Goal: Task Accomplishment & Management: Manage account settings

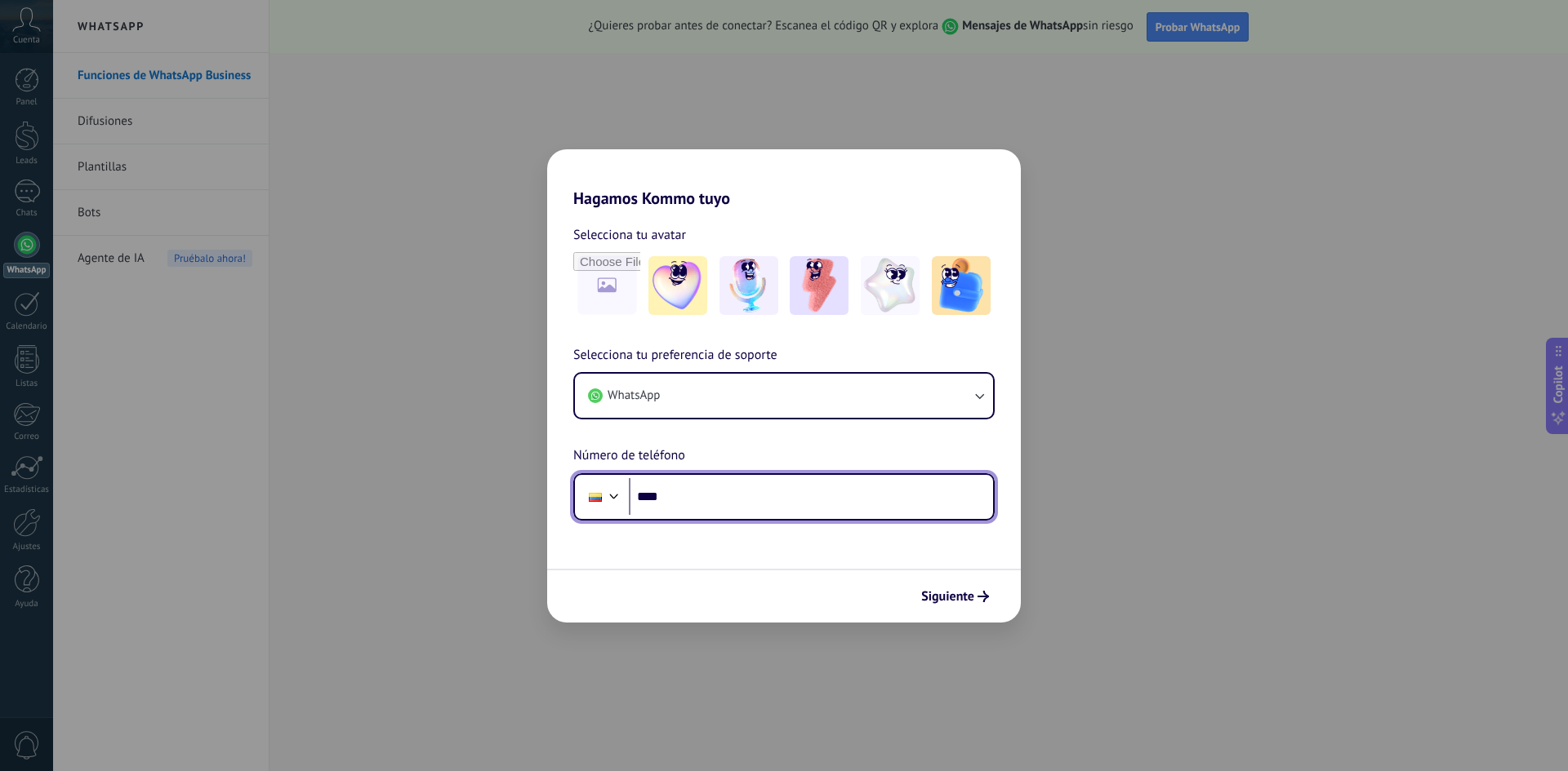
click at [710, 491] on input "****" at bounding box center [811, 496] width 365 height 38
type input "**********"
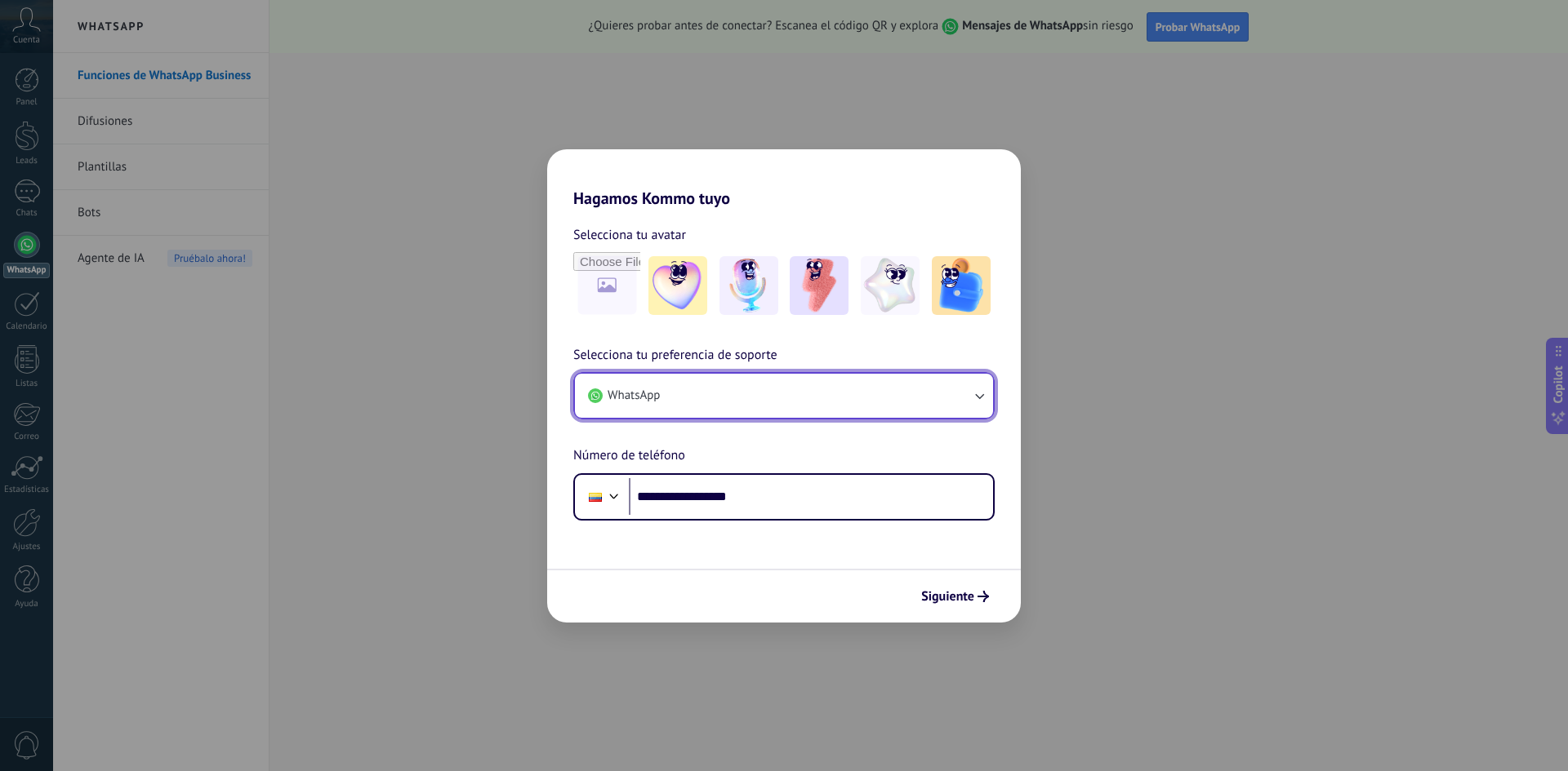
click at [981, 393] on icon "button" at bounding box center [979, 396] width 16 height 16
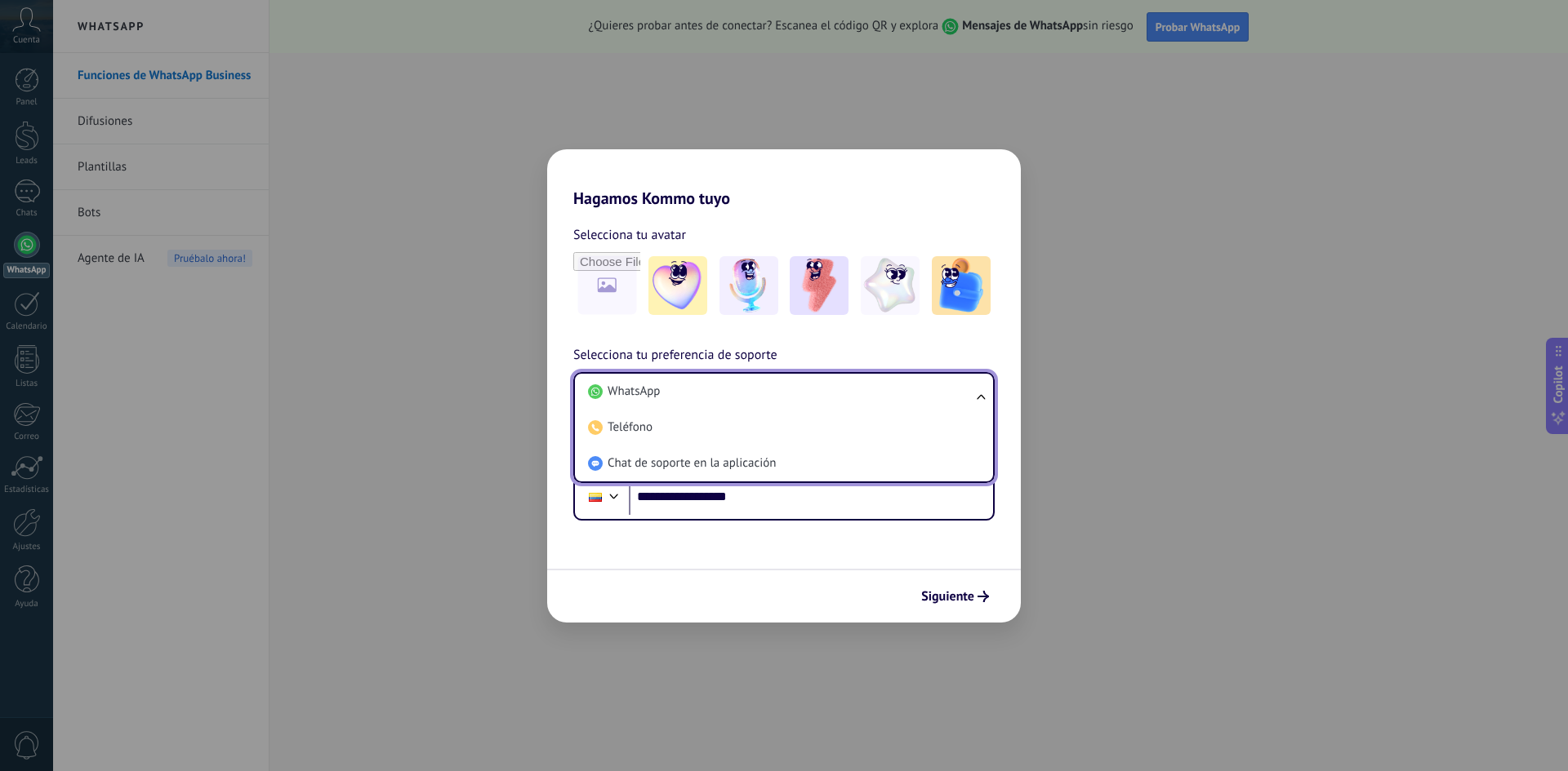
click at [981, 393] on ul "WhatsApp Teléfono Chat de soporte en la aplicación" at bounding box center [784, 428] width 421 height 111
click at [650, 396] on span "WhatsApp" at bounding box center [633, 392] width 52 height 16
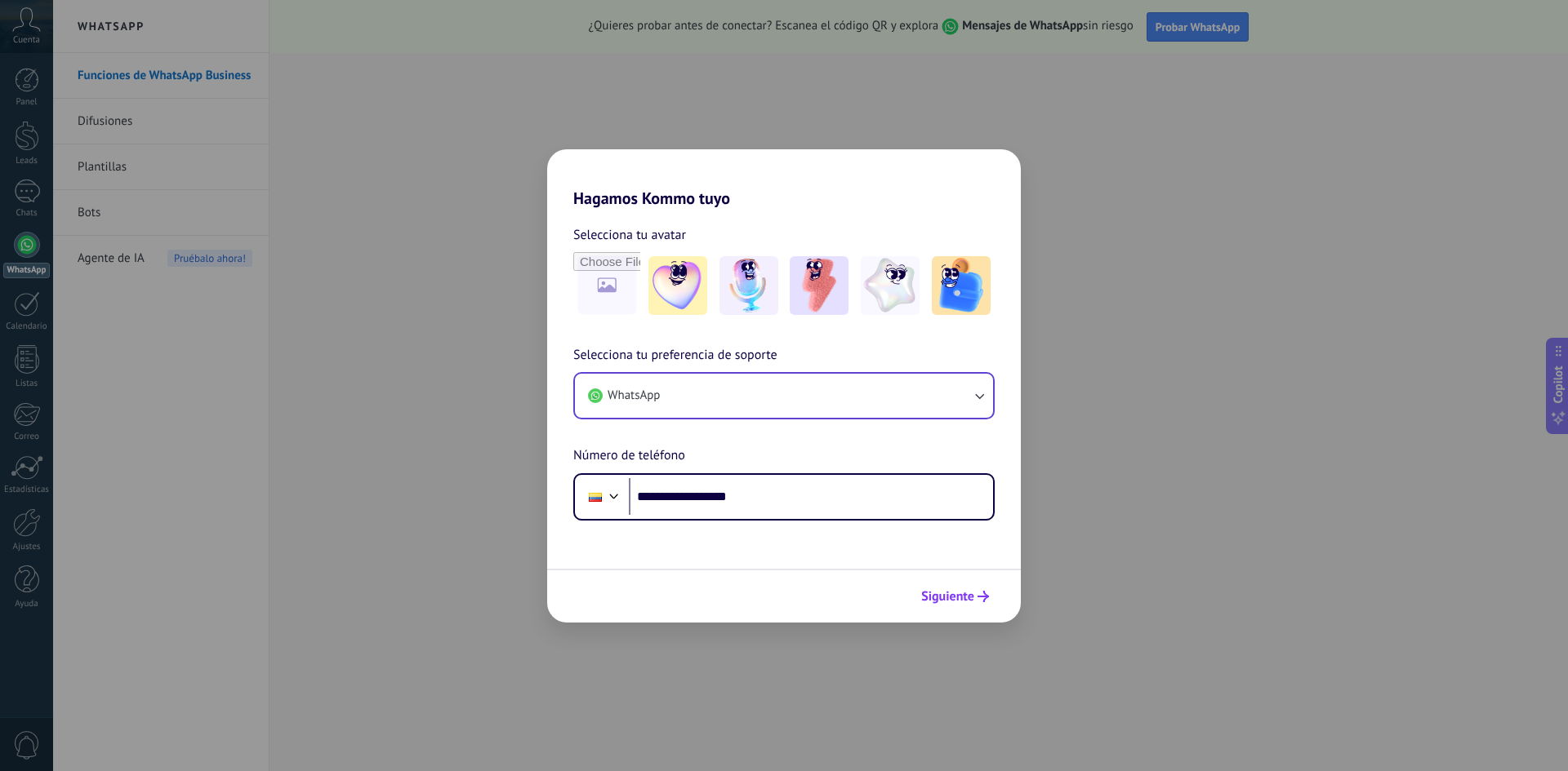
click at [935, 594] on span "Siguiente" at bounding box center [948, 596] width 53 height 11
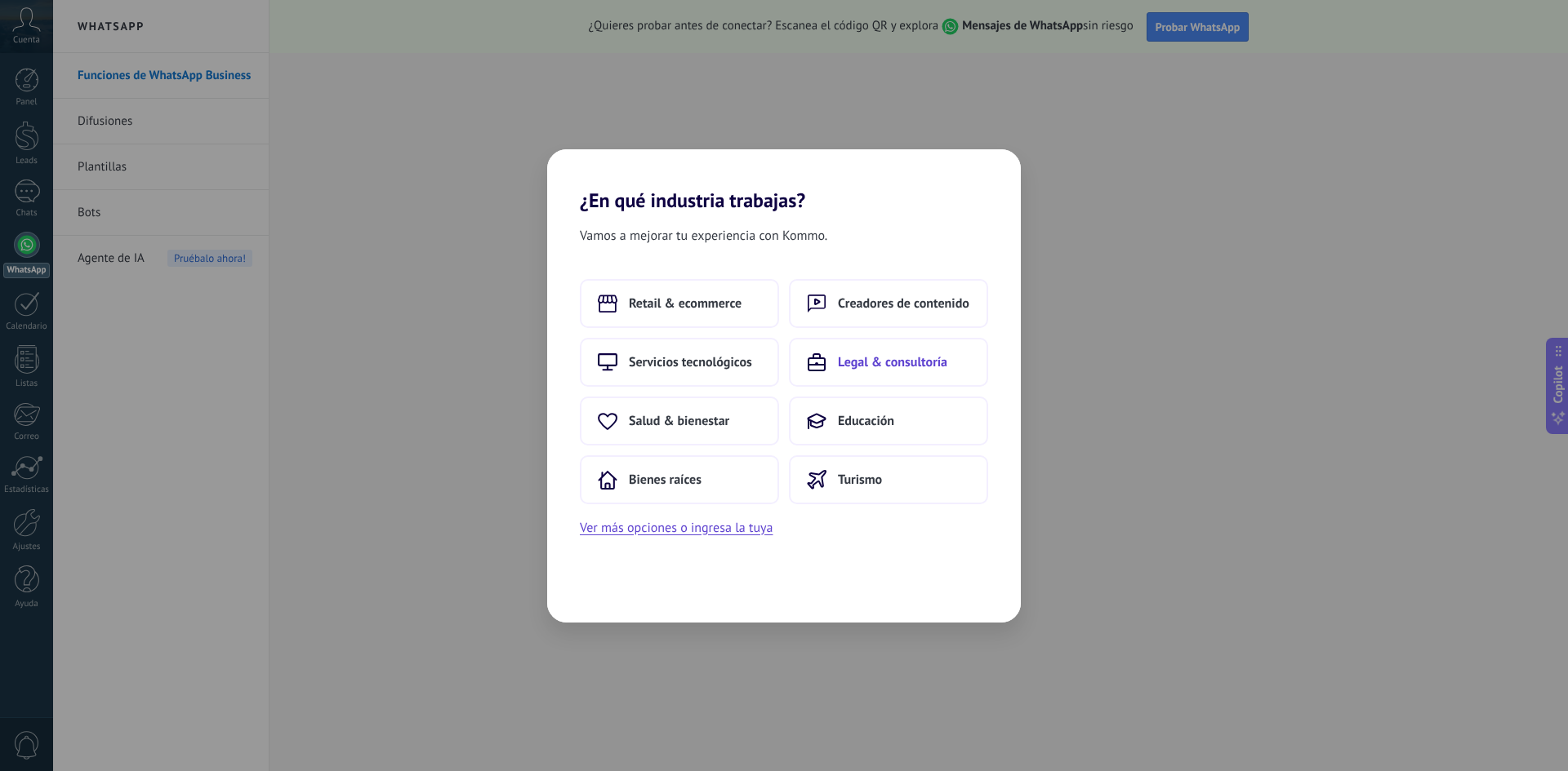
click at [874, 361] on span "Legal & consultoría" at bounding box center [892, 363] width 109 height 16
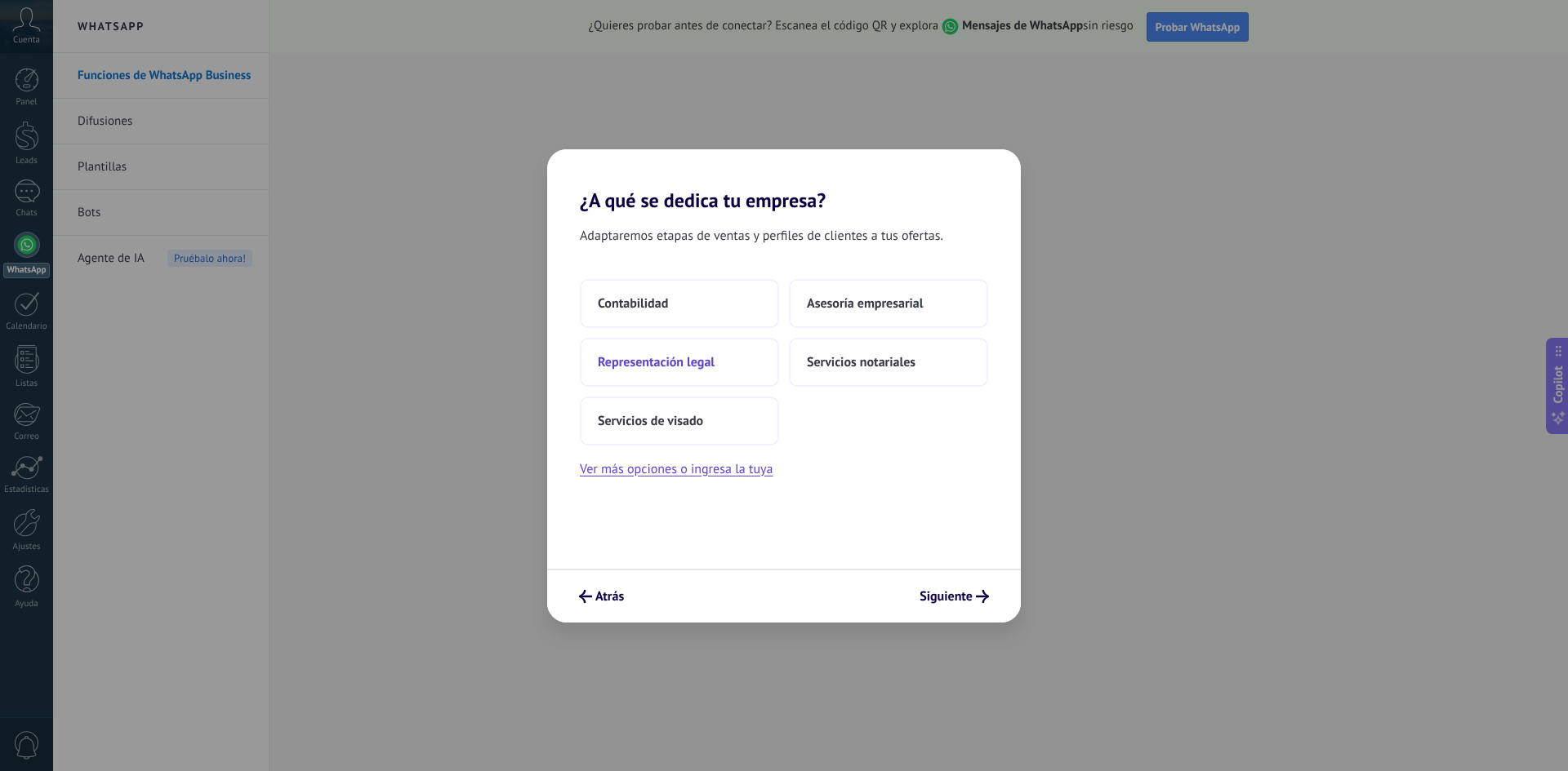
click at [661, 364] on span "Representación legal" at bounding box center [656, 363] width 116 height 16
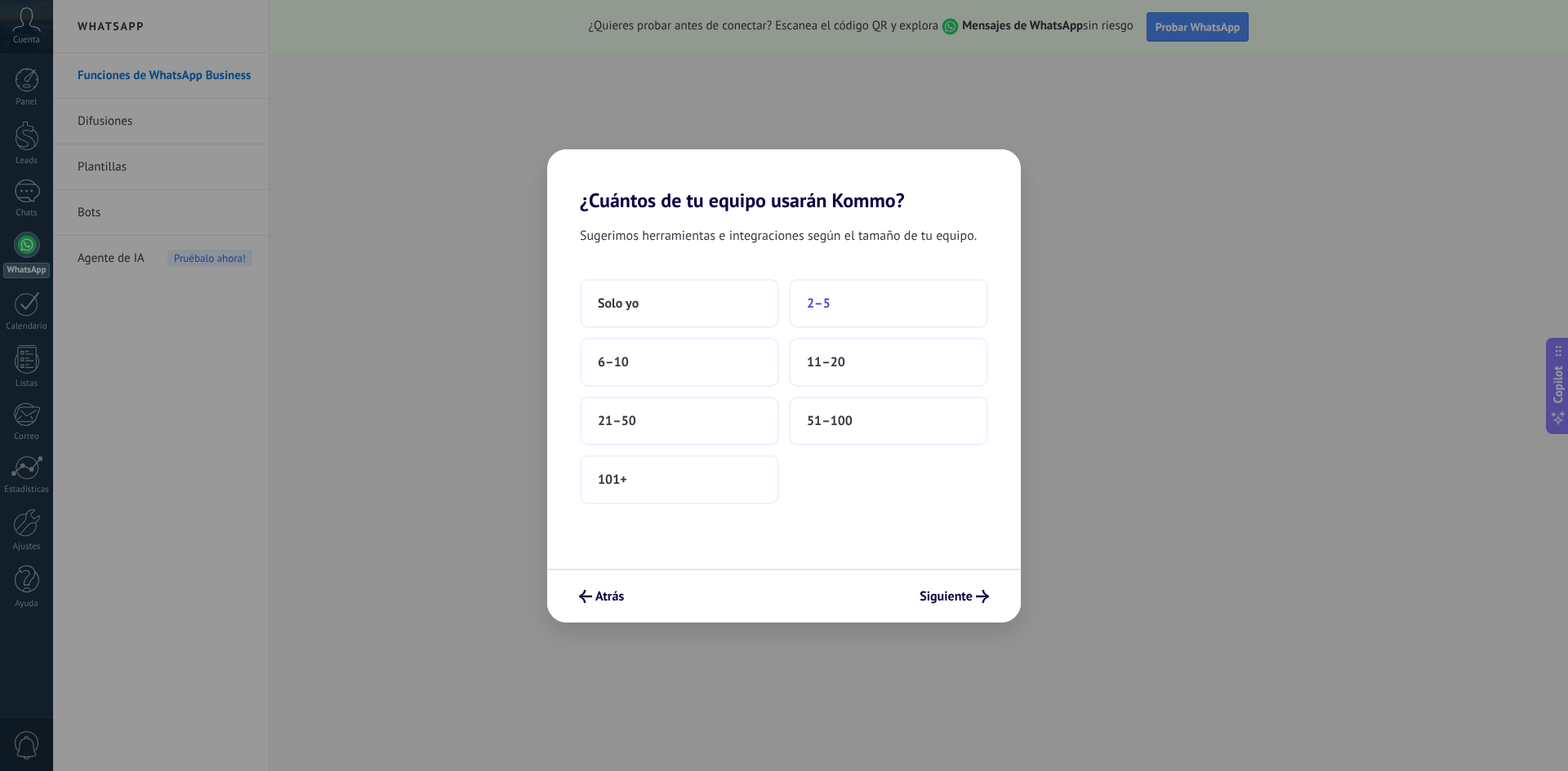
click at [811, 302] on span "2–5" at bounding box center [819, 304] width 24 height 16
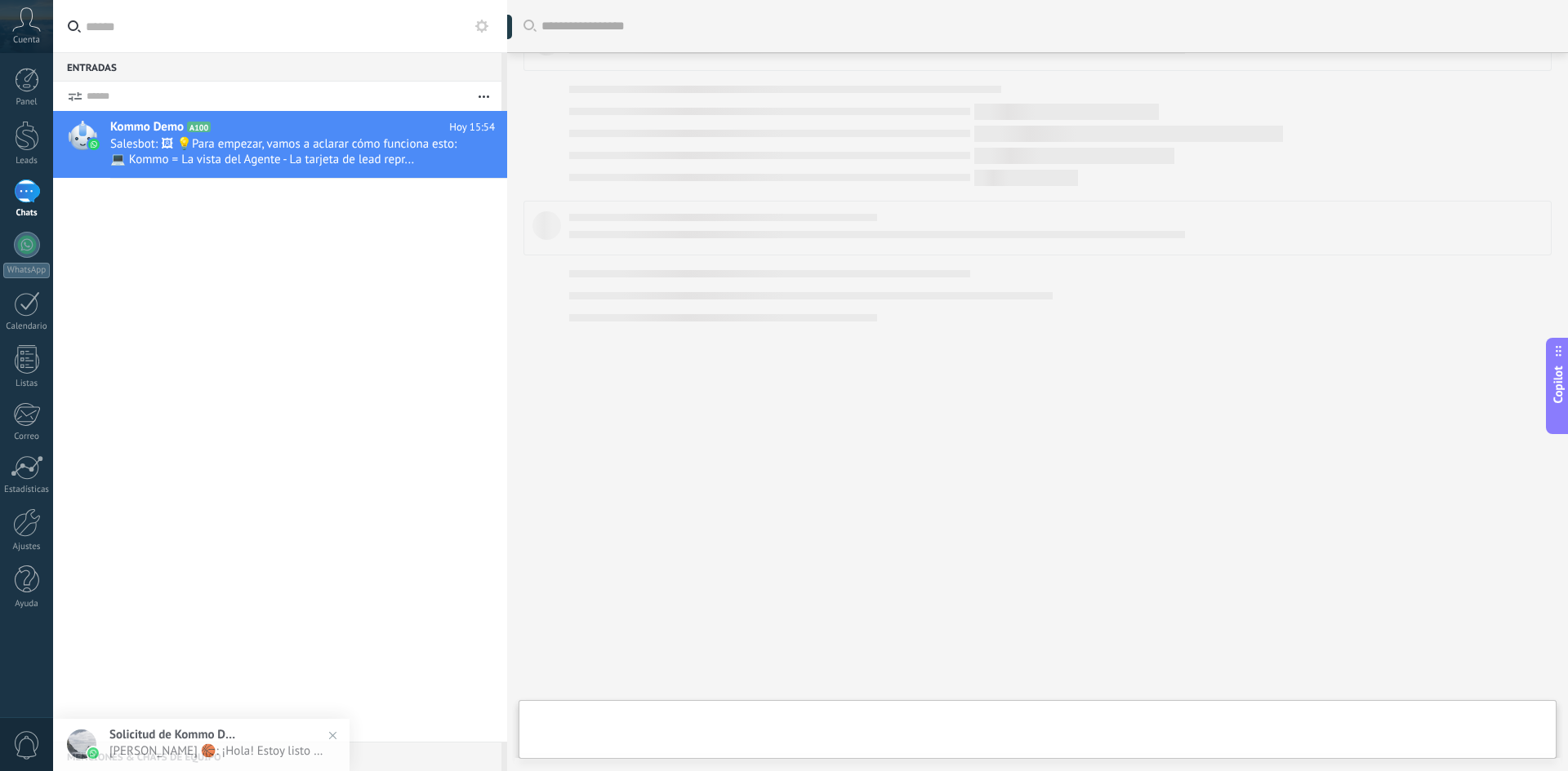
scroll to position [310, 0]
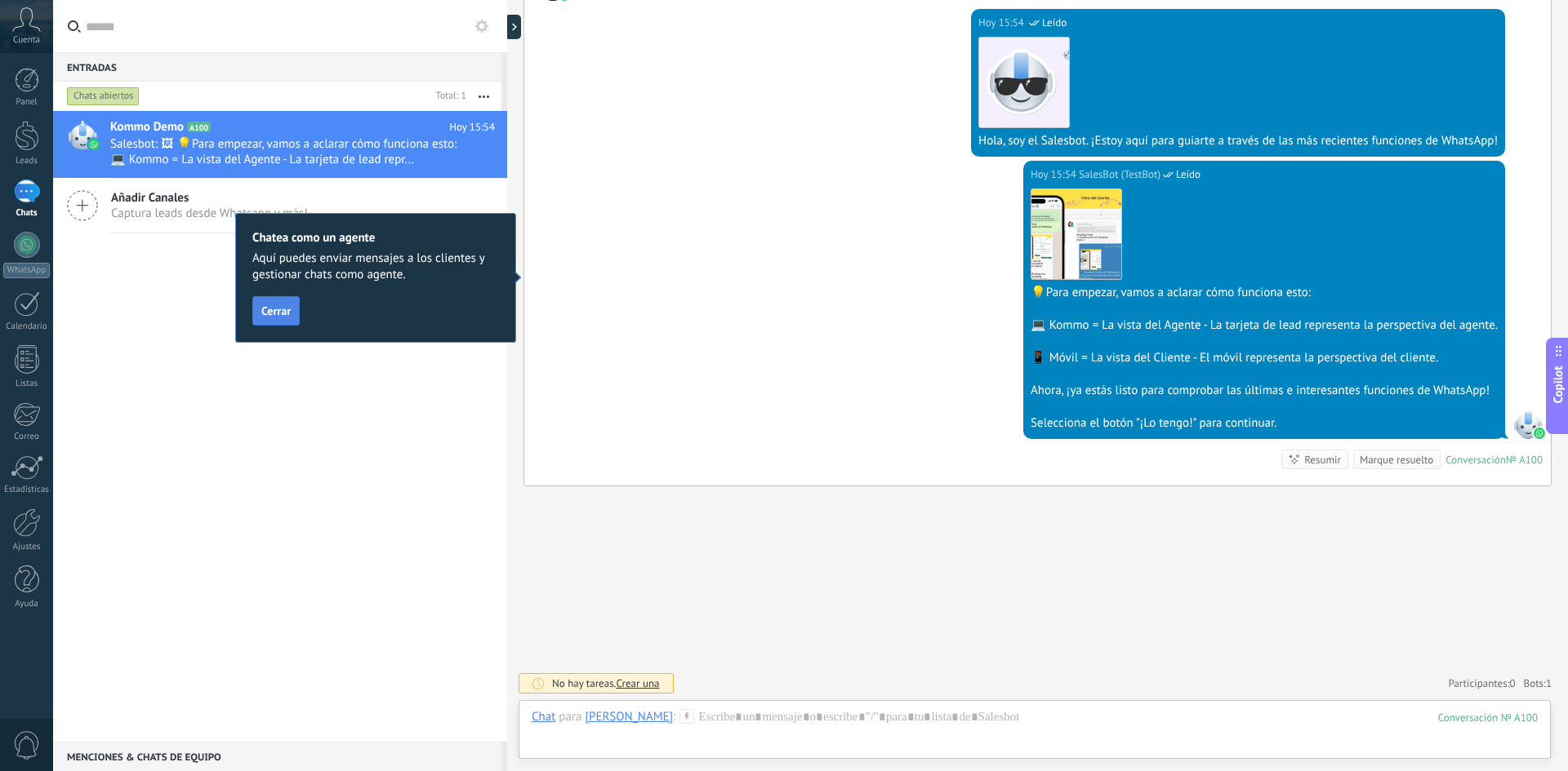
click at [279, 309] on span "Cerrar" at bounding box center [276, 310] width 29 height 11
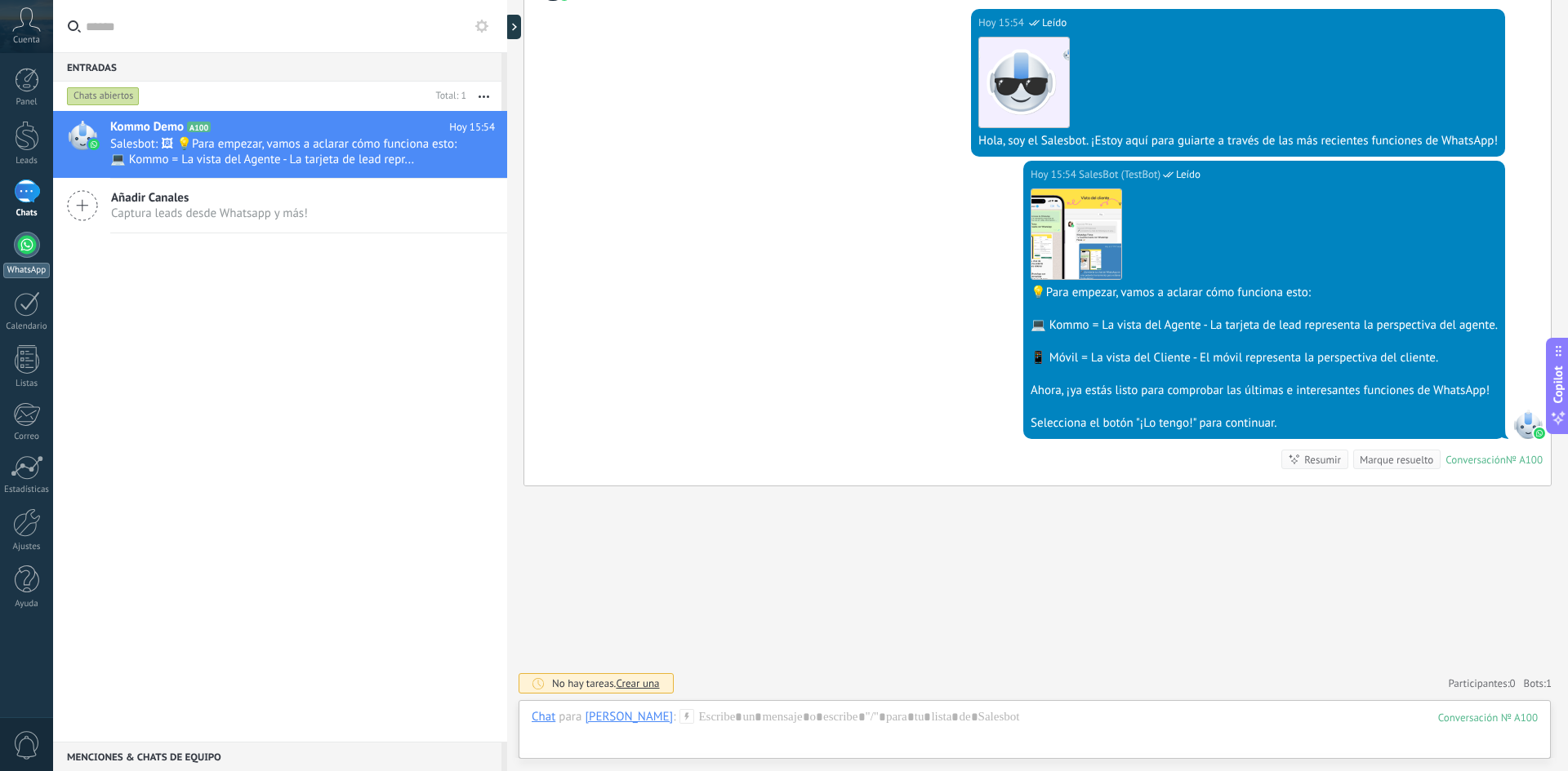
click at [29, 243] on div at bounding box center [27, 244] width 27 height 27
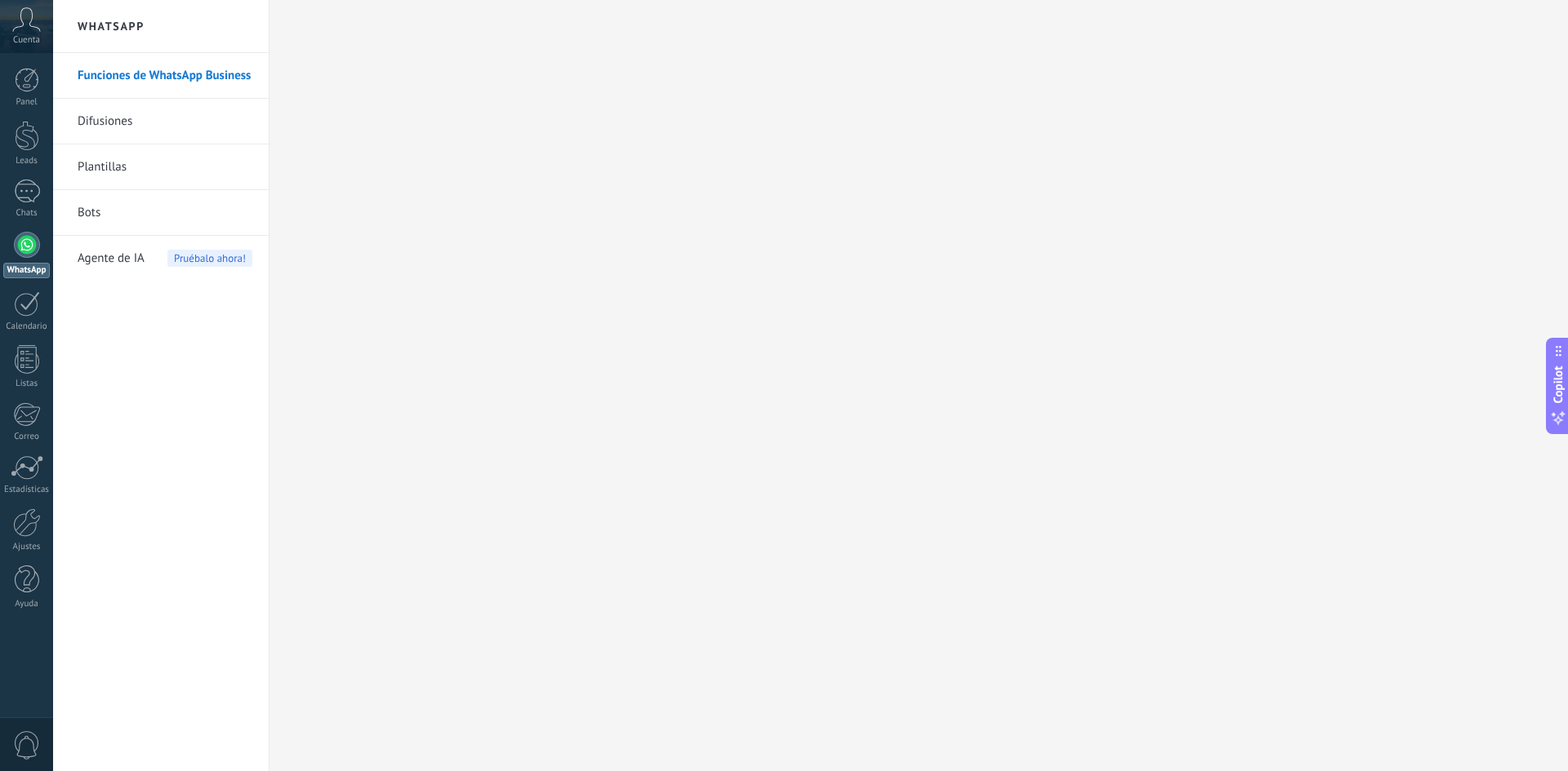
click at [101, 119] on link "Difusiones" at bounding box center [165, 122] width 175 height 46
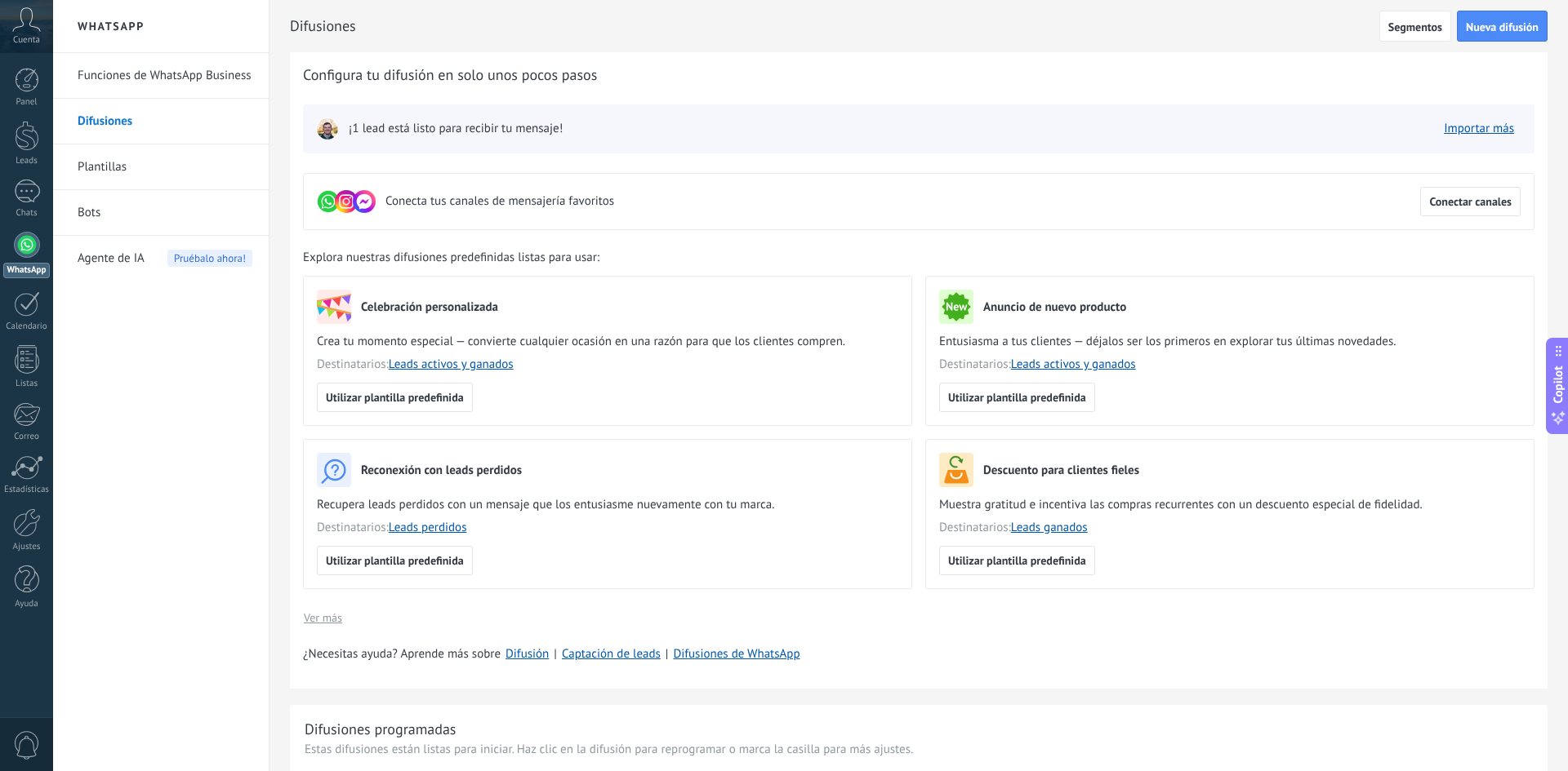
click at [96, 170] on link "Plantillas" at bounding box center [165, 168] width 175 height 46
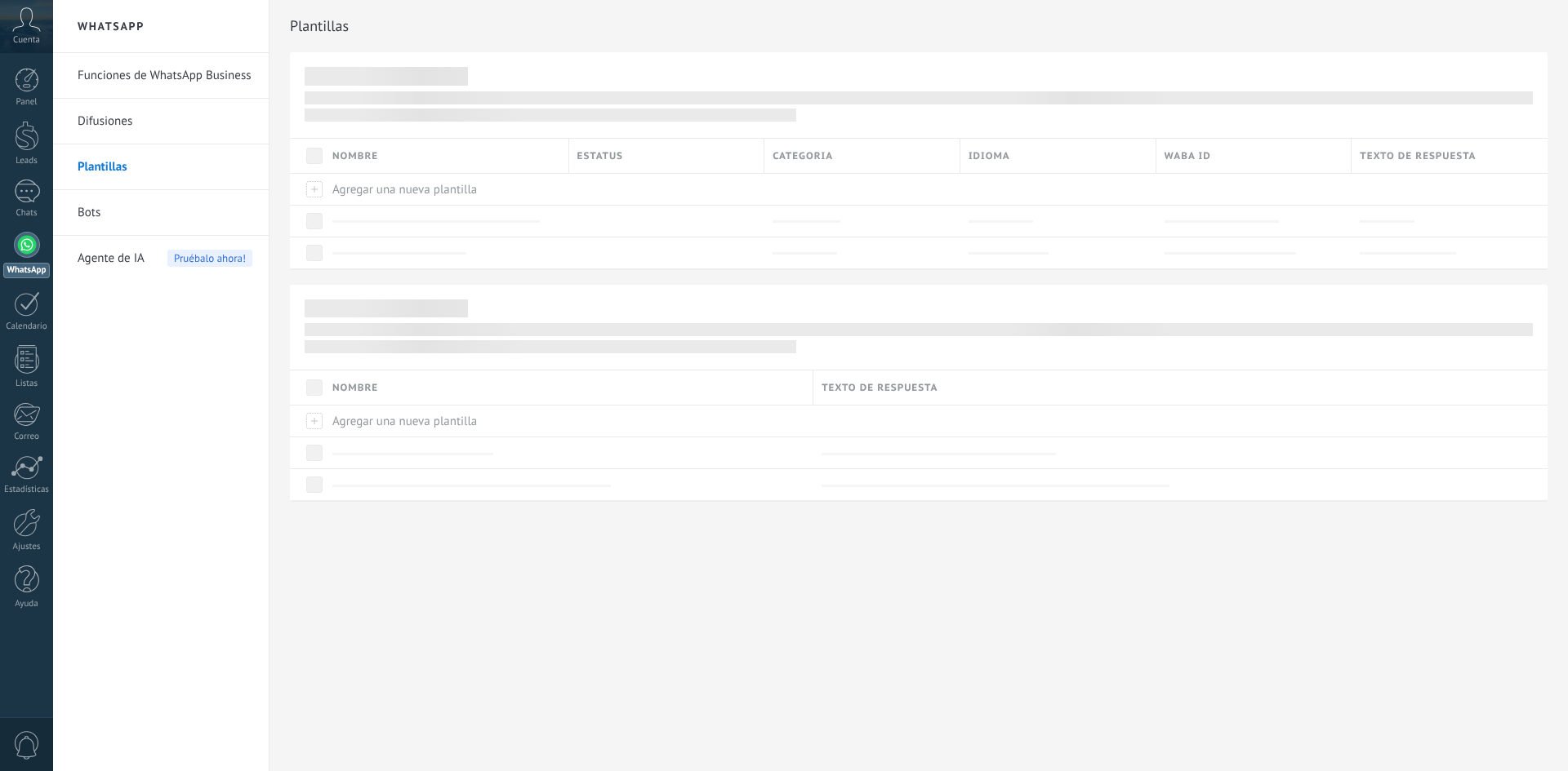
click at [97, 212] on link "Bots" at bounding box center [165, 213] width 175 height 46
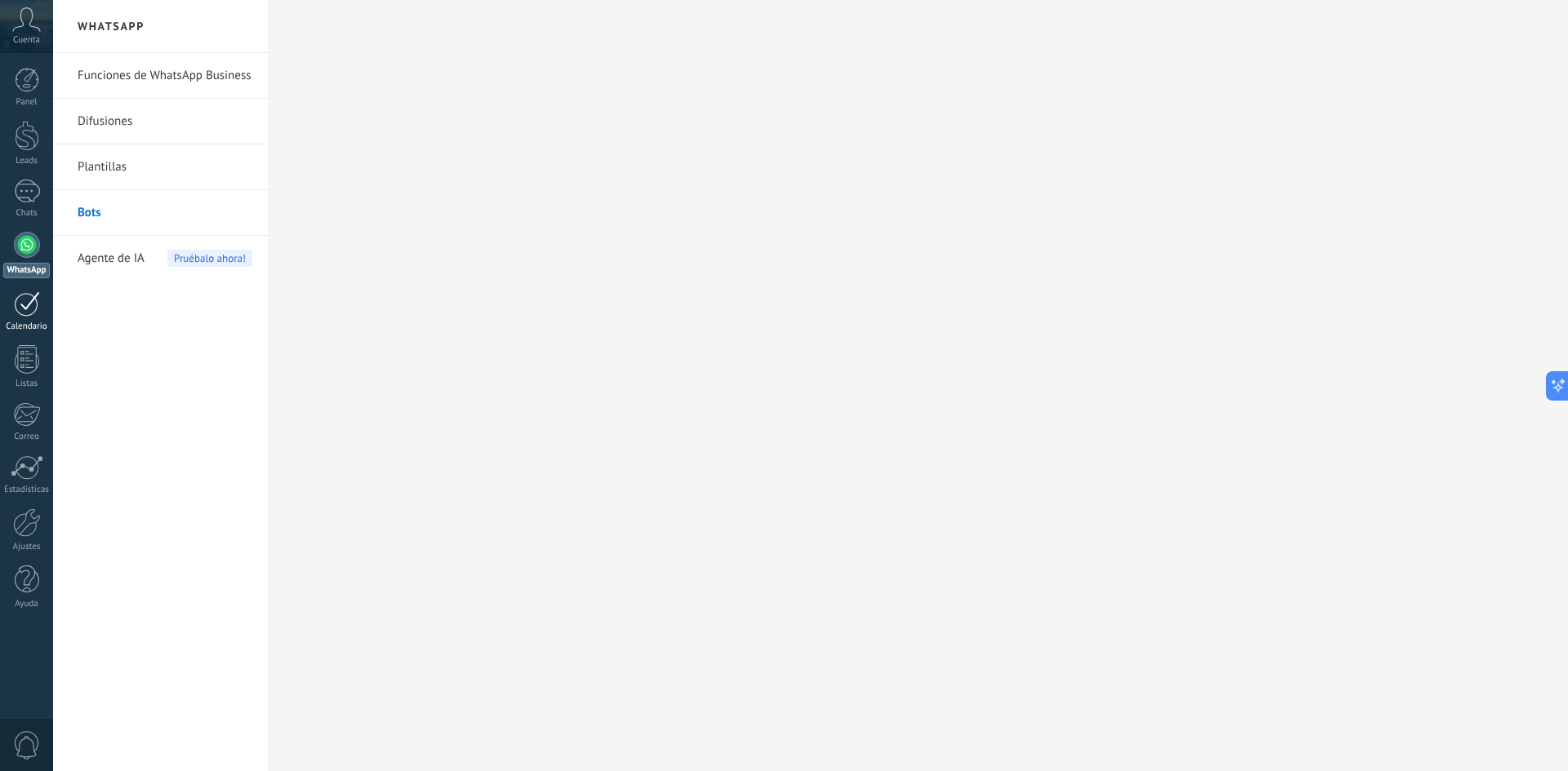
click at [26, 307] on div at bounding box center [27, 304] width 27 height 26
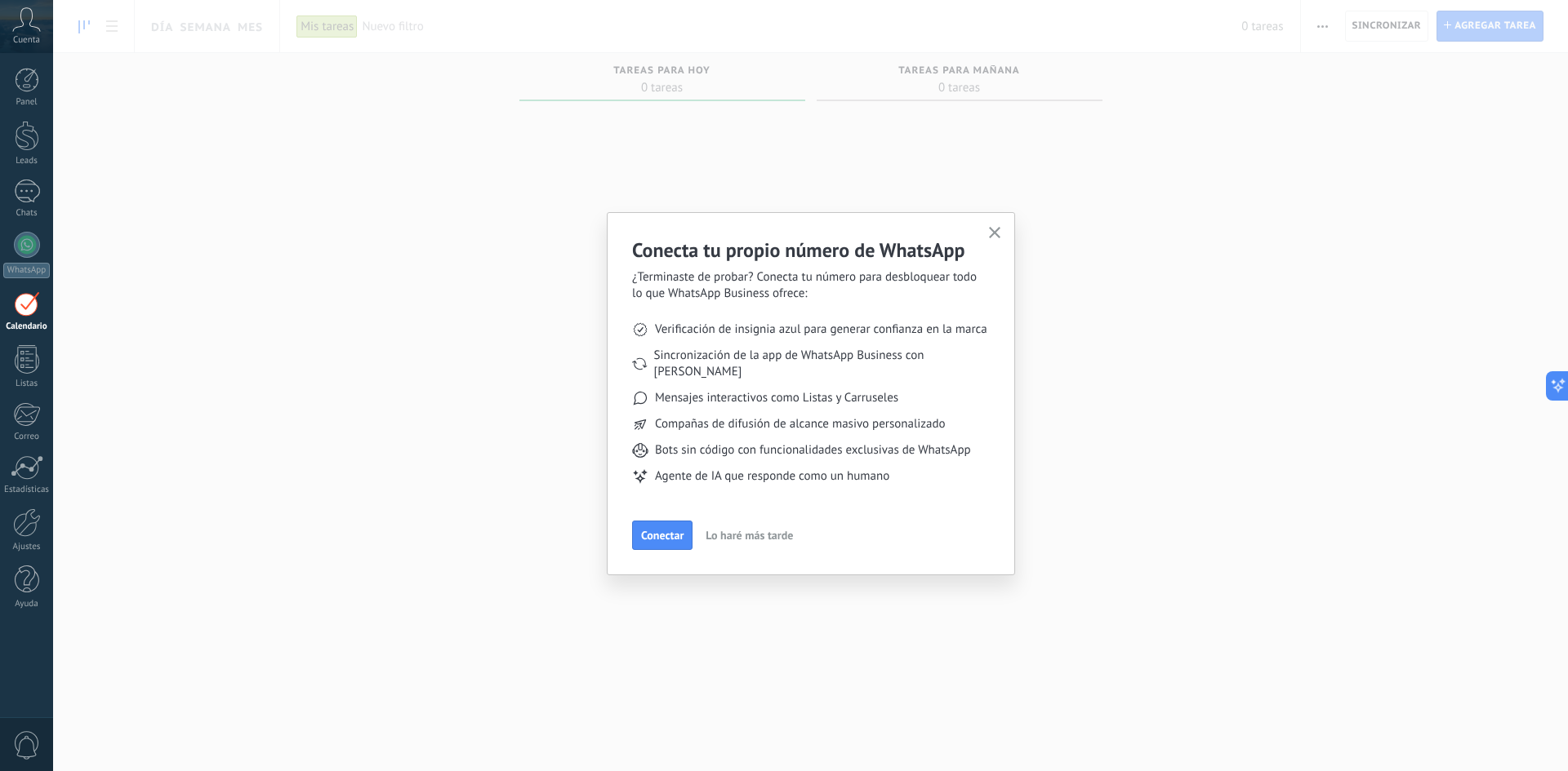
click at [997, 232] on icon "button" at bounding box center [995, 233] width 12 height 12
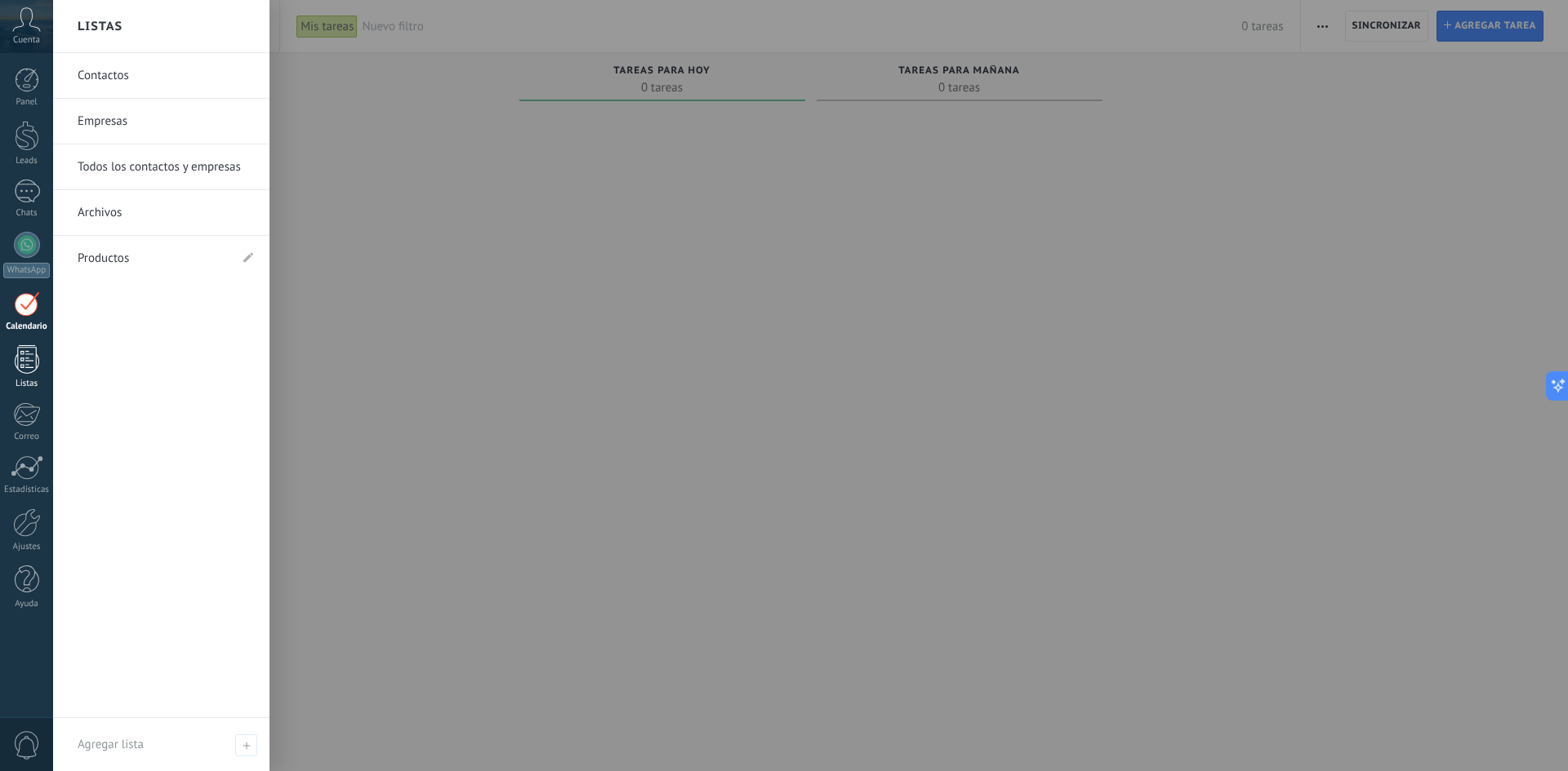
click at [28, 357] on div at bounding box center [27, 359] width 25 height 28
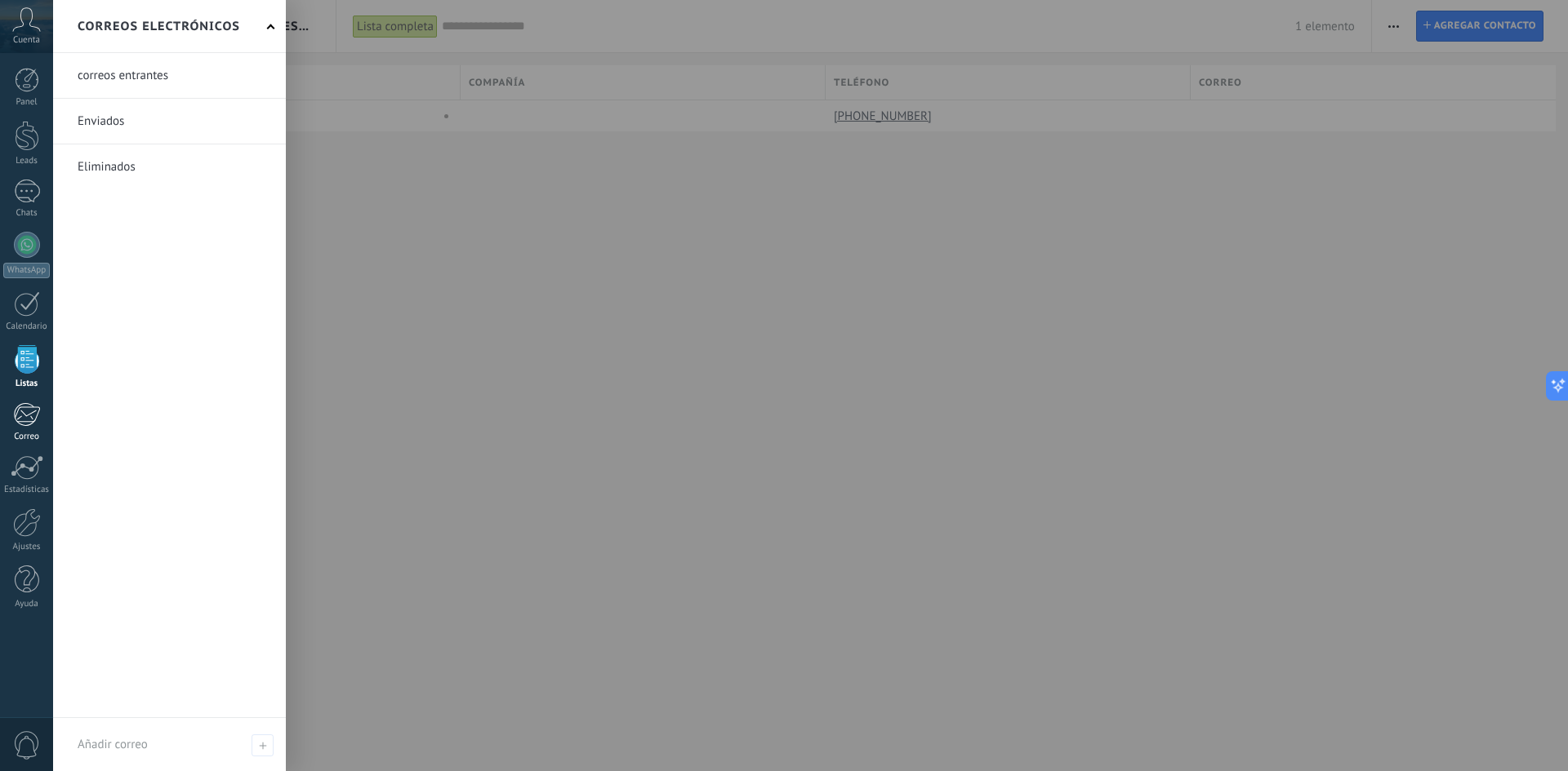
click at [27, 411] on div at bounding box center [26, 415] width 27 height 25
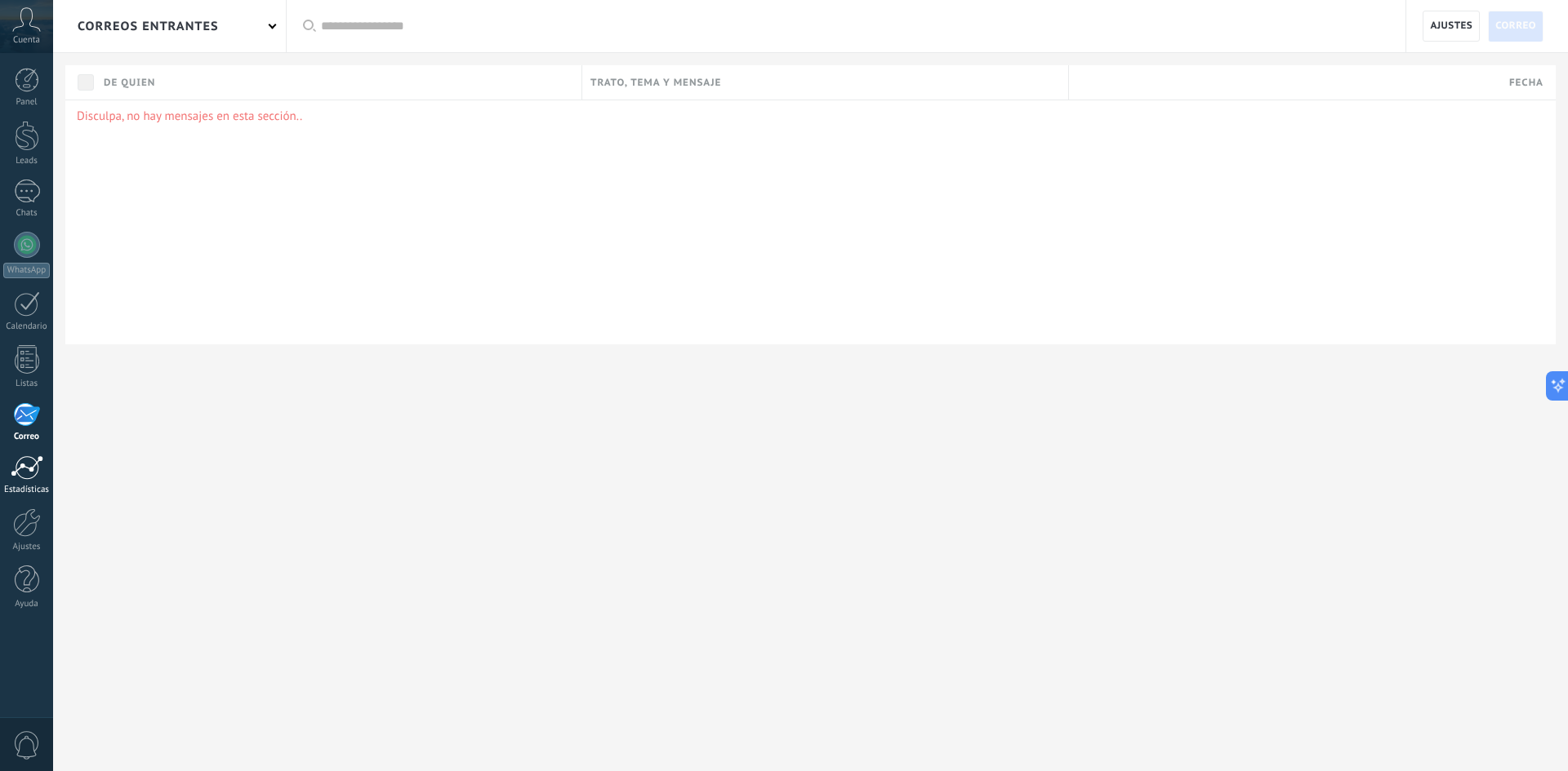
click at [27, 464] on div at bounding box center [27, 467] width 33 height 25
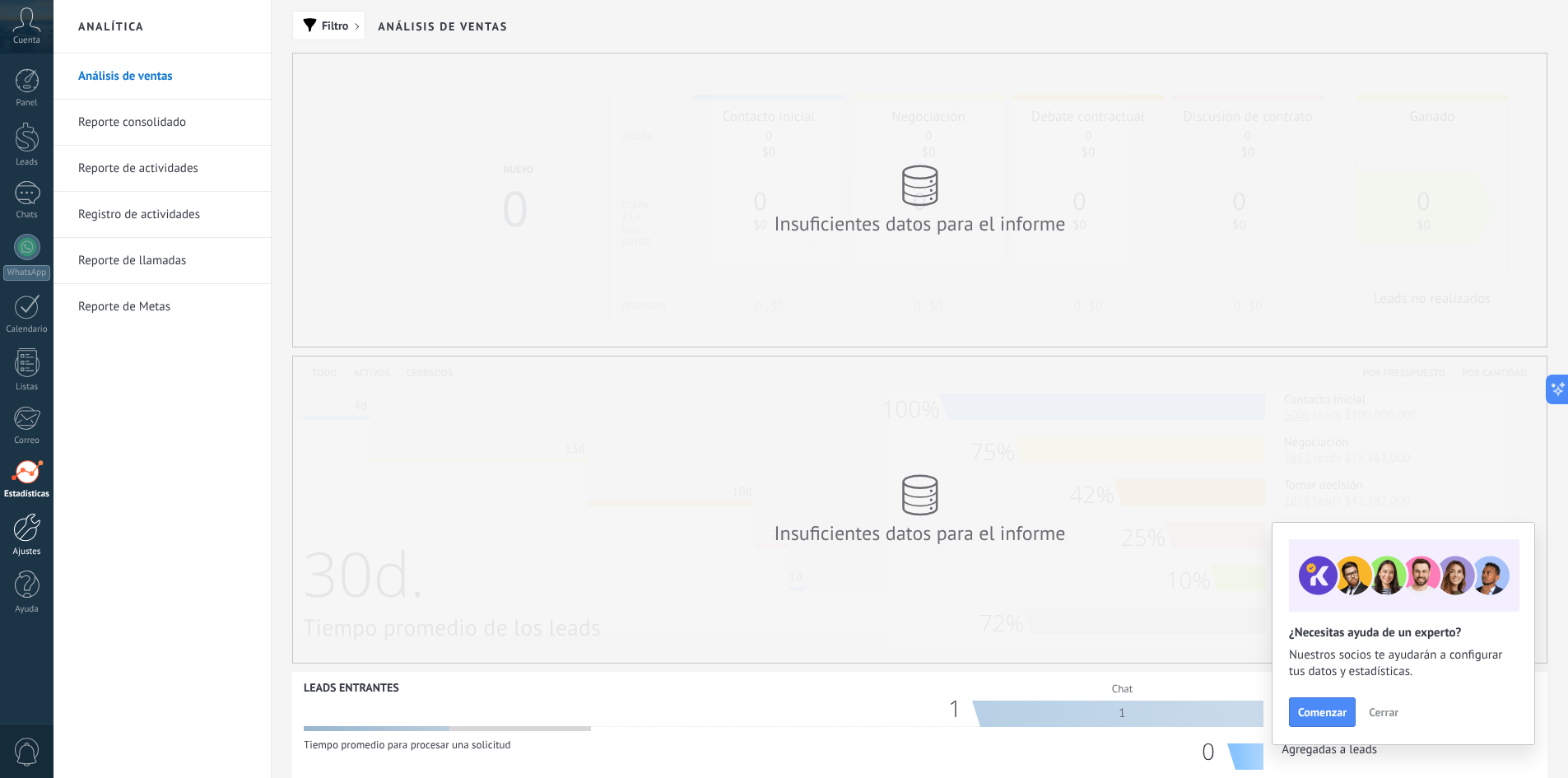
click at [23, 529] on div at bounding box center [27, 527] width 28 height 29
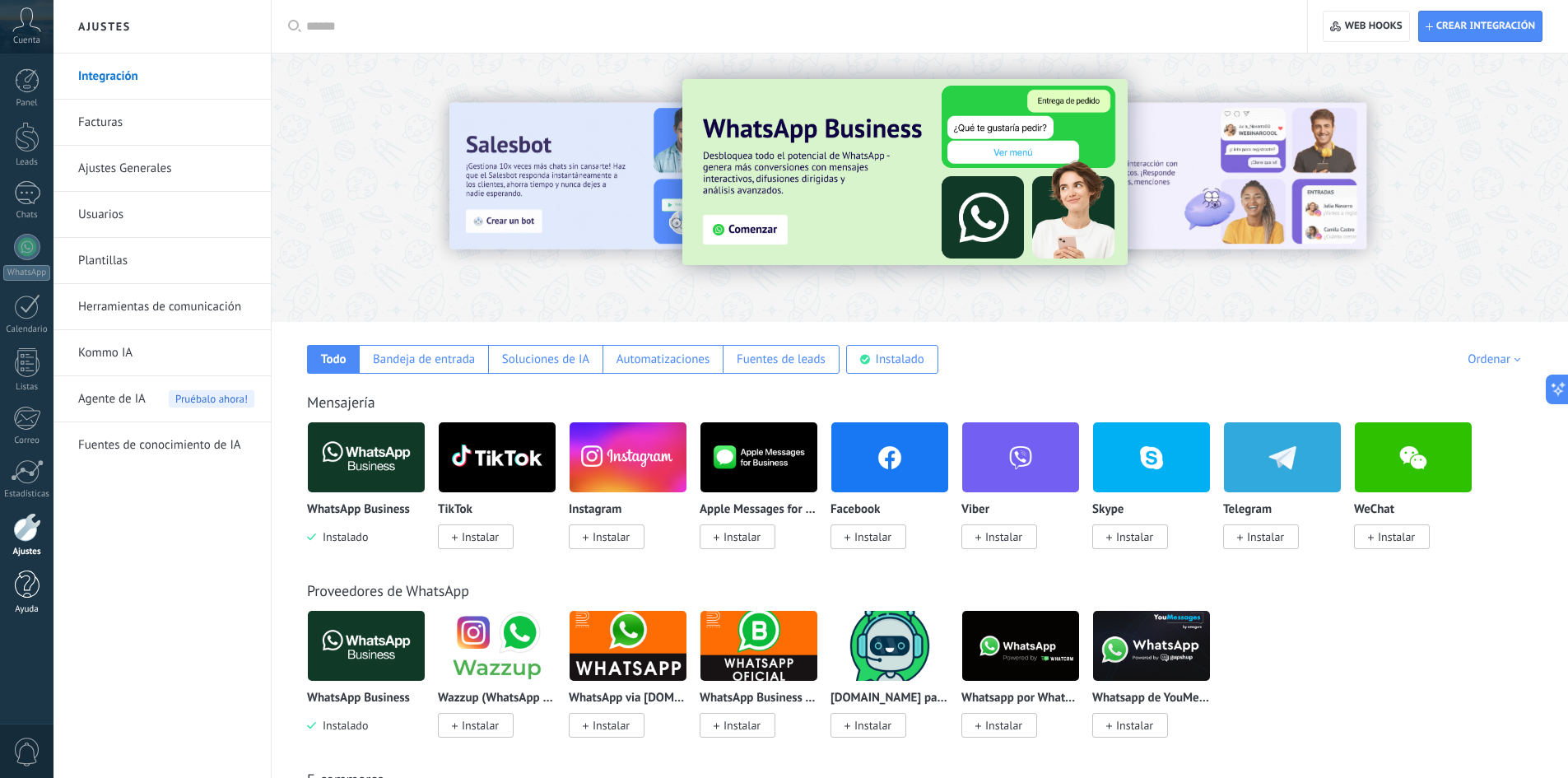
click at [29, 586] on div at bounding box center [27, 585] width 25 height 29
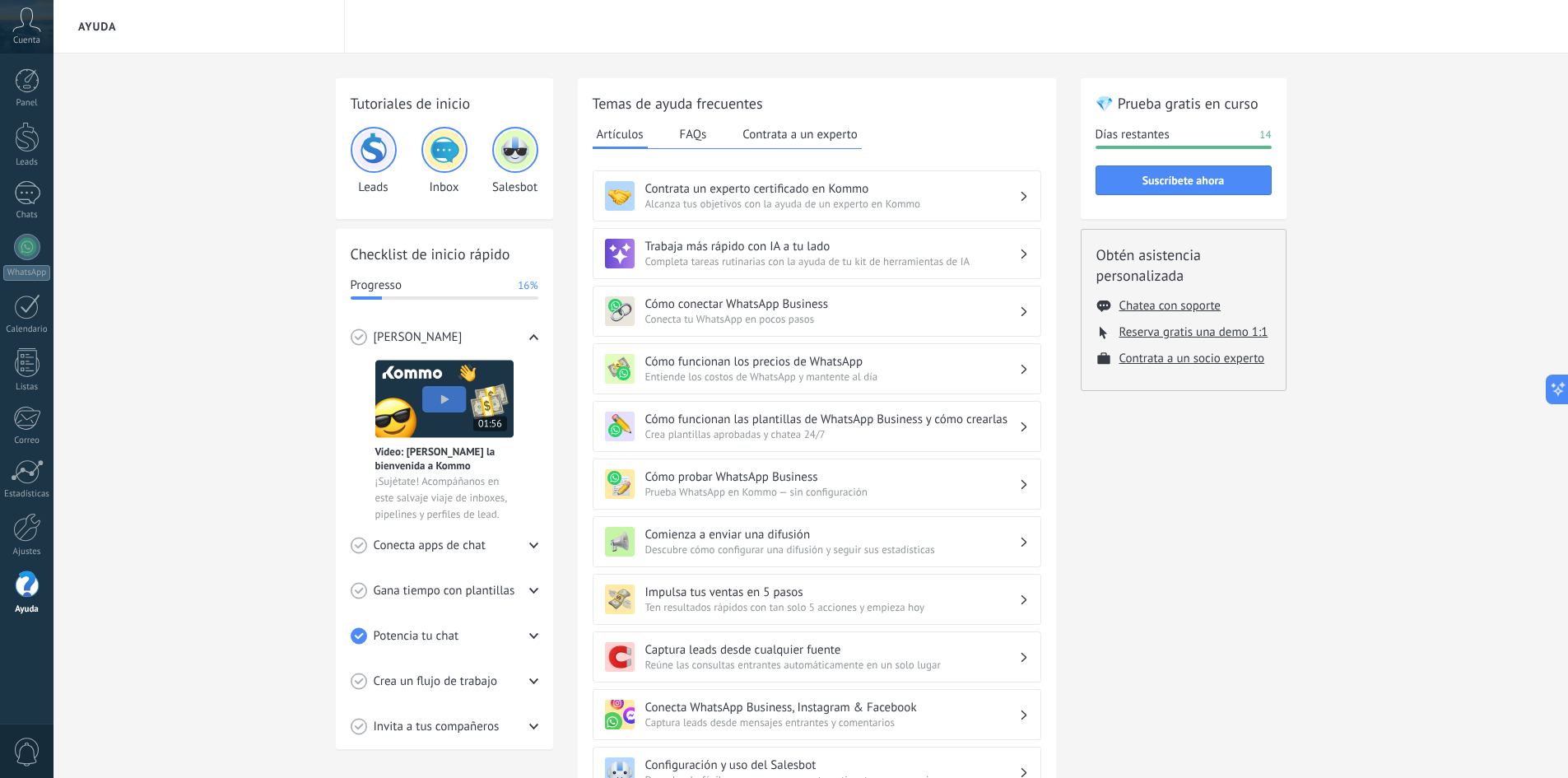
click at [24, 21] on icon at bounding box center [26, 19] width 29 height 25
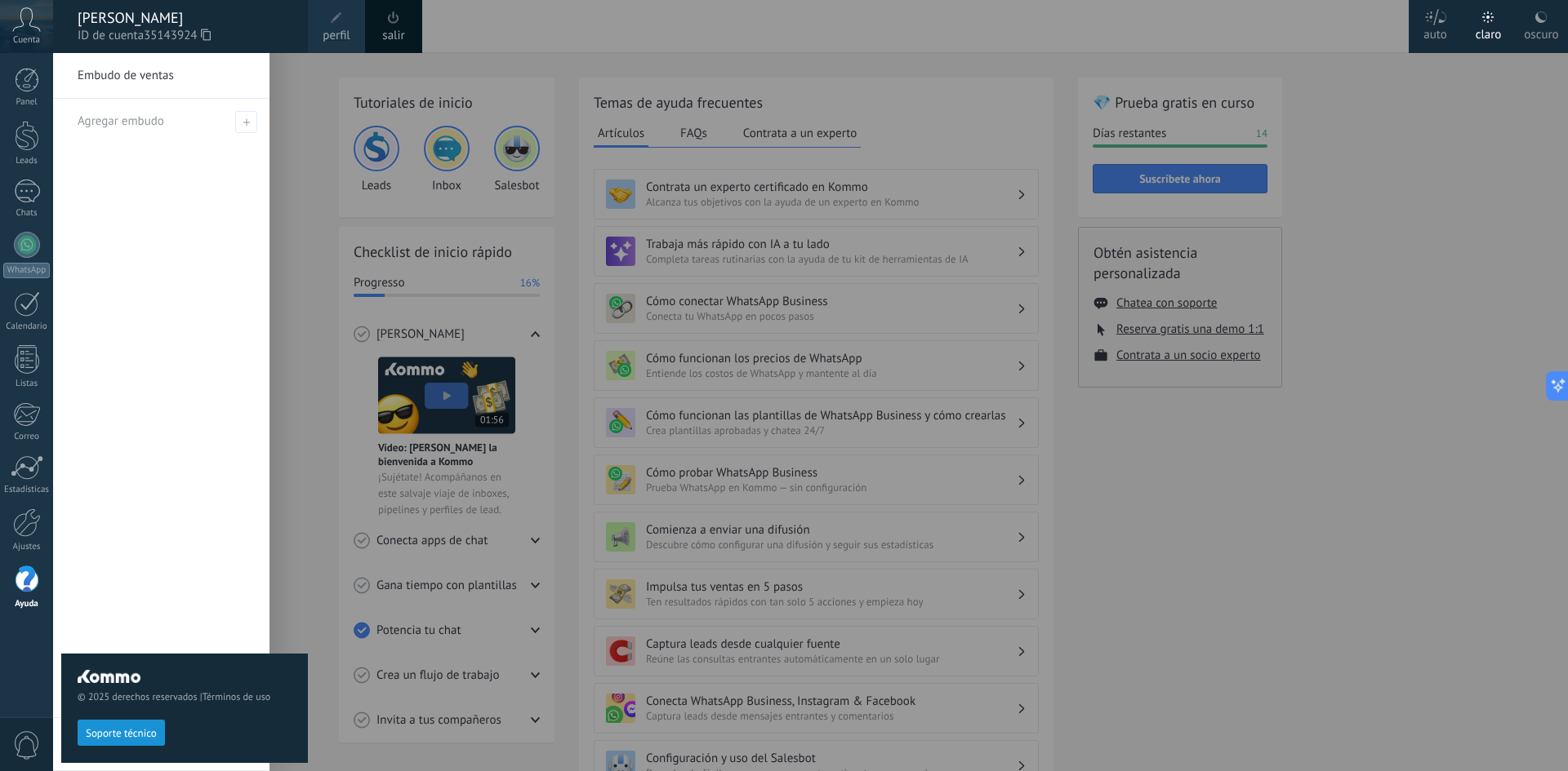
click at [471, 28] on div at bounding box center [837, 386] width 1568 height 771
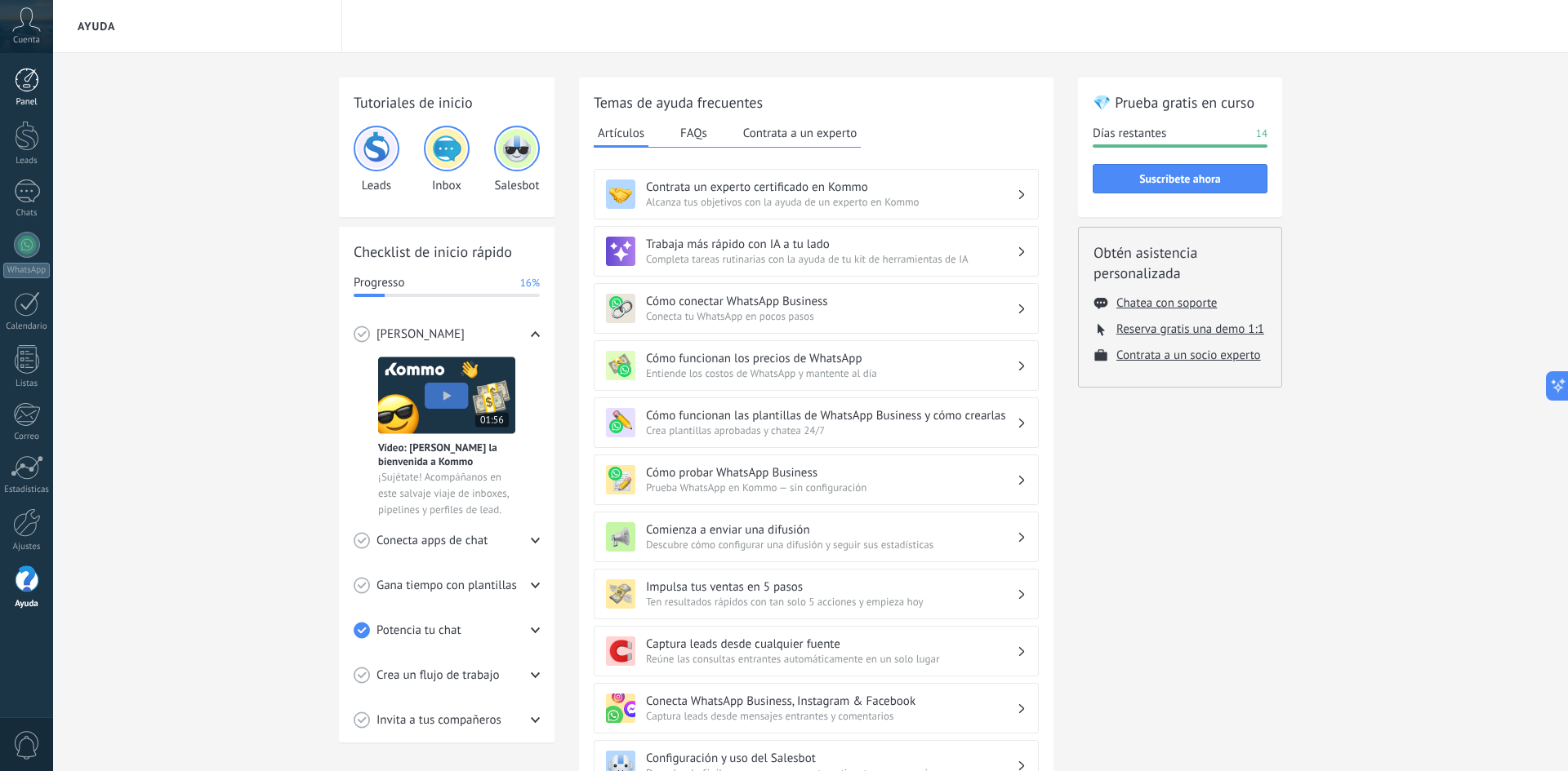
click at [22, 86] on div at bounding box center [27, 80] width 25 height 25
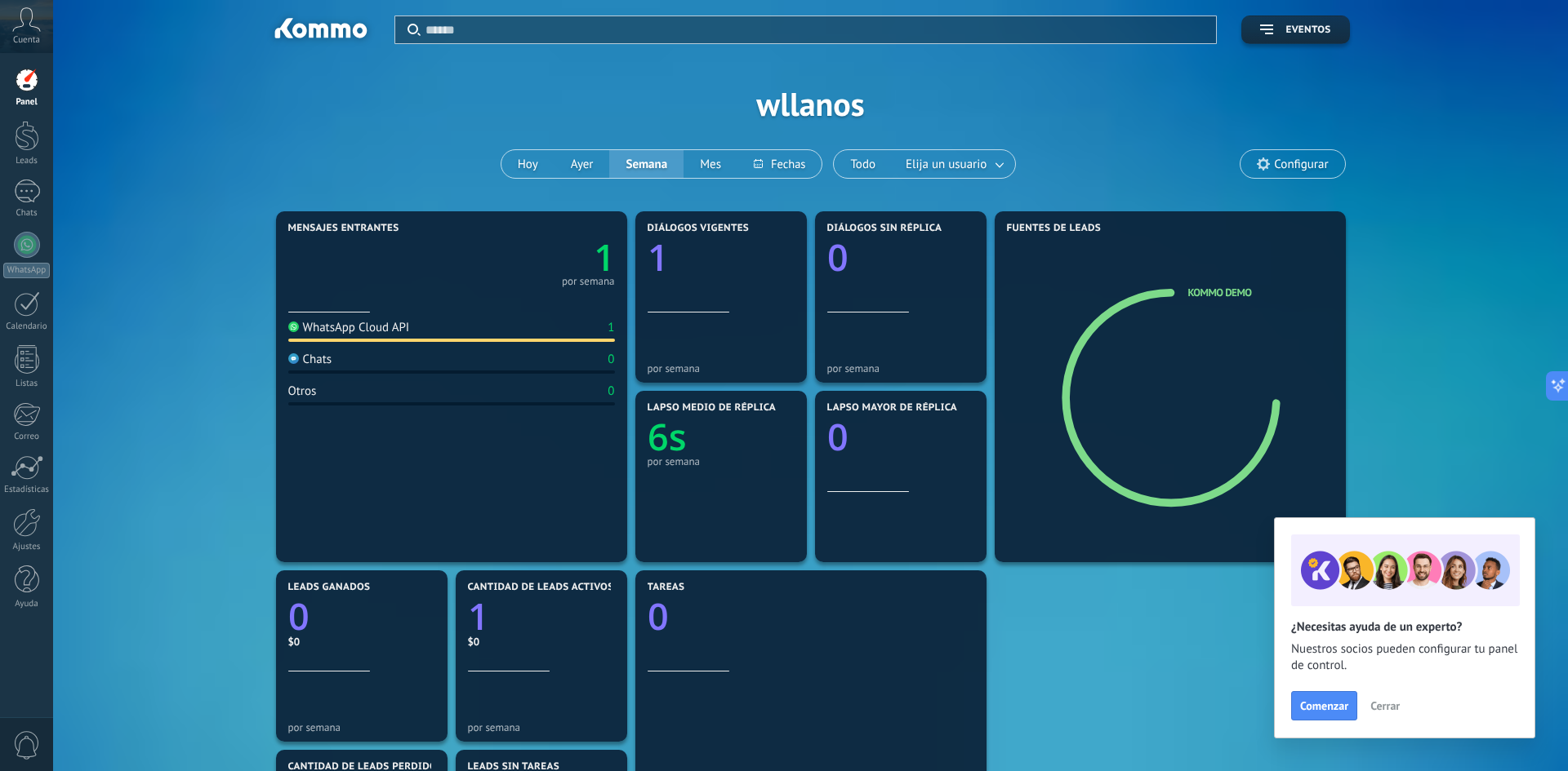
click at [1274, 159] on span "Configurar" at bounding box center [1301, 164] width 54 height 14
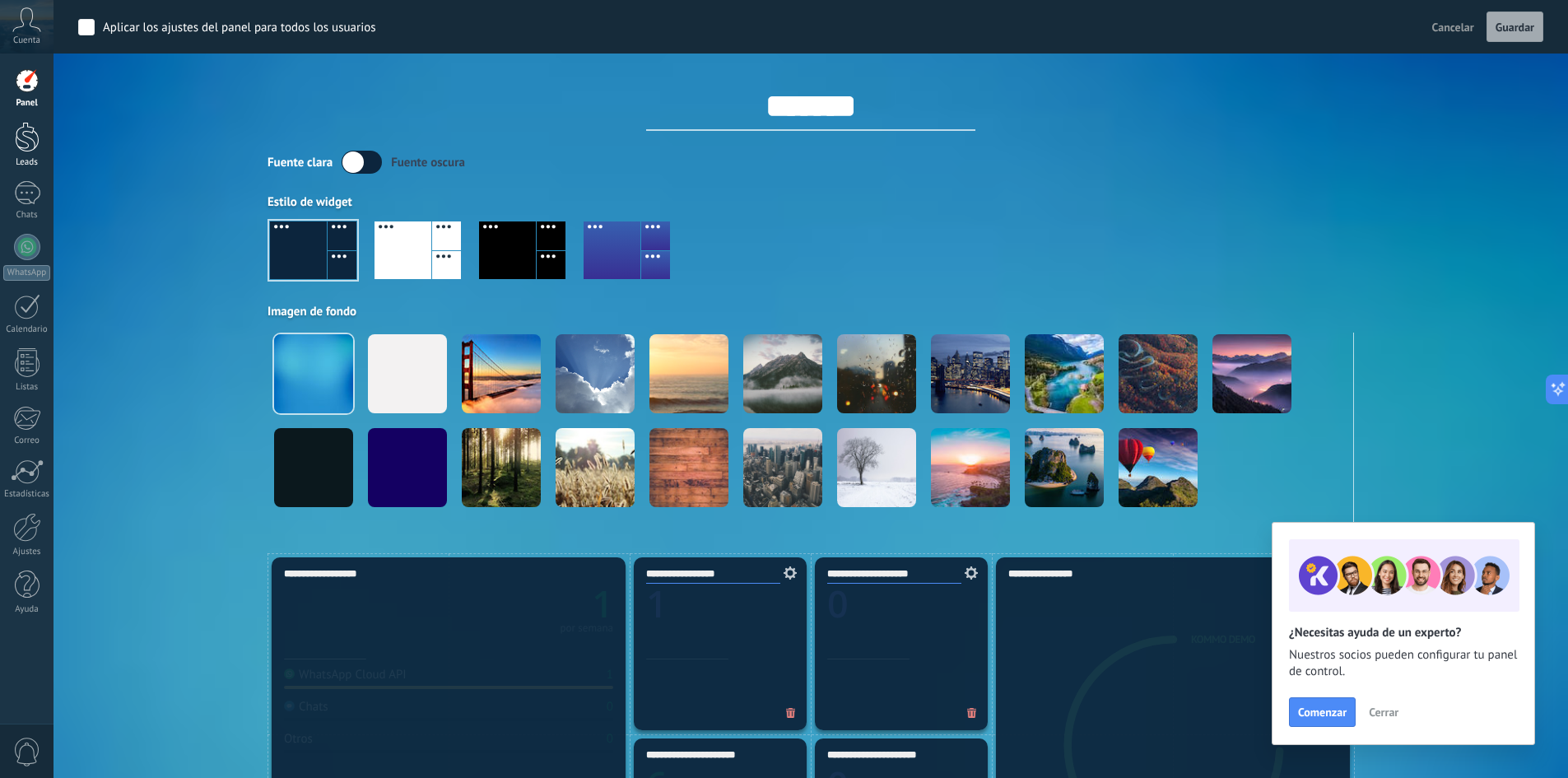
click at [25, 140] on div at bounding box center [27, 137] width 25 height 30
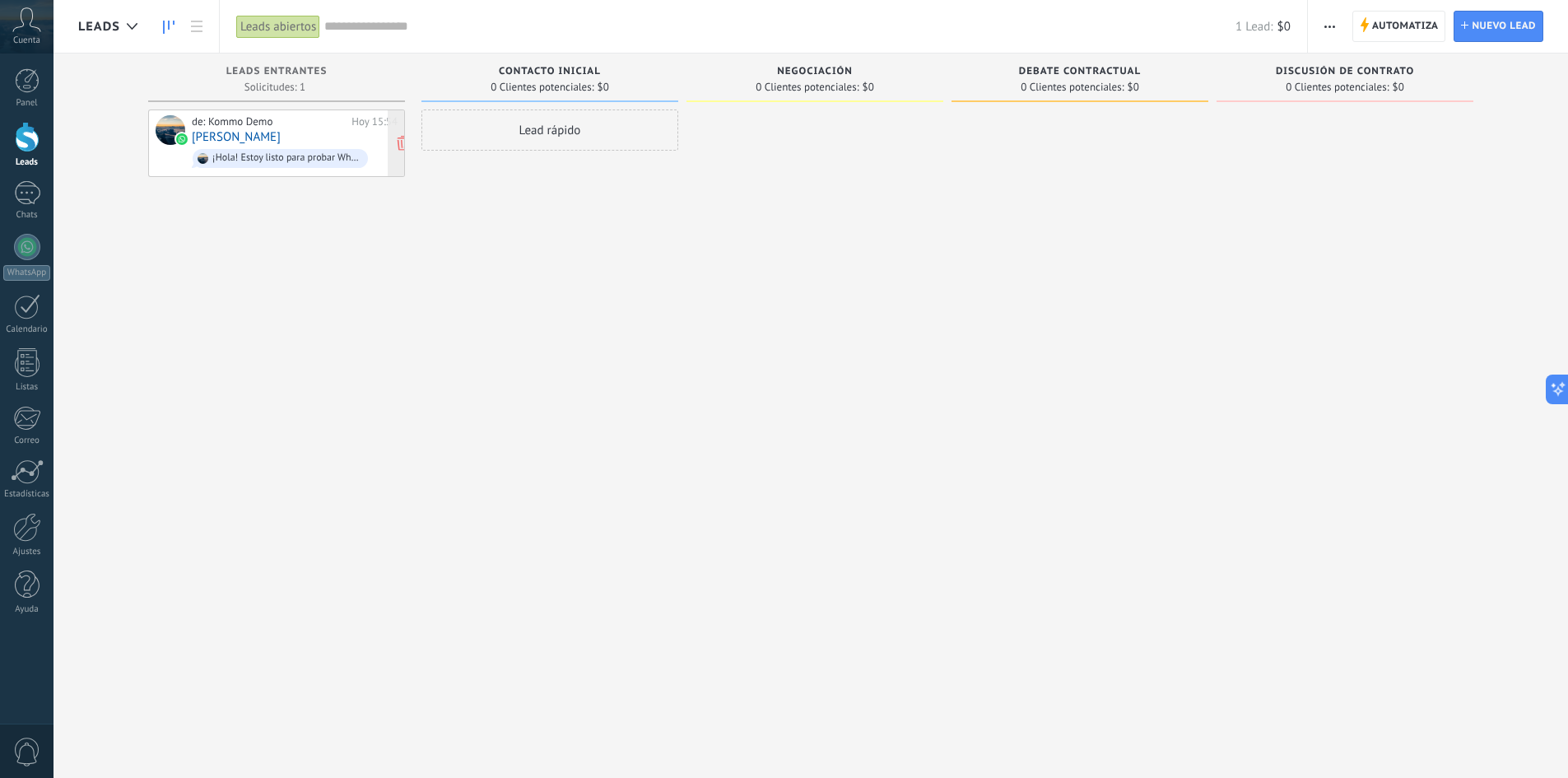
click at [251, 139] on link "[PERSON_NAME] S." at bounding box center [236, 137] width 89 height 14
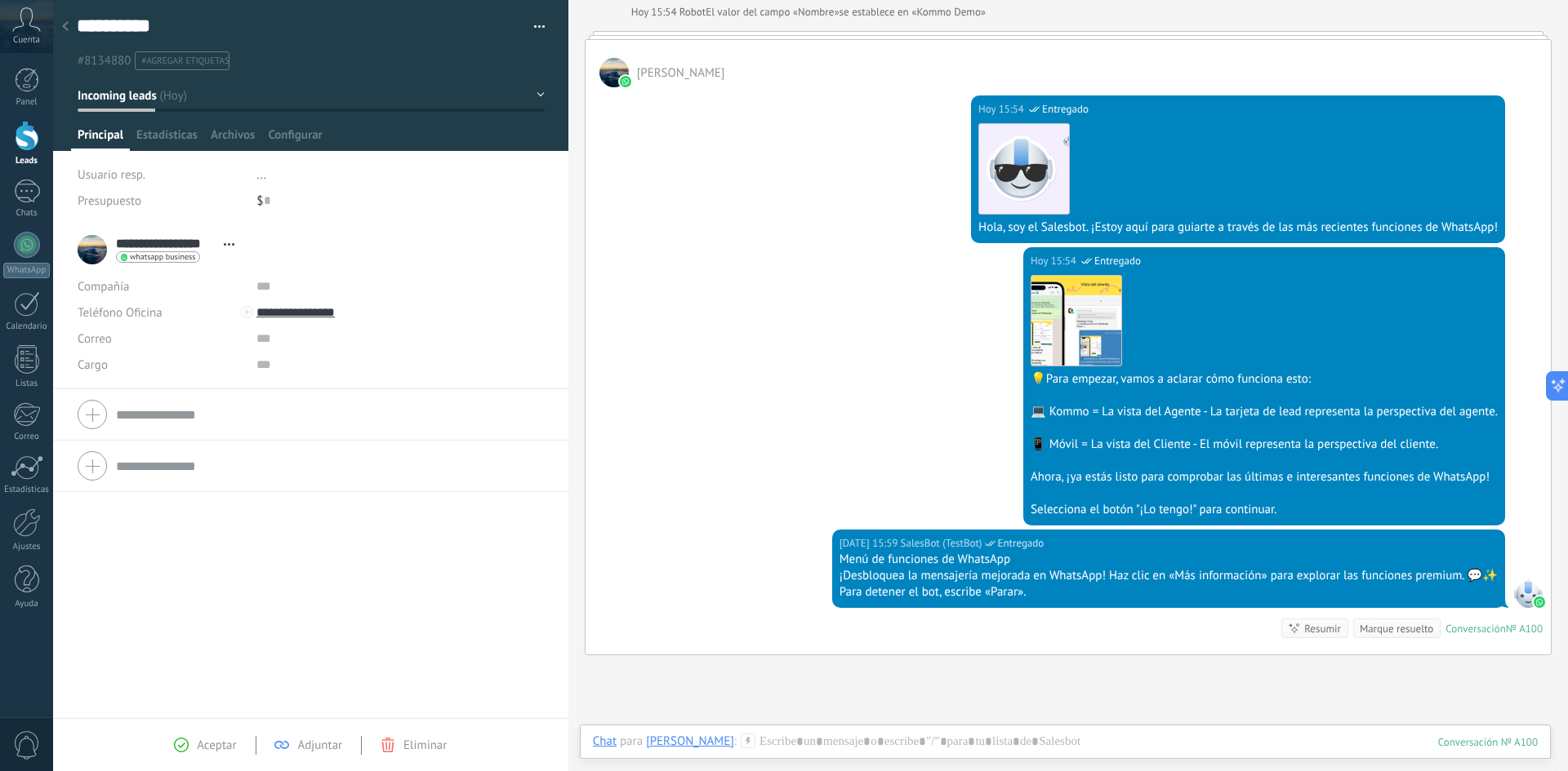
scroll to position [245, 0]
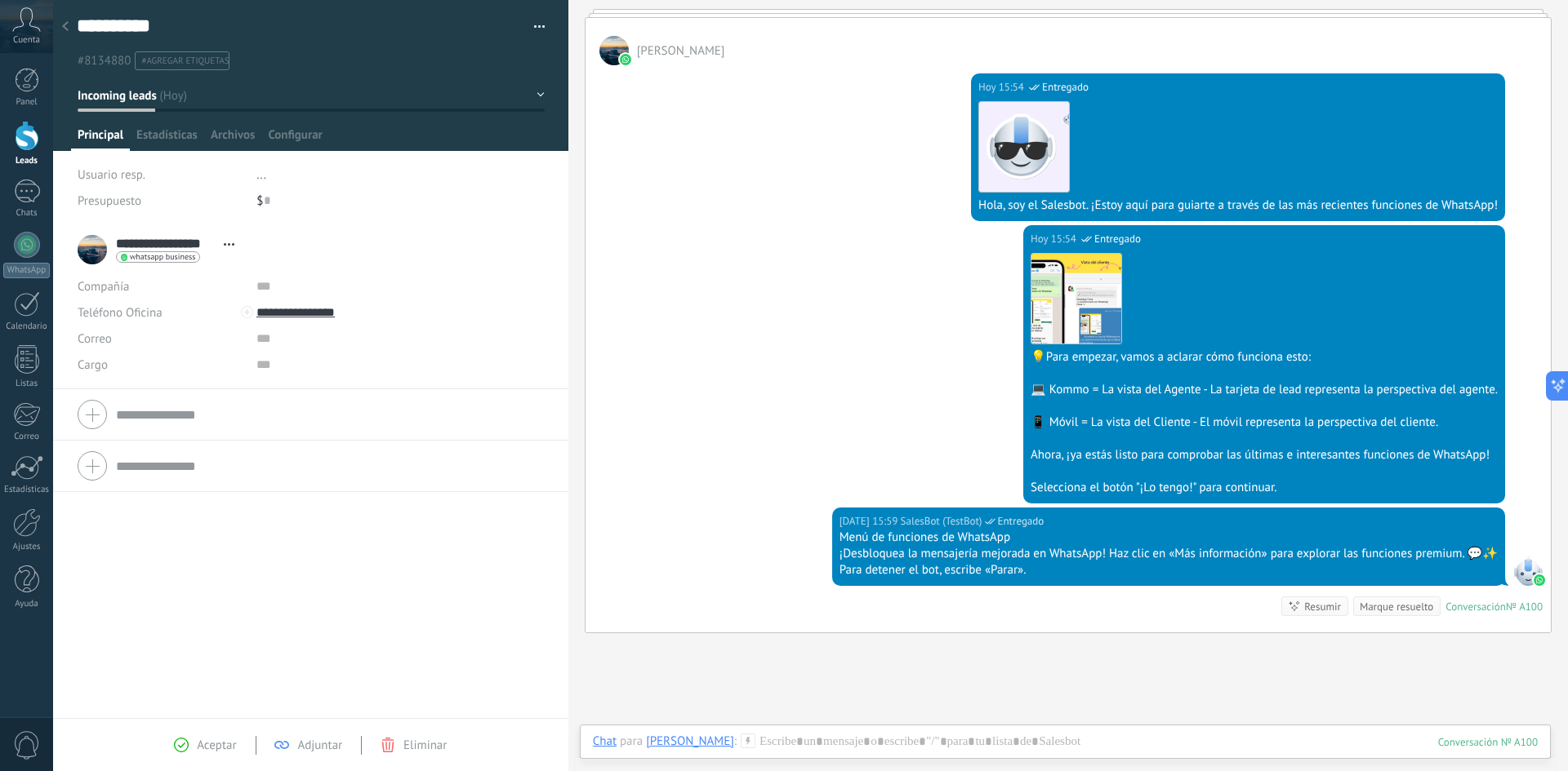
click at [180, 413] on form "Compañía Teléfono Oficina Ofic. directo Celular Fax Casa Otro Teléfono Oficina …" at bounding box center [310, 415] width 466 height 41
click at [175, 485] on input "text" at bounding box center [330, 483] width 428 height 27
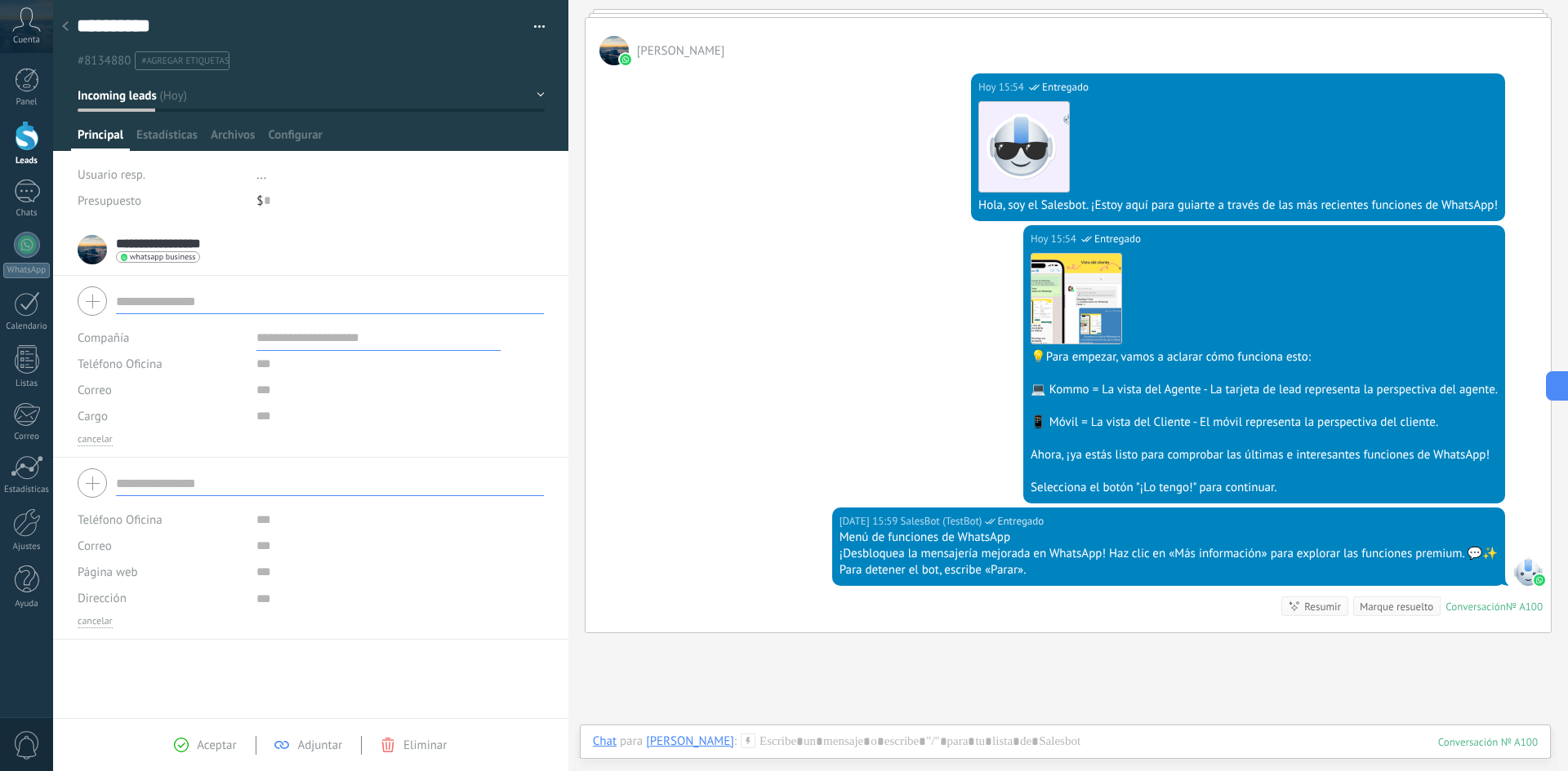
click at [91, 483] on div at bounding box center [310, 483] width 466 height 41
click at [94, 297] on div at bounding box center [310, 301] width 466 height 41
click at [158, 138] on span "Estadísticas" at bounding box center [167, 139] width 61 height 24
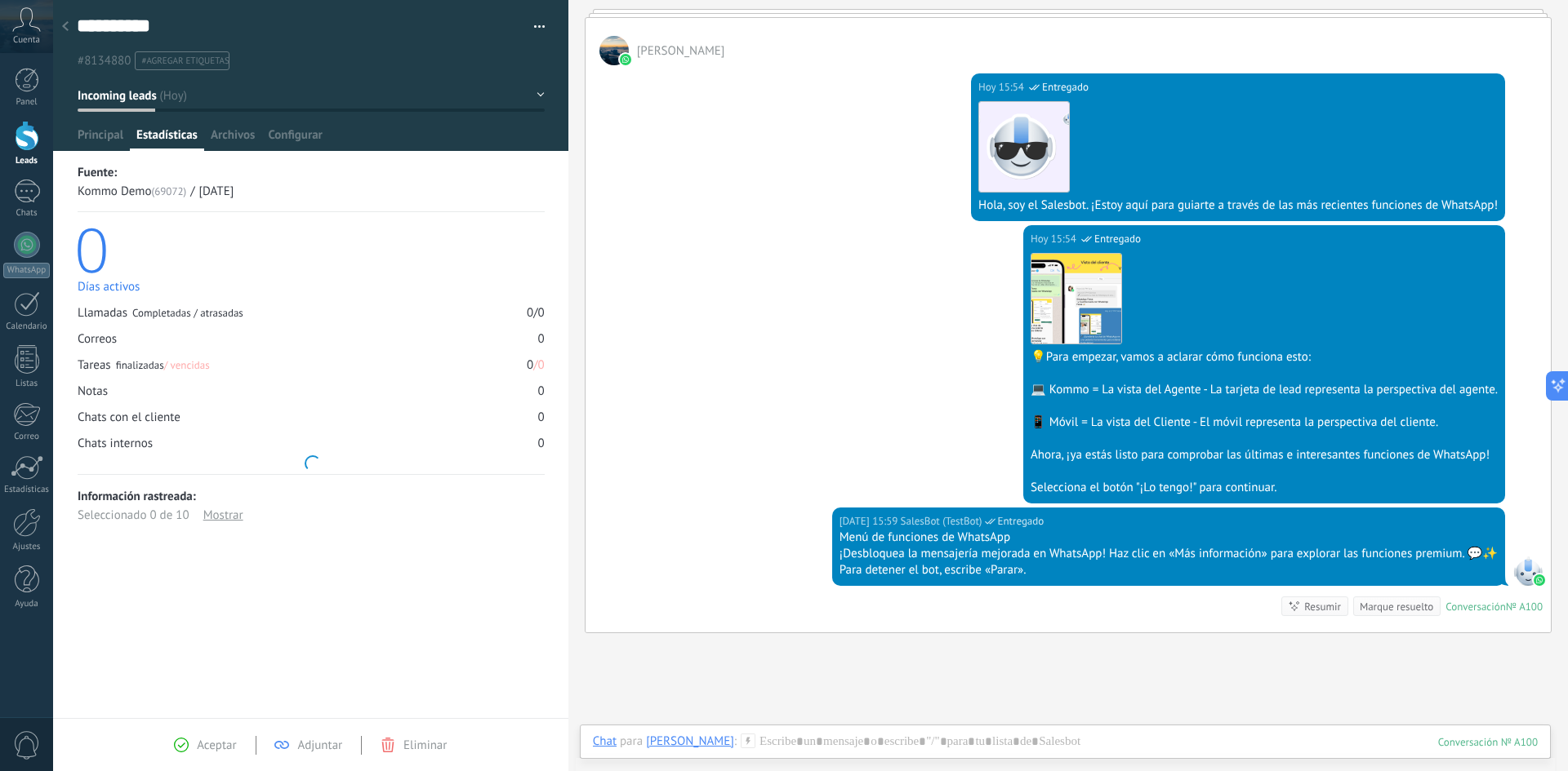
click at [234, 126] on div at bounding box center [310, 75] width 516 height 151
click at [234, 135] on span "Archivos" at bounding box center [233, 139] width 44 height 24
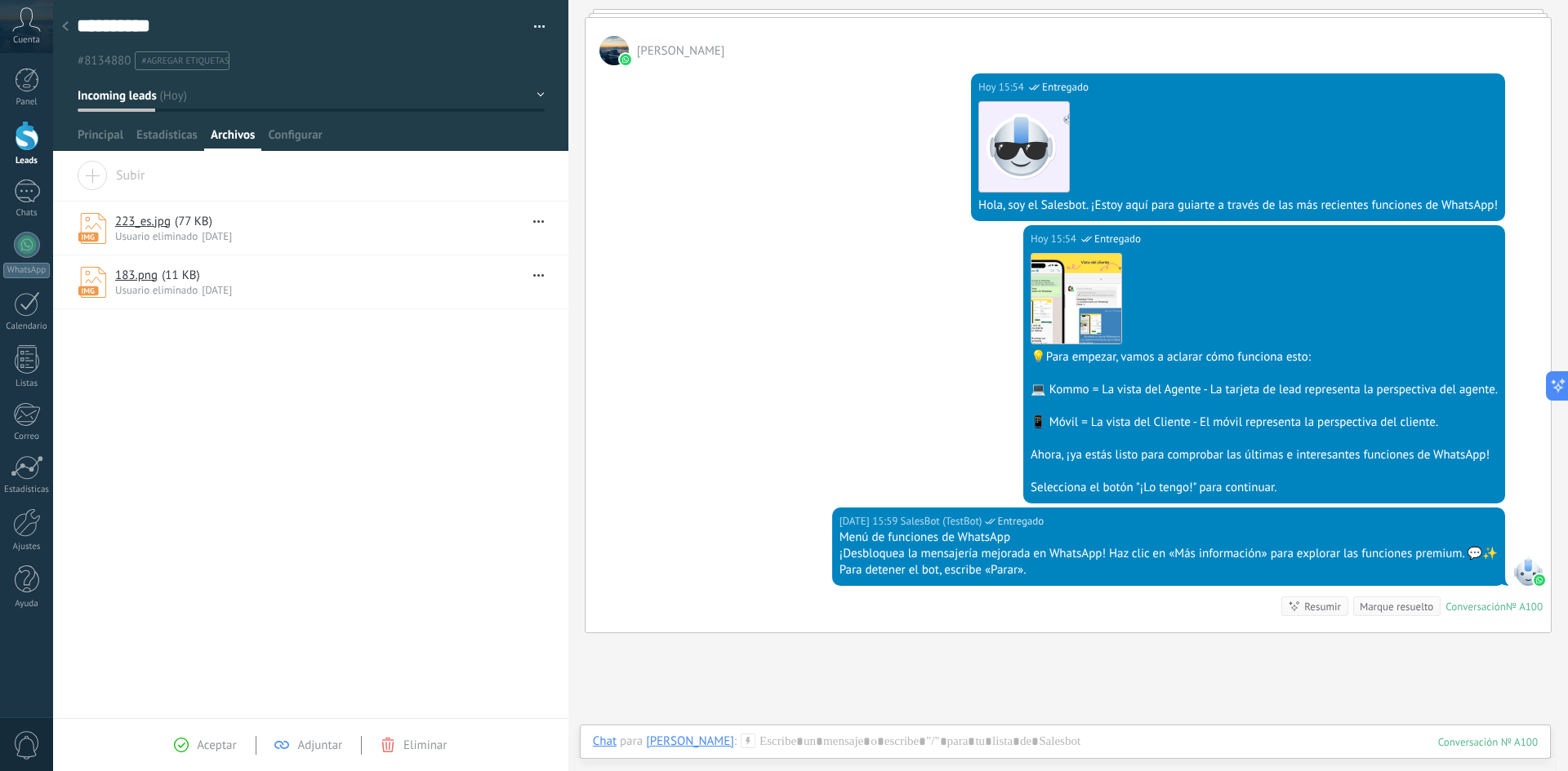
click at [137, 224] on link "223_es.jpg" at bounding box center [143, 222] width 56 height 16
click at [286, 131] on span "Configurar" at bounding box center [294, 139] width 54 height 24
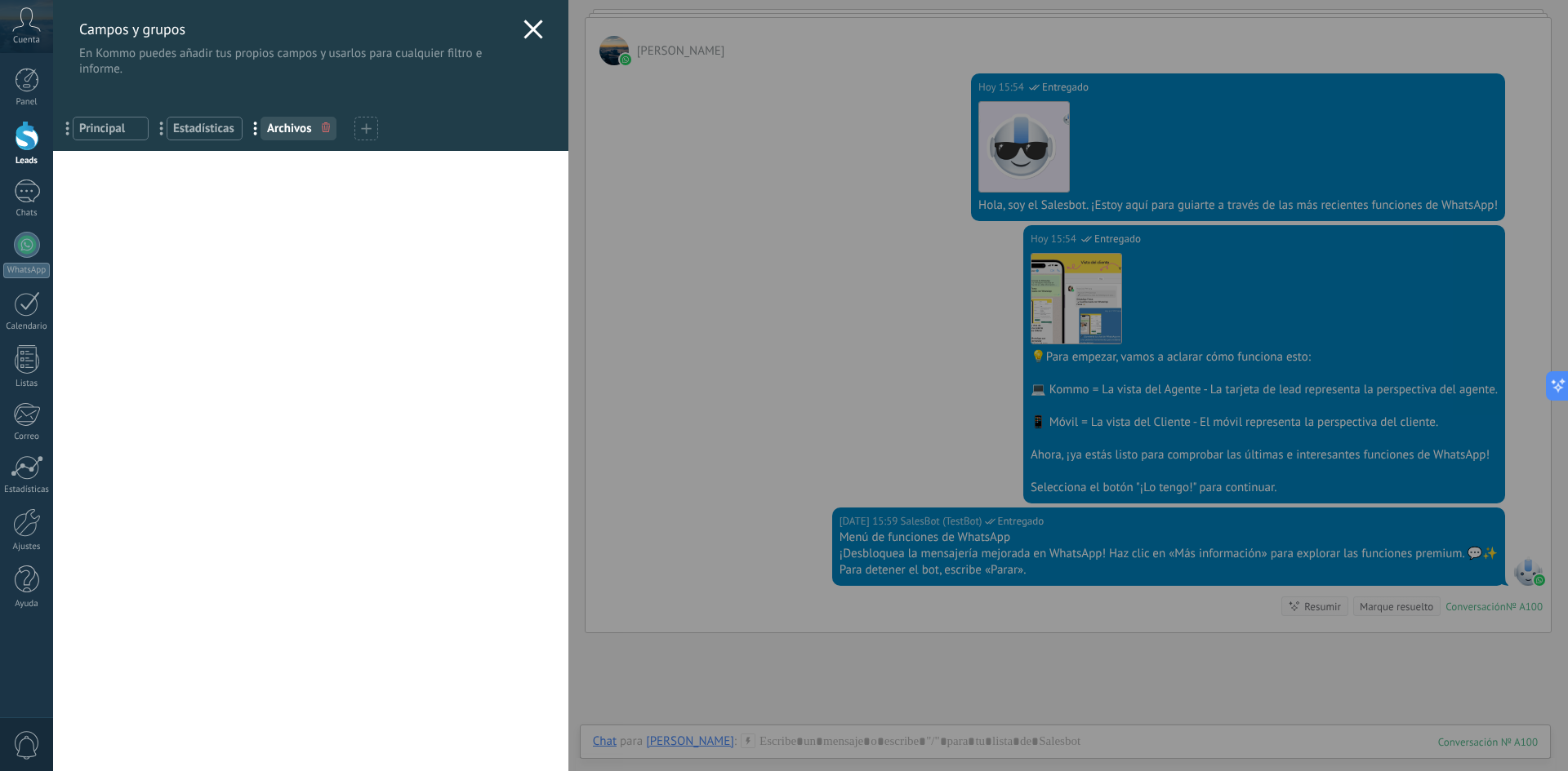
click at [103, 125] on span "Principal" at bounding box center [110, 128] width 63 height 16
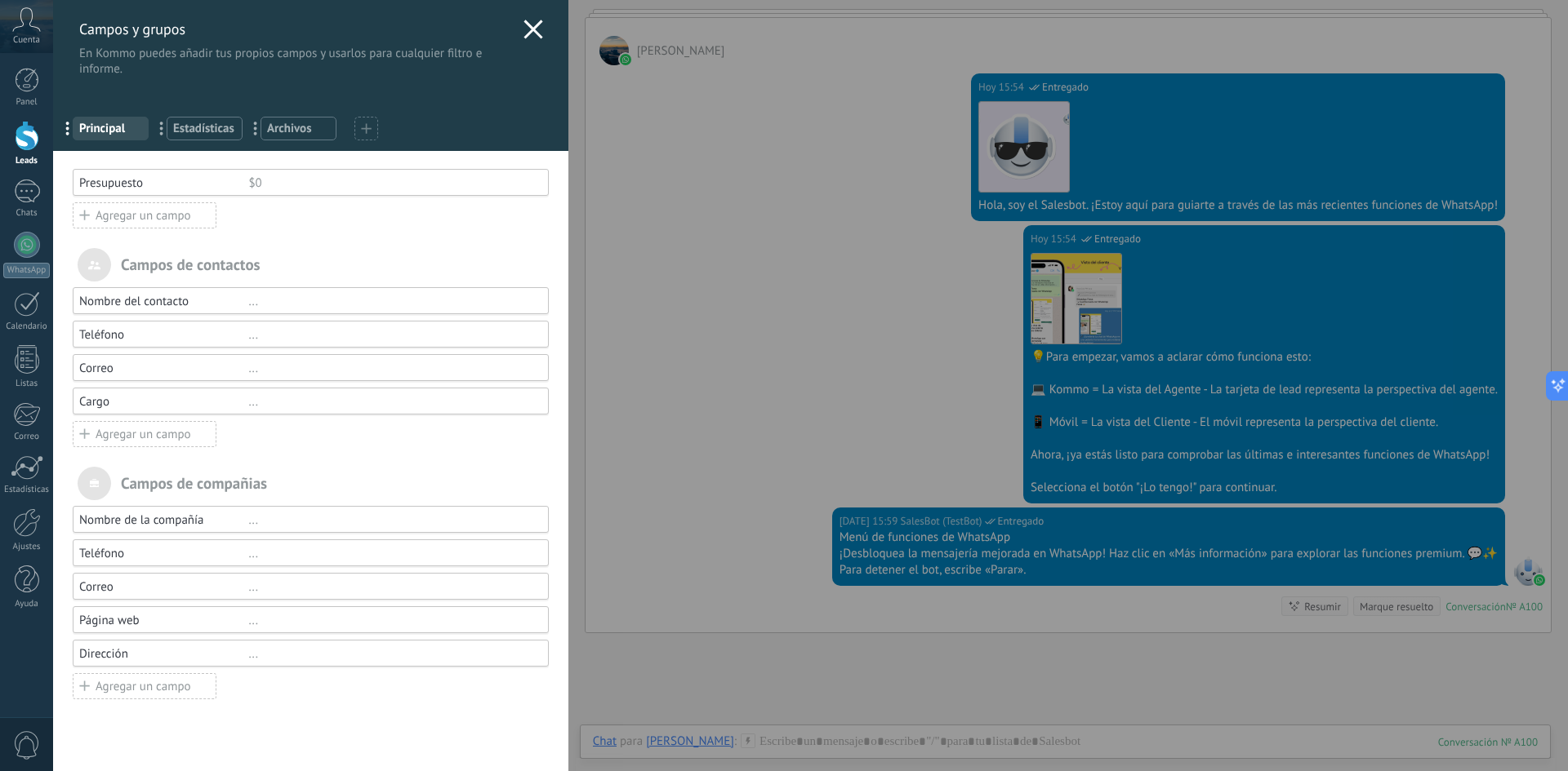
click at [208, 132] on span "Estadísticas" at bounding box center [204, 128] width 63 height 16
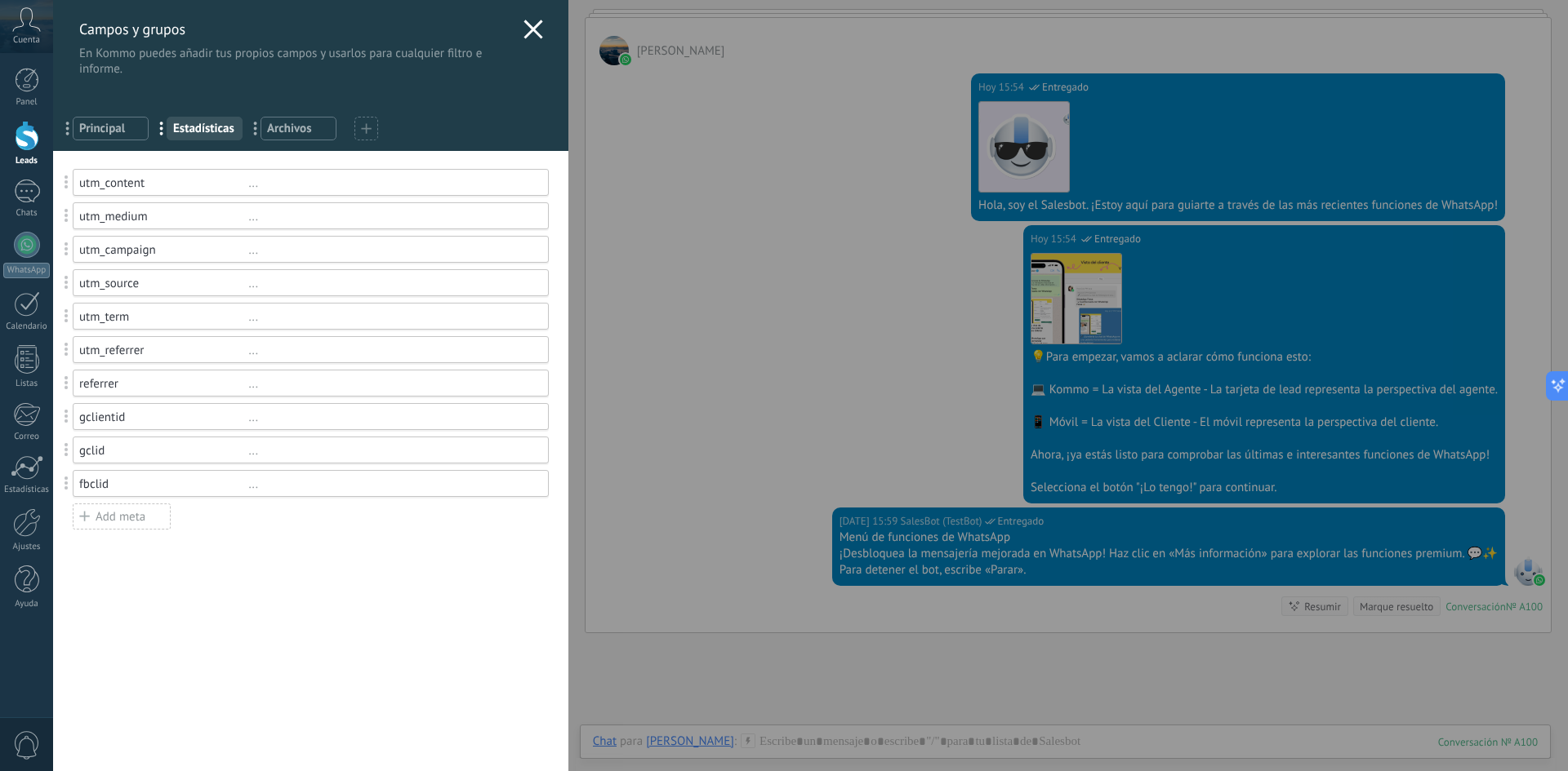
click at [293, 122] on span "Archivos" at bounding box center [299, 128] width 63 height 16
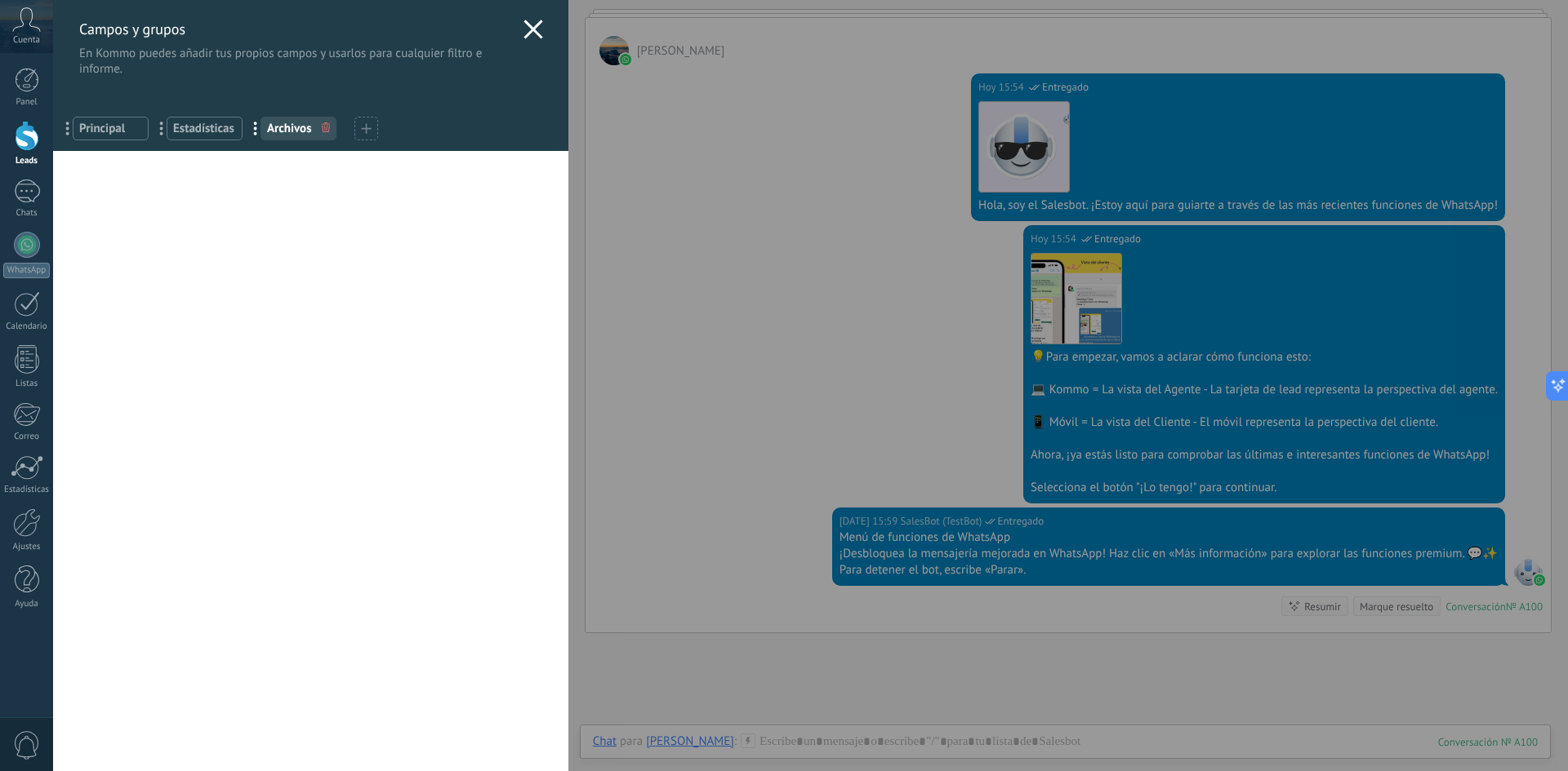
click at [362, 124] on icon at bounding box center [366, 129] width 11 height 11
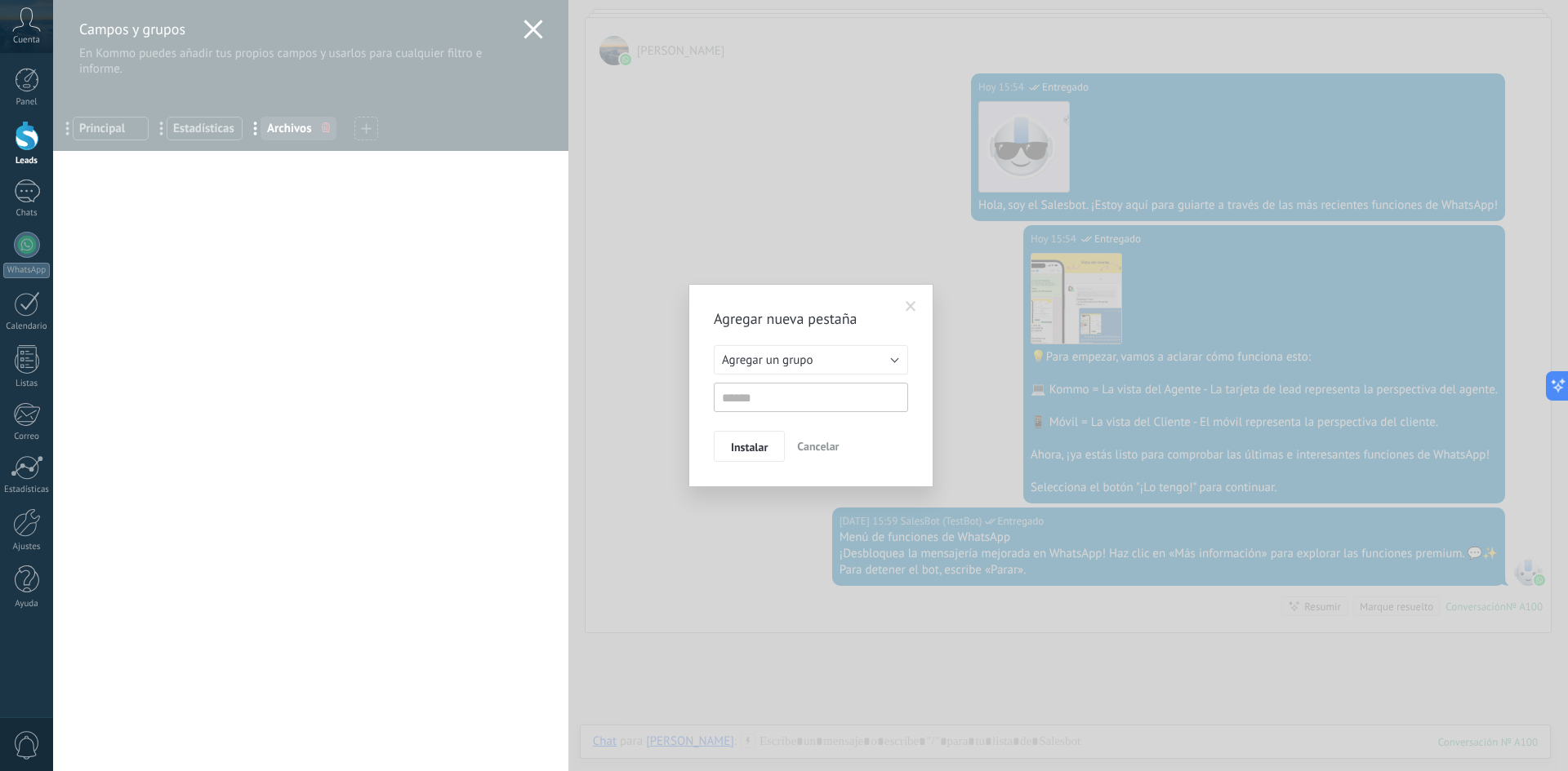
click at [805, 441] on span "Cancelar" at bounding box center [817, 447] width 41 height 15
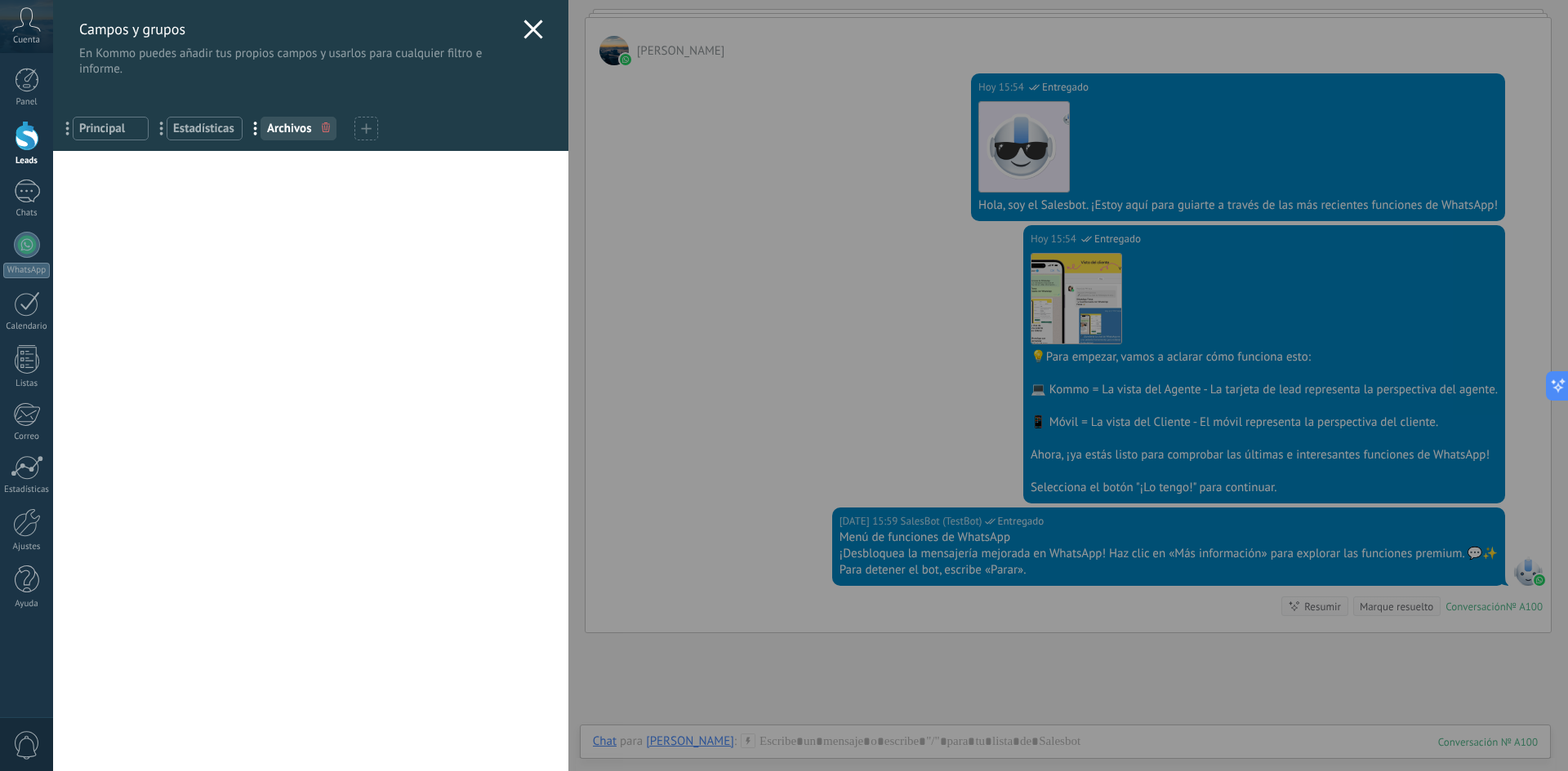
click at [277, 125] on span "Archivos" at bounding box center [299, 128] width 63 height 16
click at [154, 206] on div "Usted ha alcanzado la cantidad máxima de los campos añadidos en la tarifa Perio…" at bounding box center [310, 462] width 516 height 621
click at [94, 174] on div "Usted ha alcanzado la cantidad máxima de los campos añadidos en la tarifa Perio…" at bounding box center [310, 462] width 516 height 621
drag, startPoint x: 260, startPoint y: 201, endPoint x: 130, endPoint y: 226, distance: 132.4
click at [130, 226] on div "Usted ha alcanzado la cantidad máxima de los campos añadidos en la tarifa Perio…" at bounding box center [310, 462] width 516 height 621
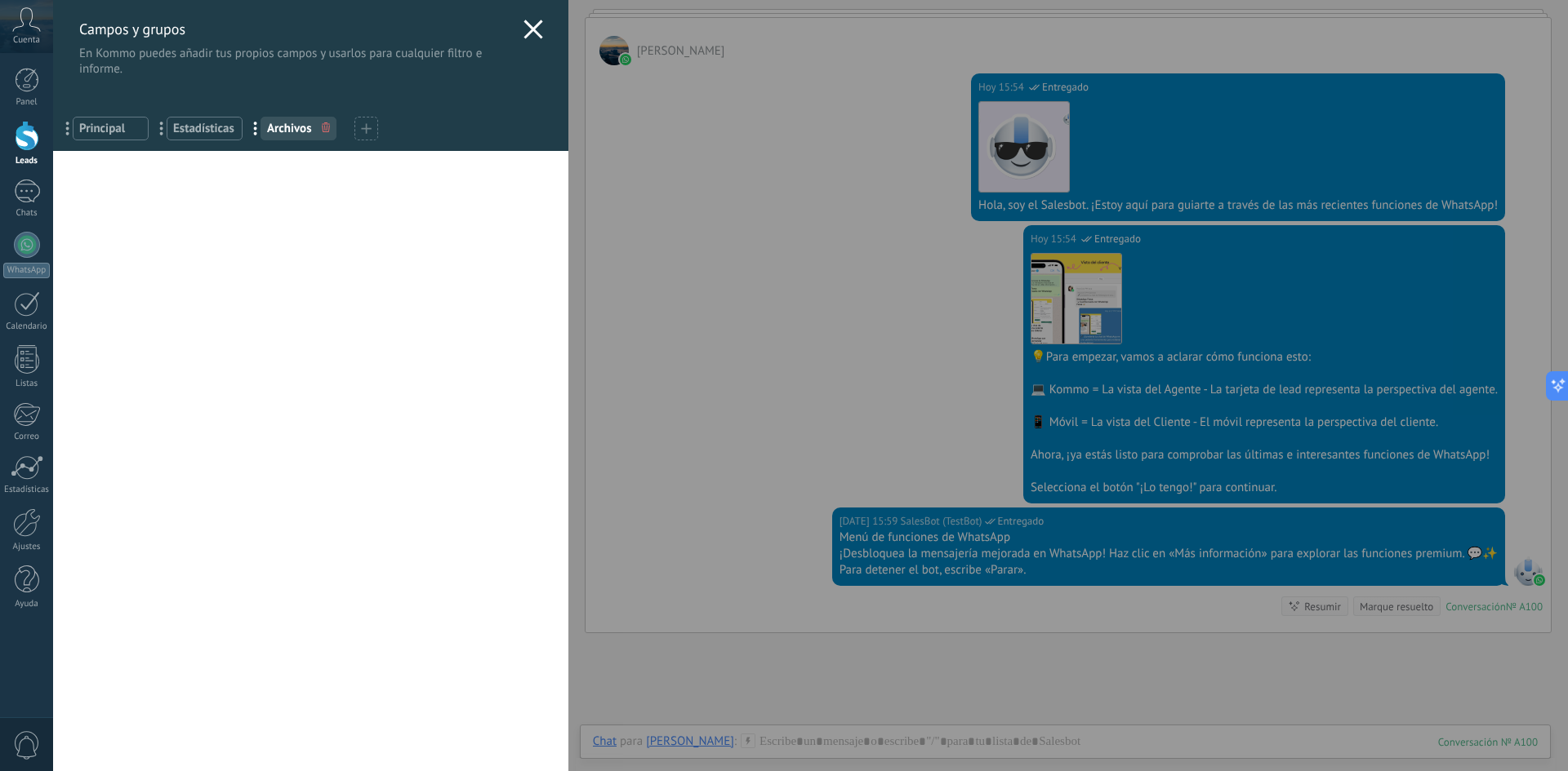
click at [359, 125] on div at bounding box center [366, 128] width 24 height 24
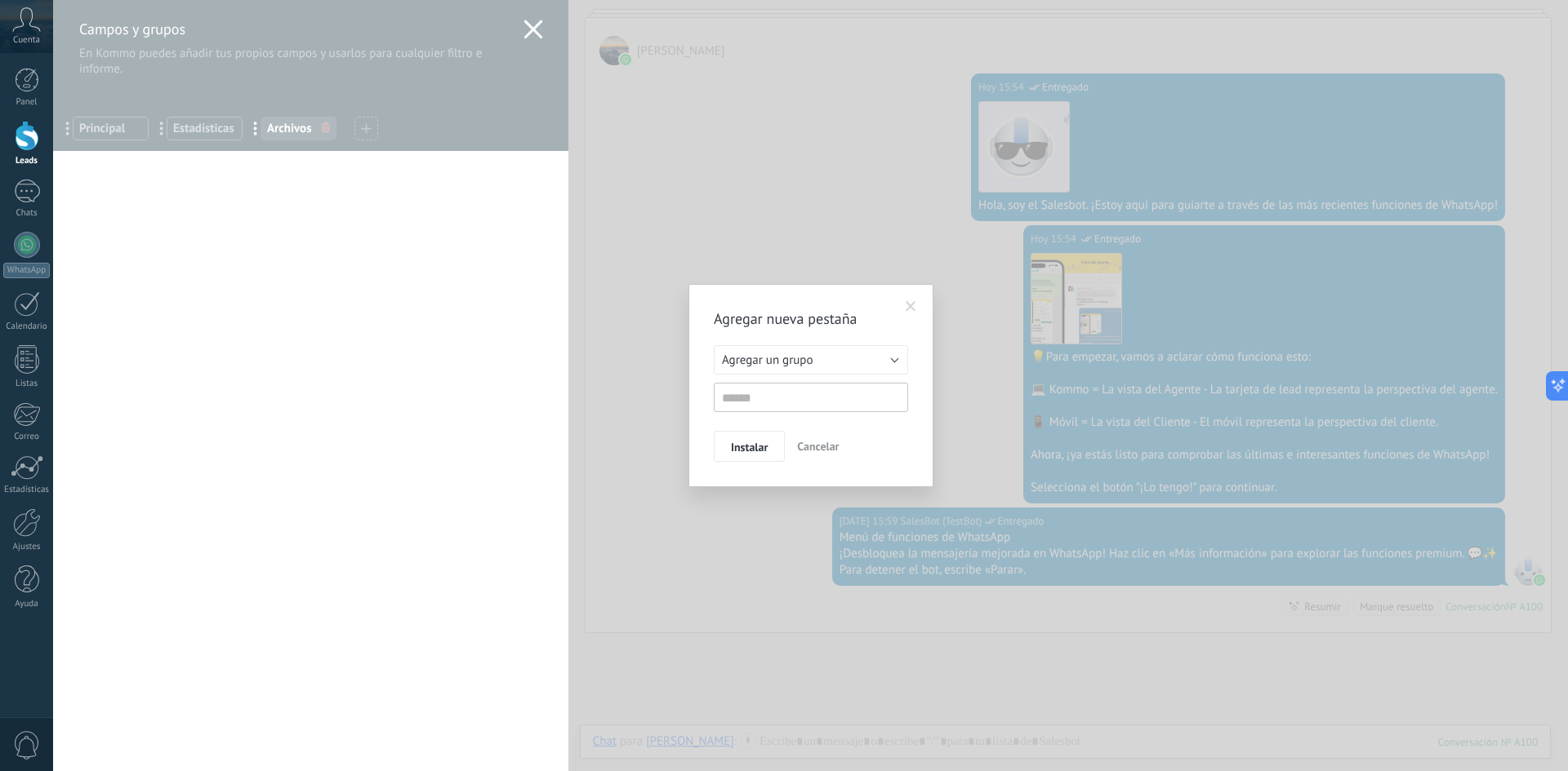
click at [909, 303] on span at bounding box center [911, 307] width 11 height 11
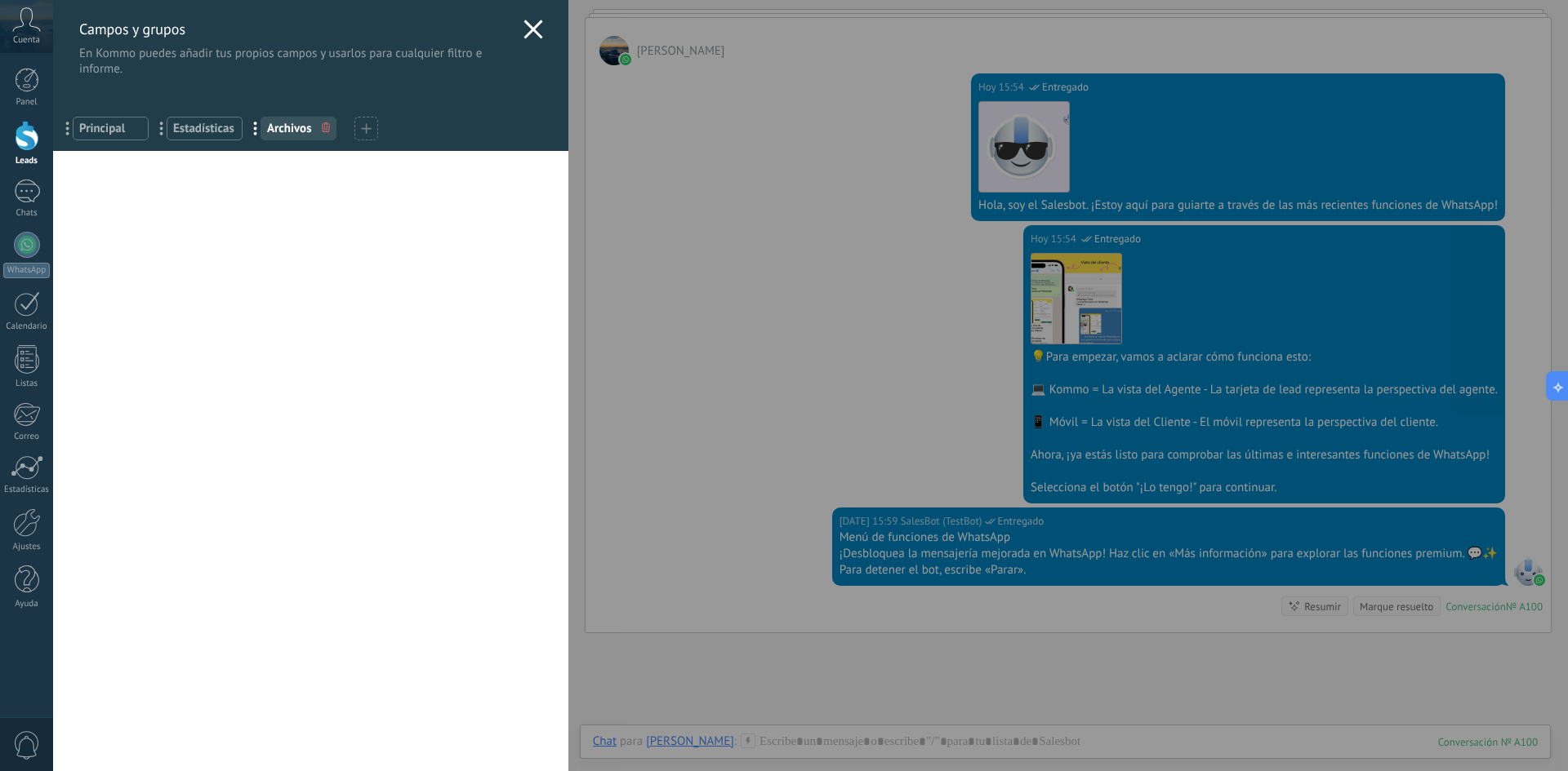
click at [360, 327] on div "Usted ha alcanzado la cantidad máxima de los campos añadidos en la tarifa Perio…" at bounding box center [310, 462] width 516 height 621
click at [524, 17] on div "Campos y grupos En Kommo puedes añadir tus propios campos y usarlos para cualqu…" at bounding box center [310, 38] width 516 height 77
click at [527, 27] on icon at bounding box center [532, 28] width 19 height 19
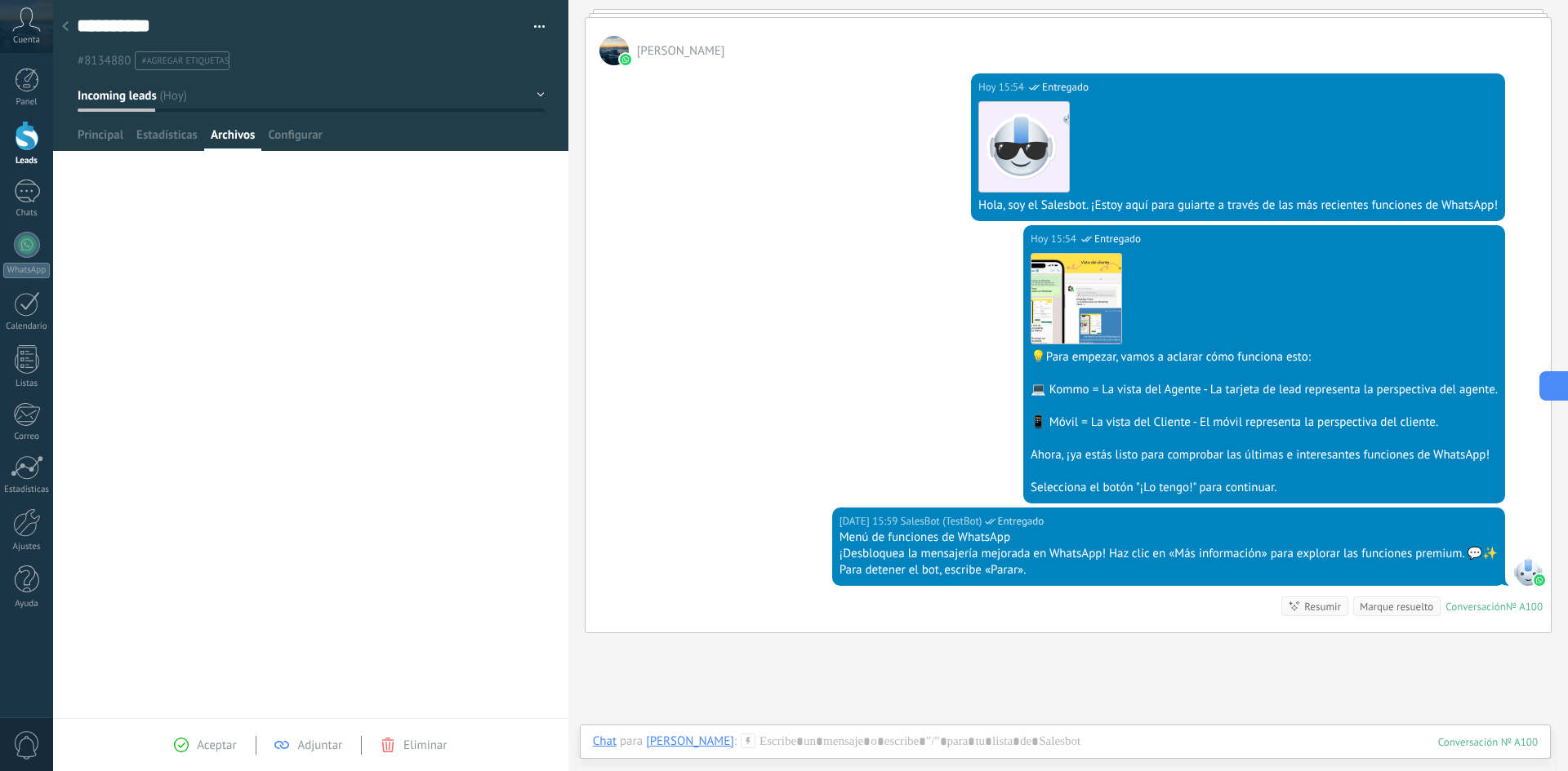
click at [1552, 376] on button at bounding box center [1553, 386] width 29 height 29
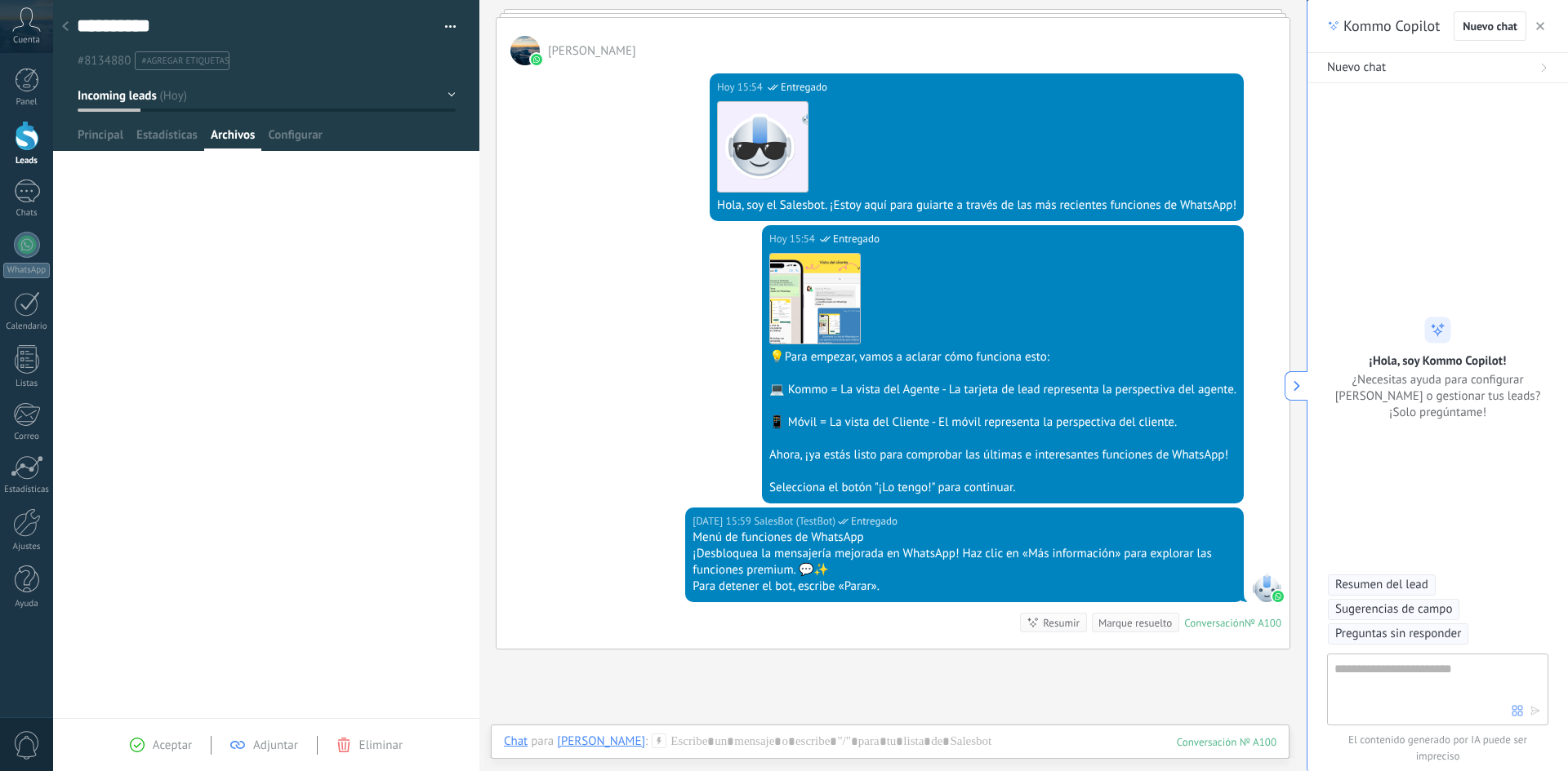
type textarea "**********"
click at [1383, 583] on span "Resumen del lead" at bounding box center [1382, 585] width 93 height 16
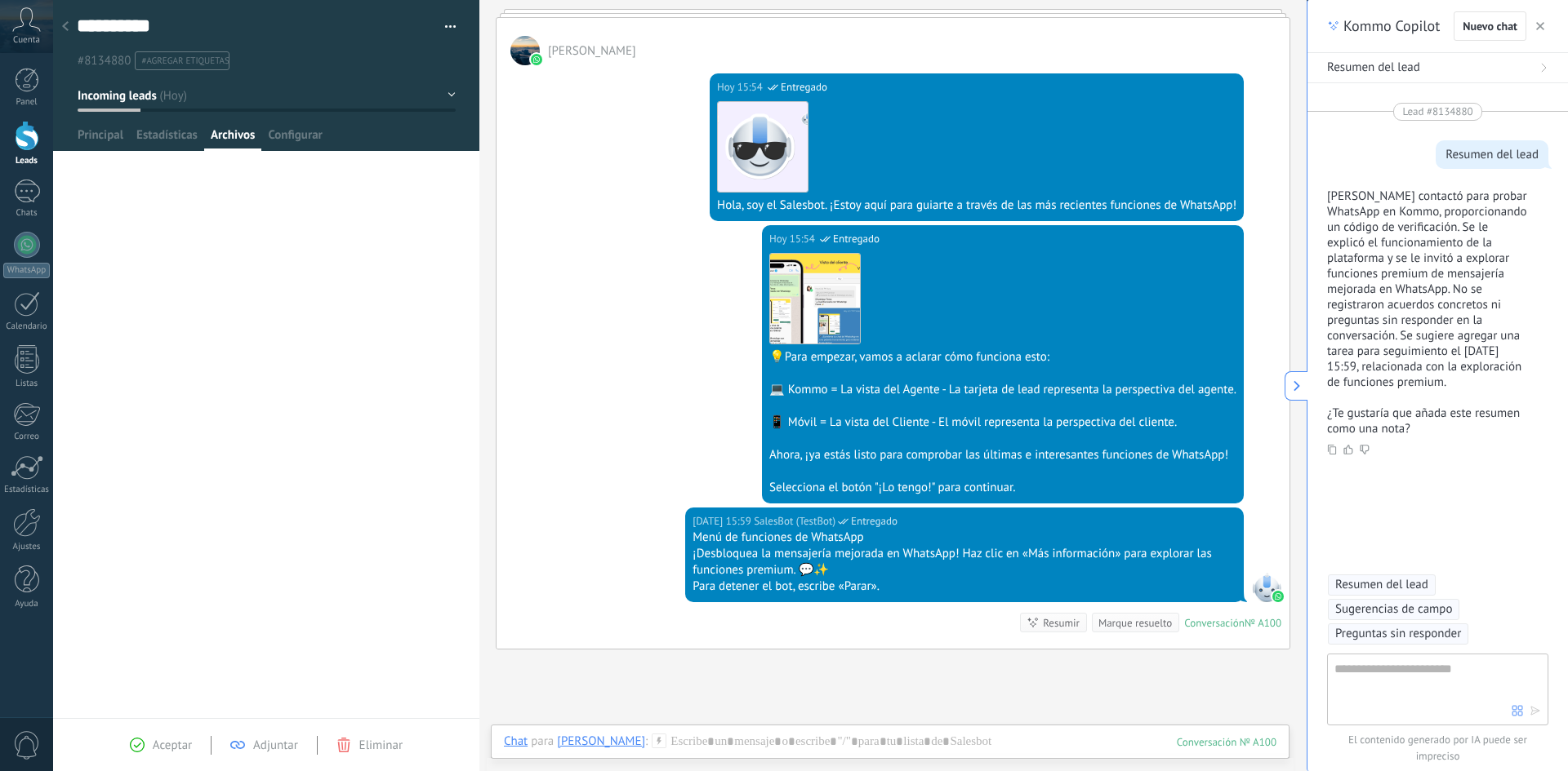
click at [1368, 678] on textarea at bounding box center [1422, 689] width 177 height 59
type textarea "**********"
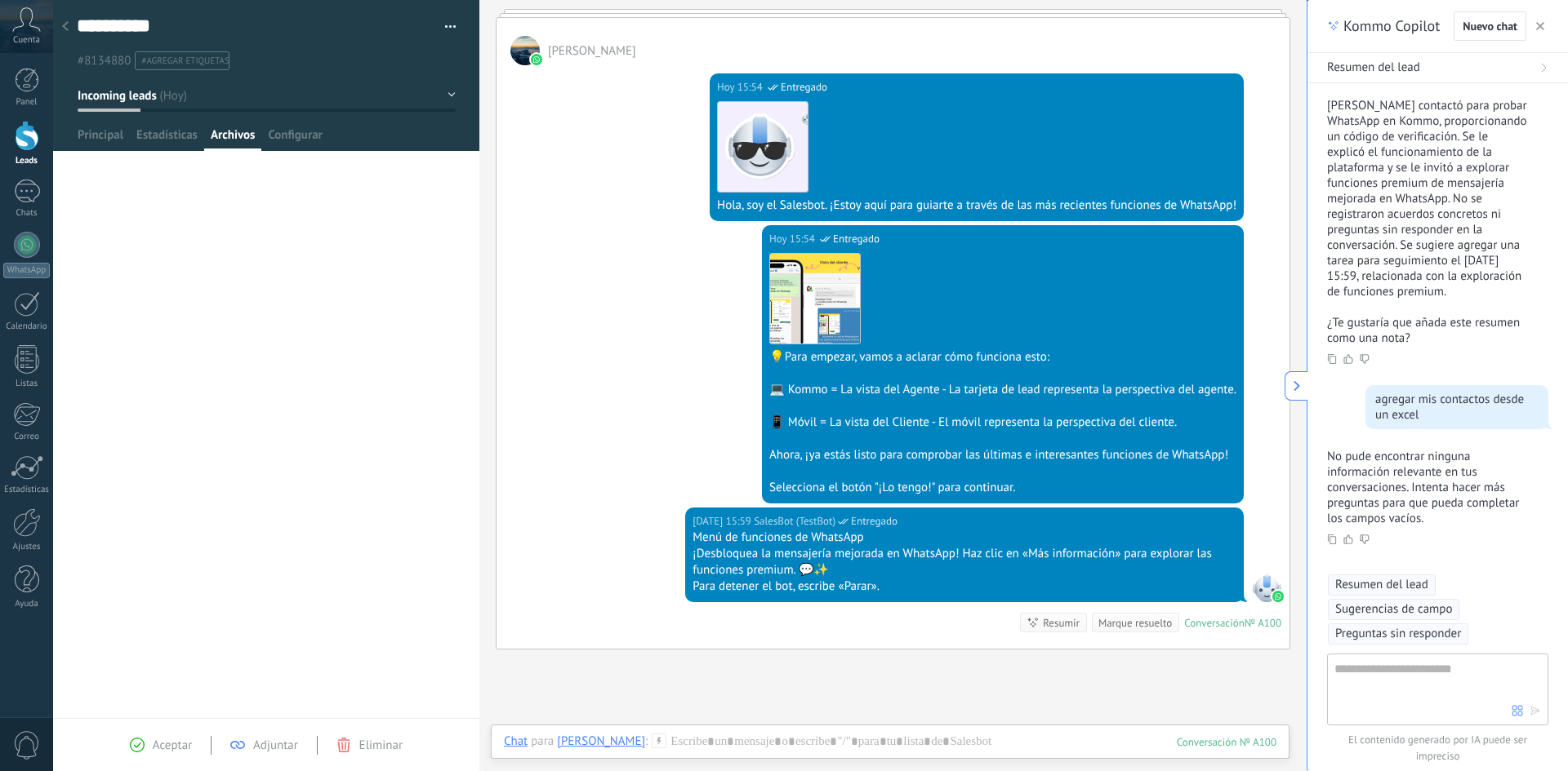
click at [1545, 25] on button "button" at bounding box center [1540, 26] width 16 height 19
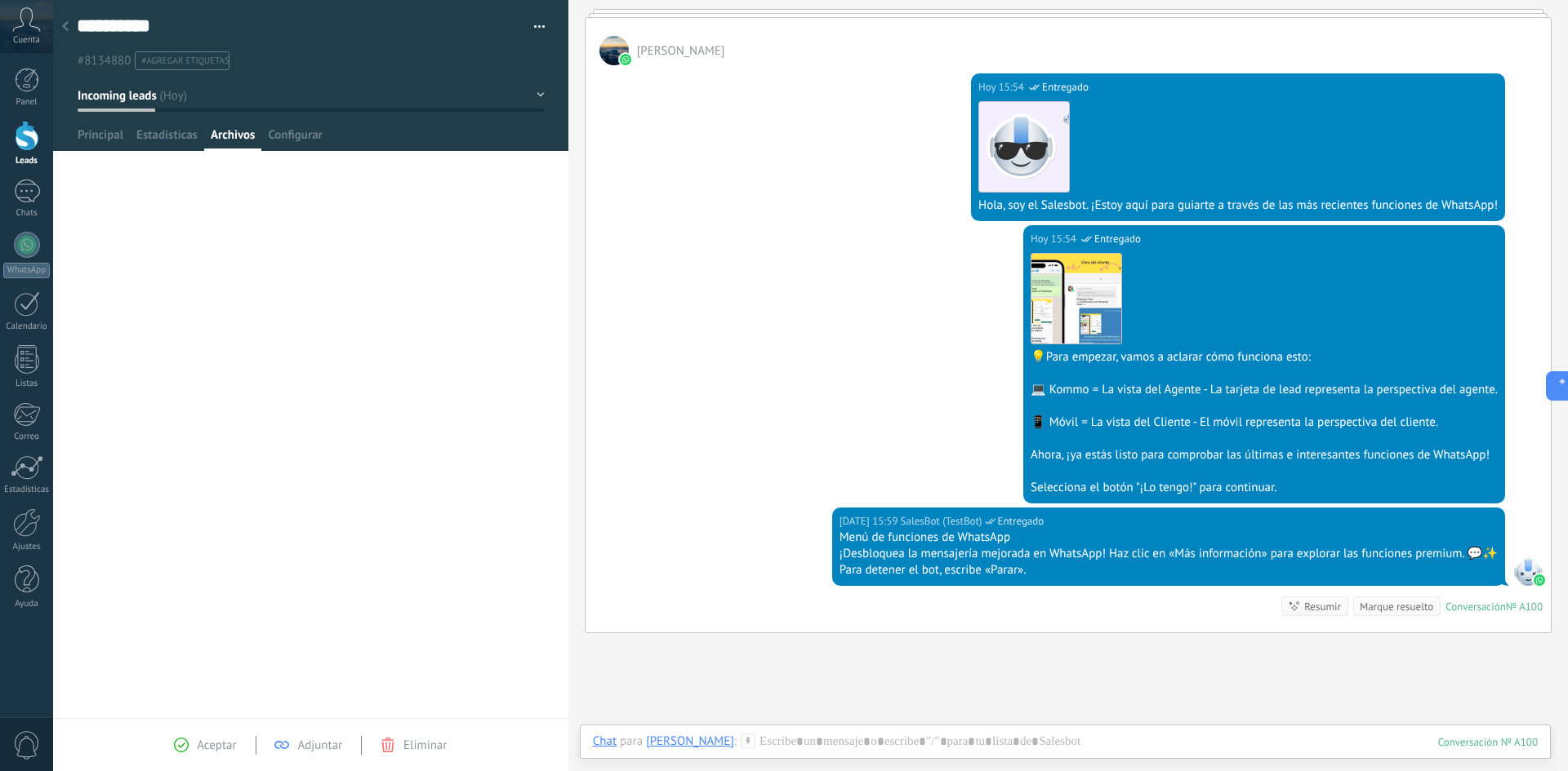
type textarea "**********"
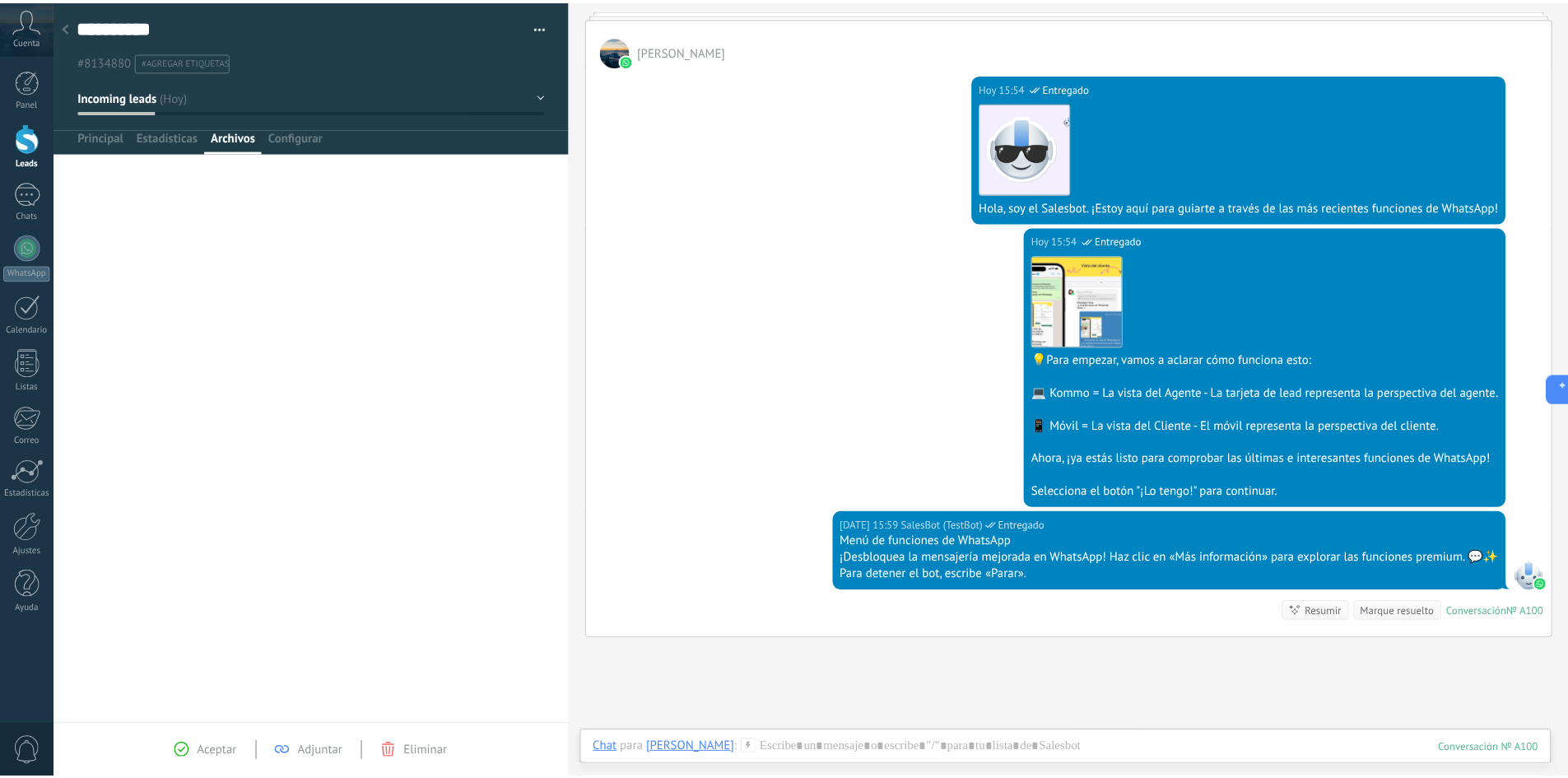
scroll to position [25, 0]
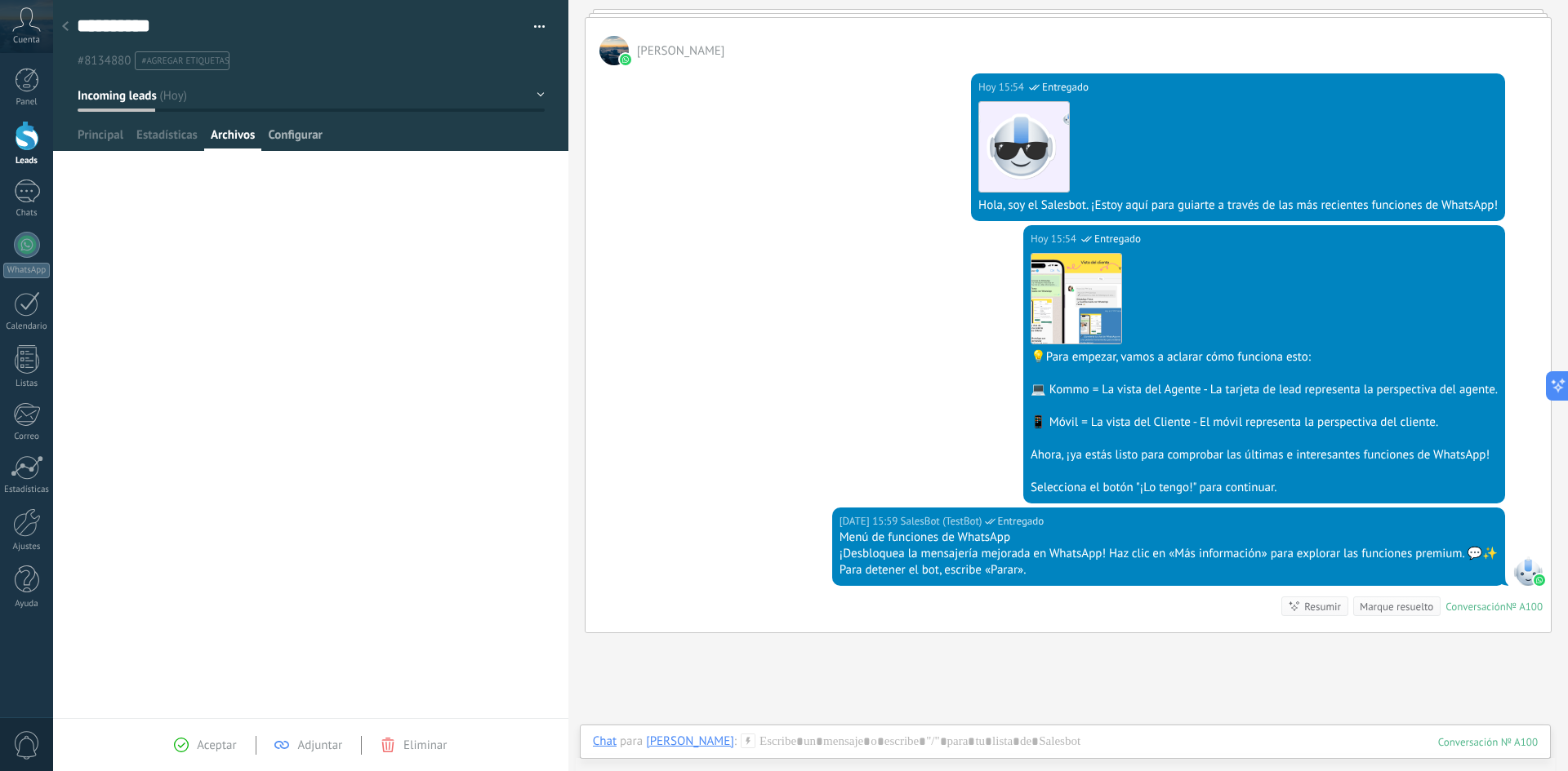
click at [288, 140] on span "Configurar" at bounding box center [294, 139] width 54 height 24
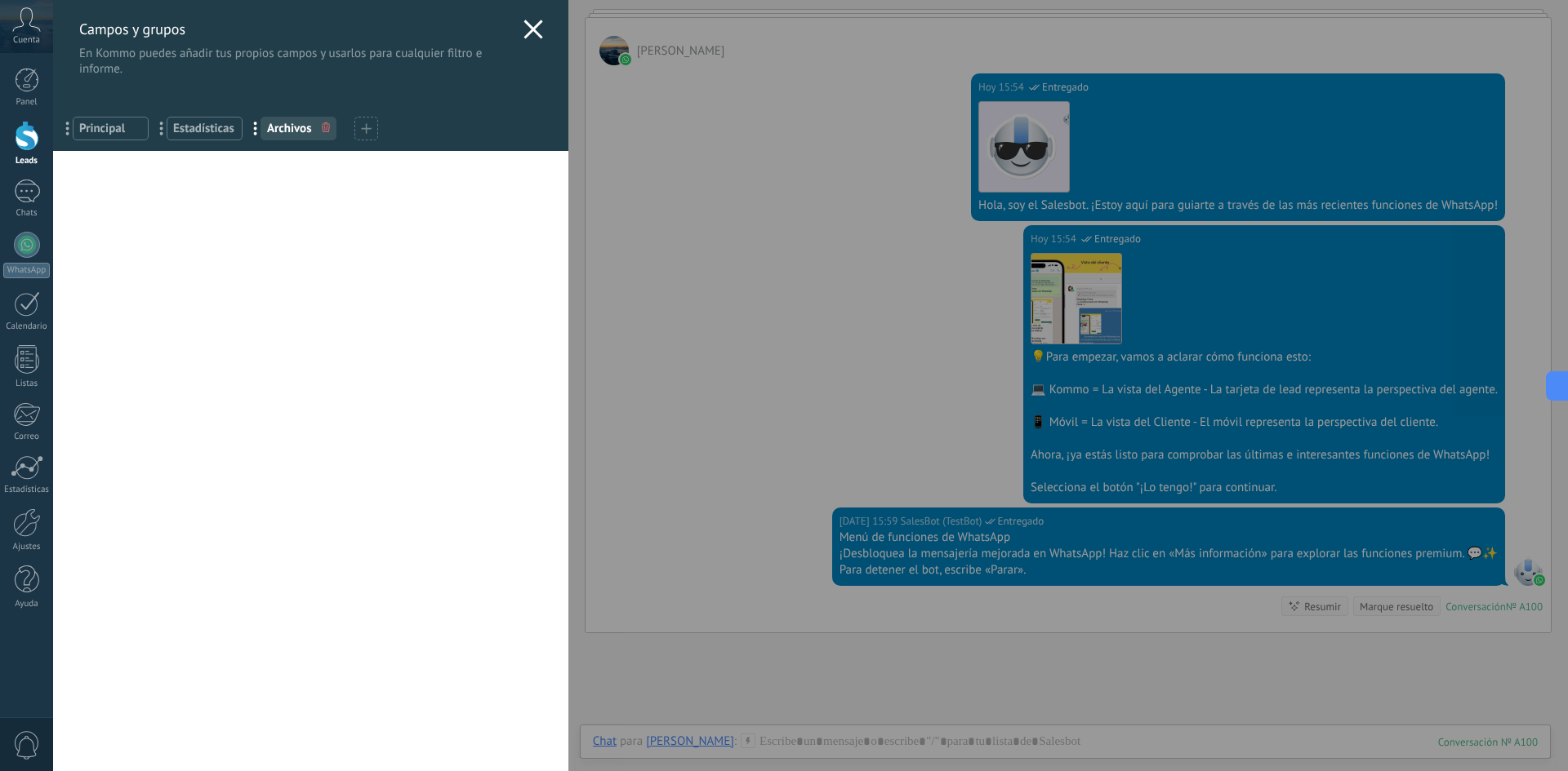
click at [86, 127] on span "Principal" at bounding box center [110, 128] width 63 height 16
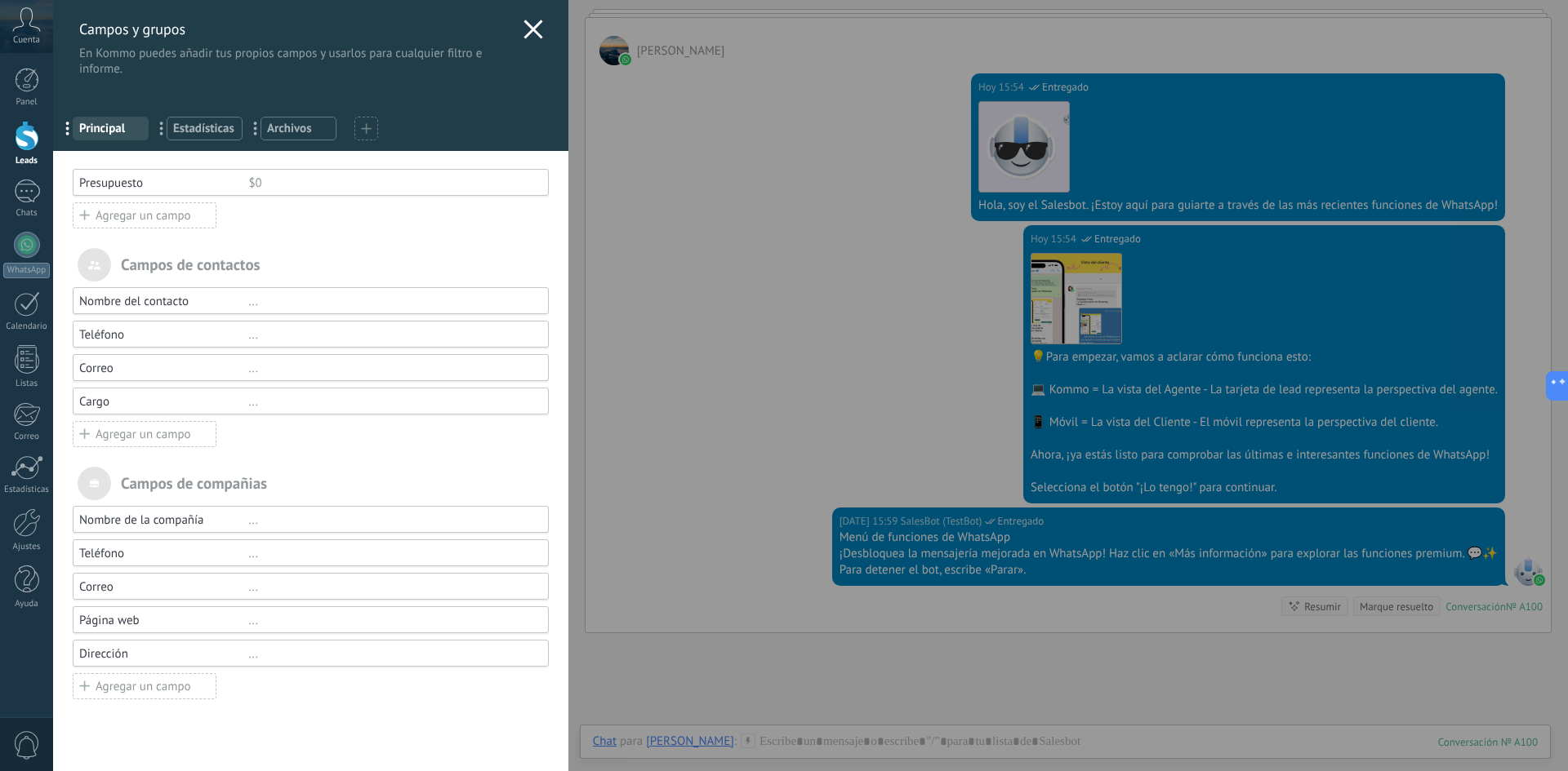
click at [193, 129] on span "Estadísticas" at bounding box center [204, 128] width 63 height 16
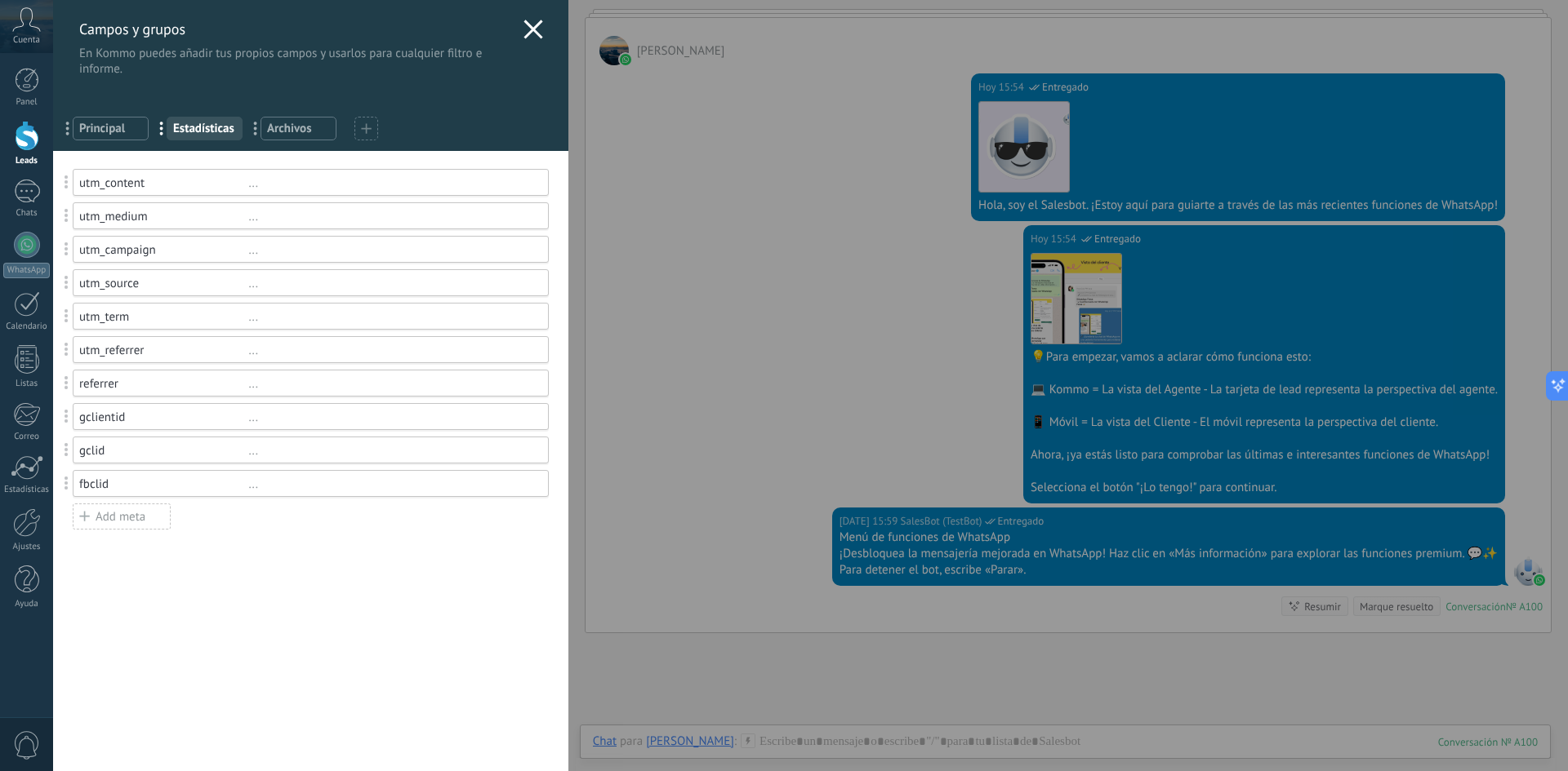
click at [291, 128] on span "Archivos" at bounding box center [299, 128] width 63 height 16
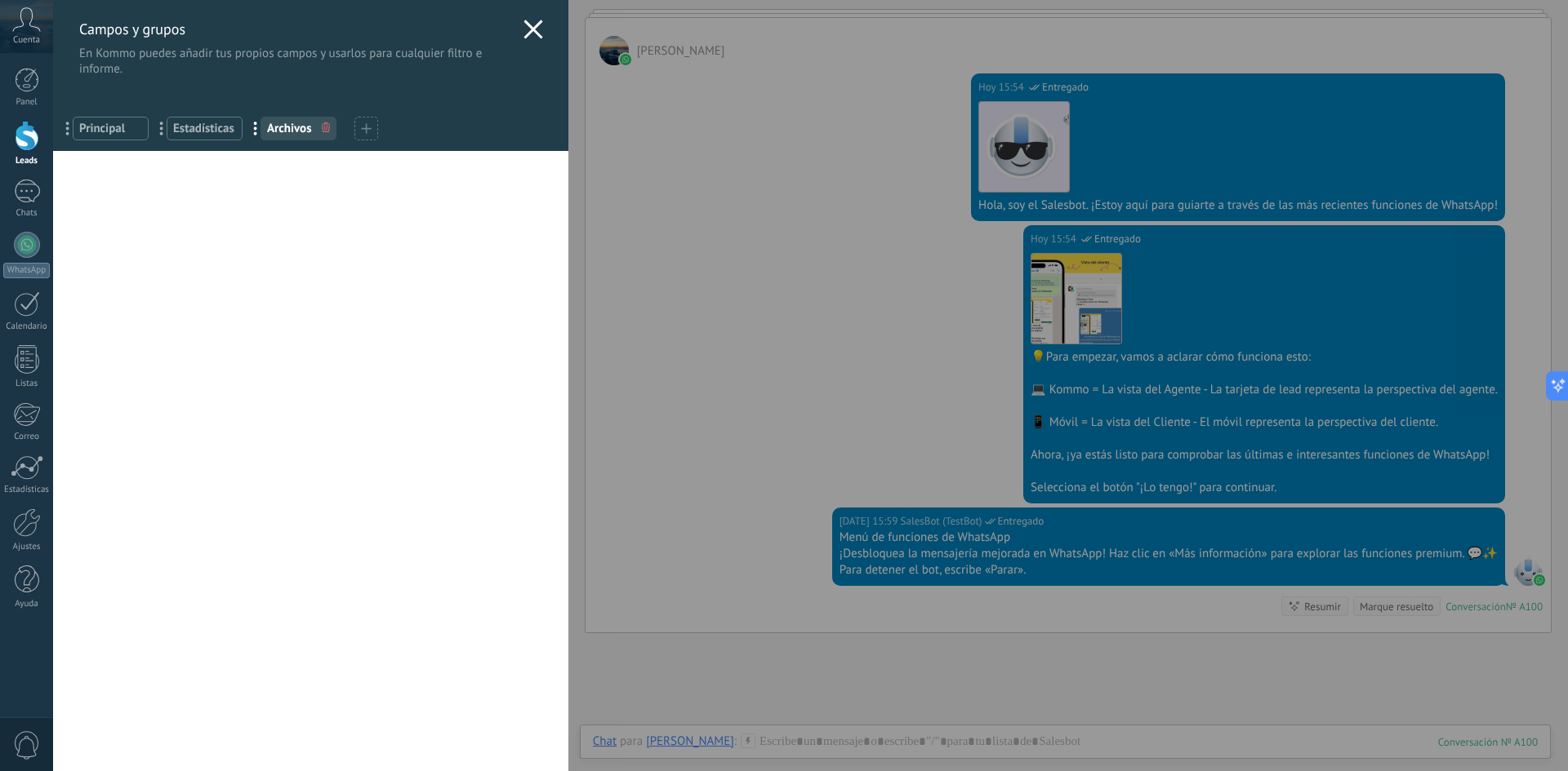
click at [530, 27] on icon at bounding box center [532, 28] width 19 height 19
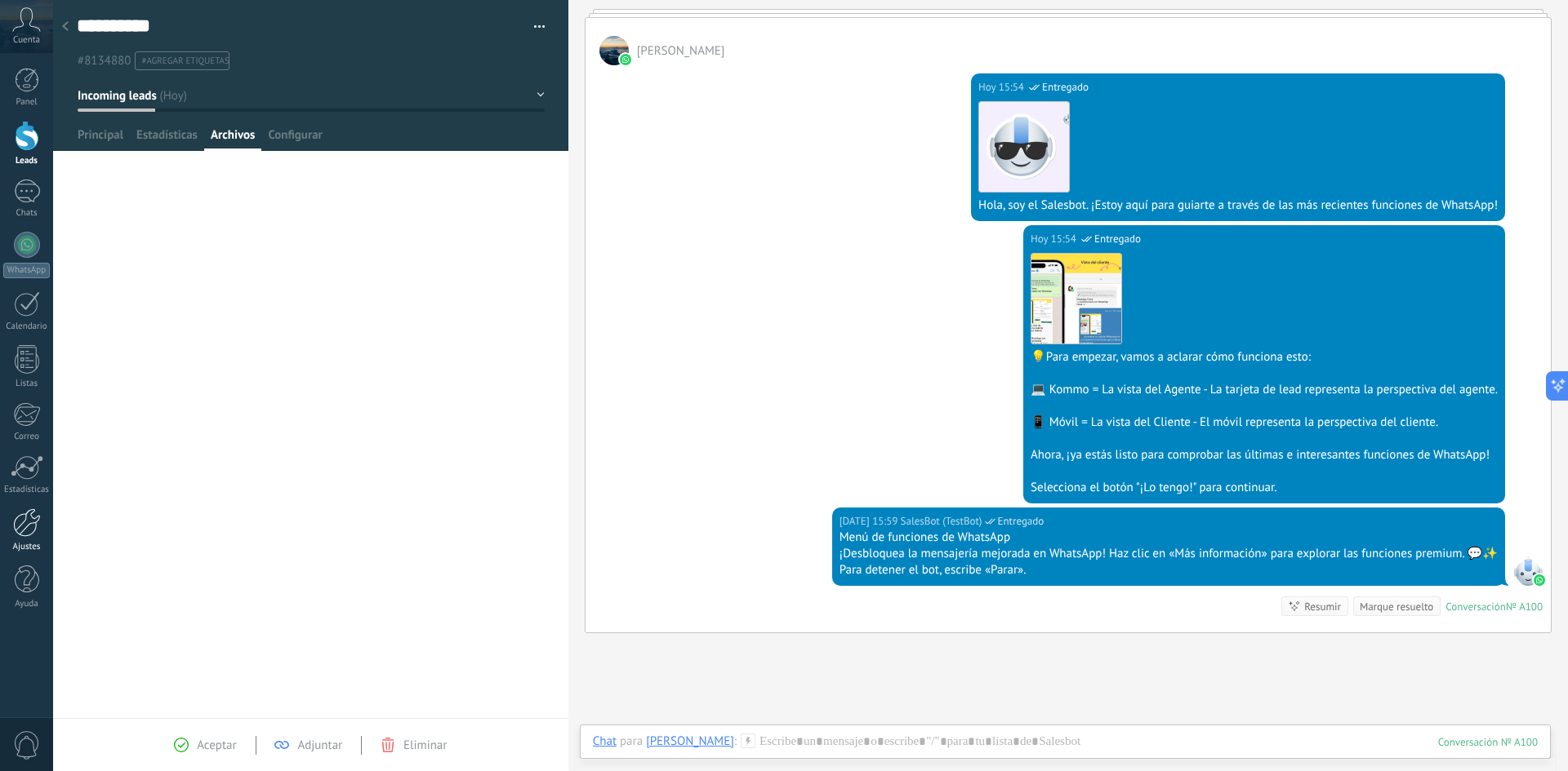
click at [30, 530] on div at bounding box center [27, 522] width 27 height 28
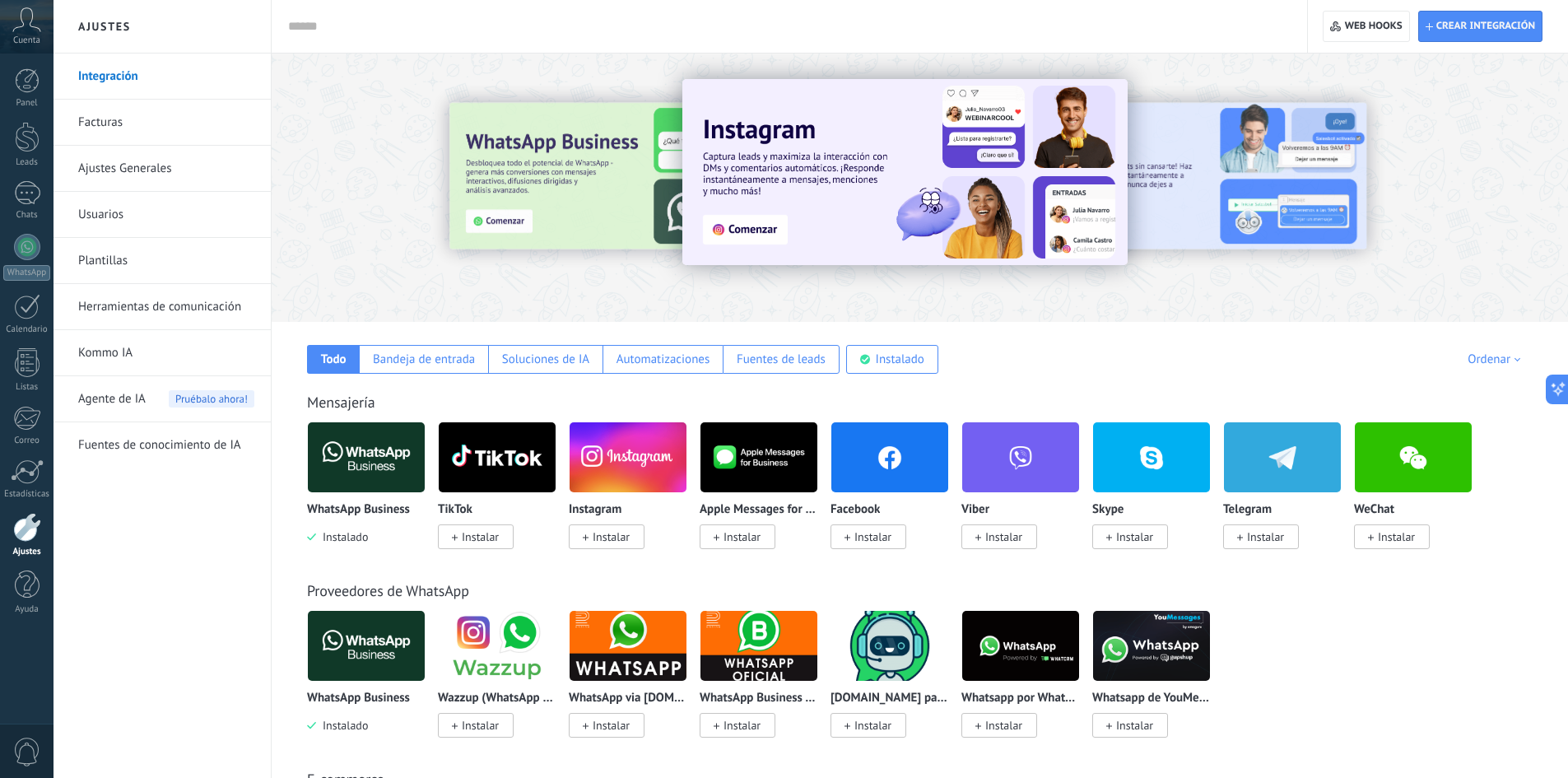
click at [94, 125] on link "Facturas" at bounding box center [166, 123] width 176 height 46
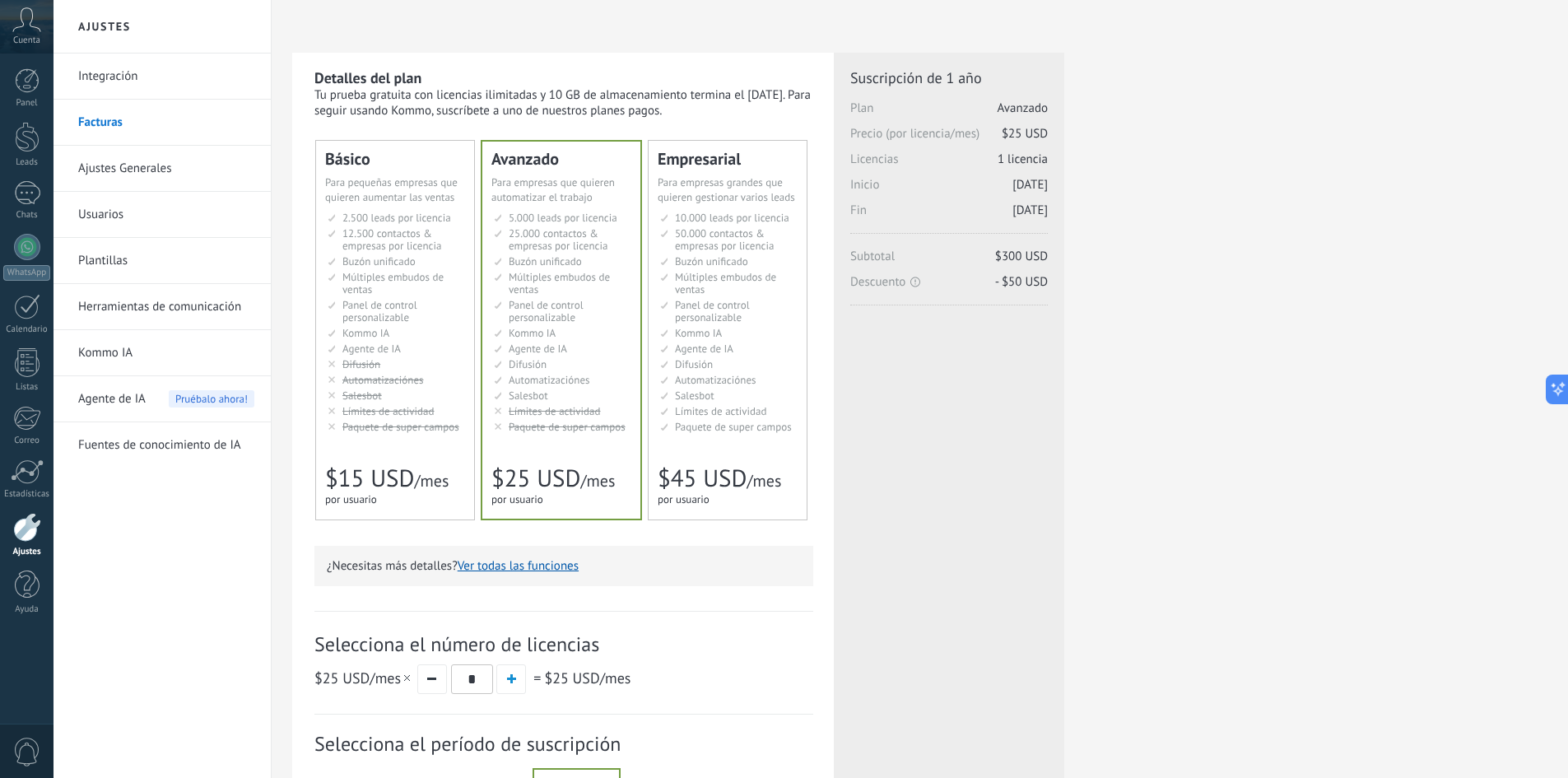
click at [127, 163] on link "Ajustes Generales" at bounding box center [166, 169] width 176 height 46
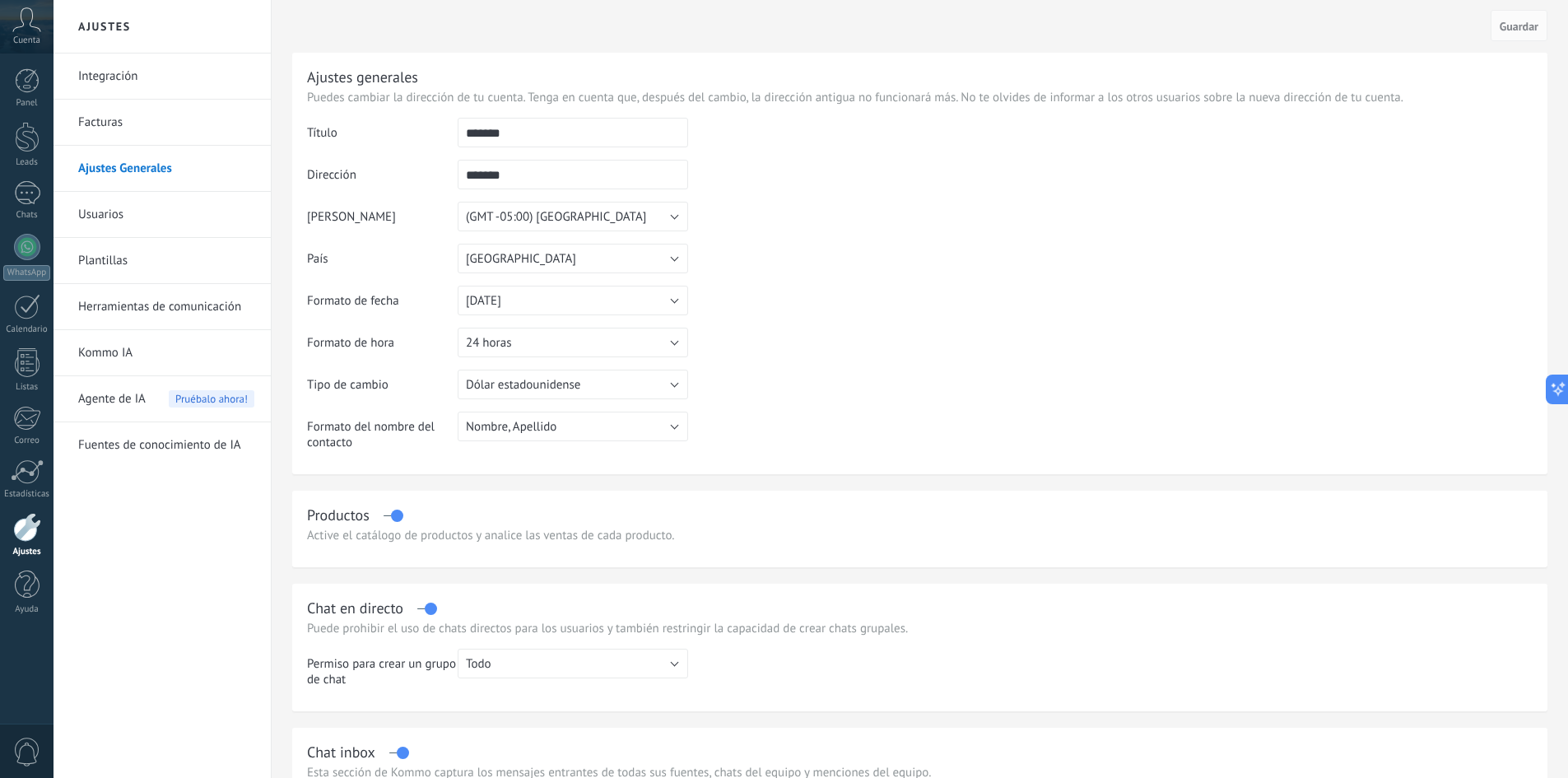
click at [116, 216] on link "Usuarios" at bounding box center [166, 215] width 176 height 46
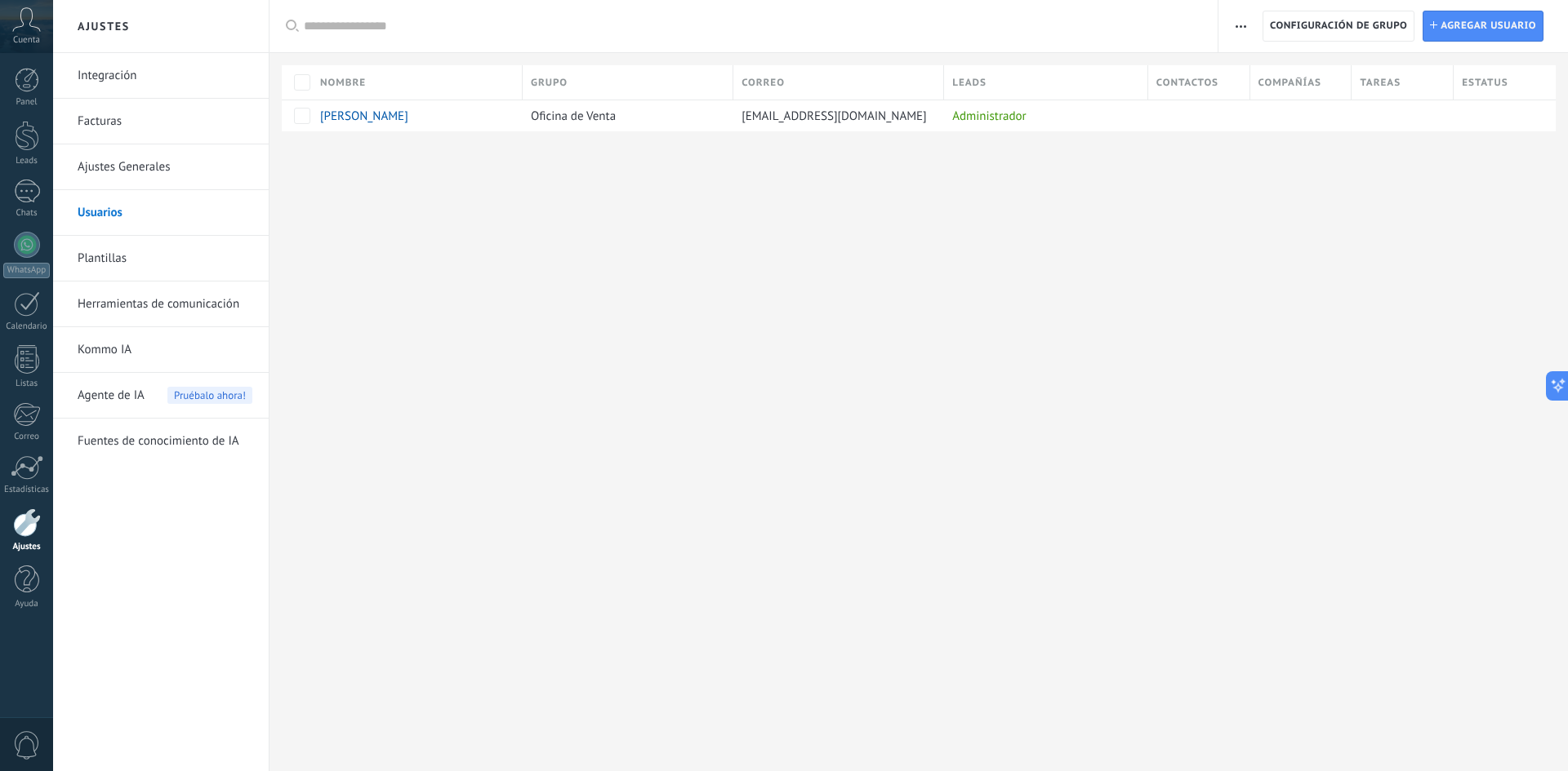
click at [100, 253] on link "Plantillas" at bounding box center [165, 259] width 175 height 46
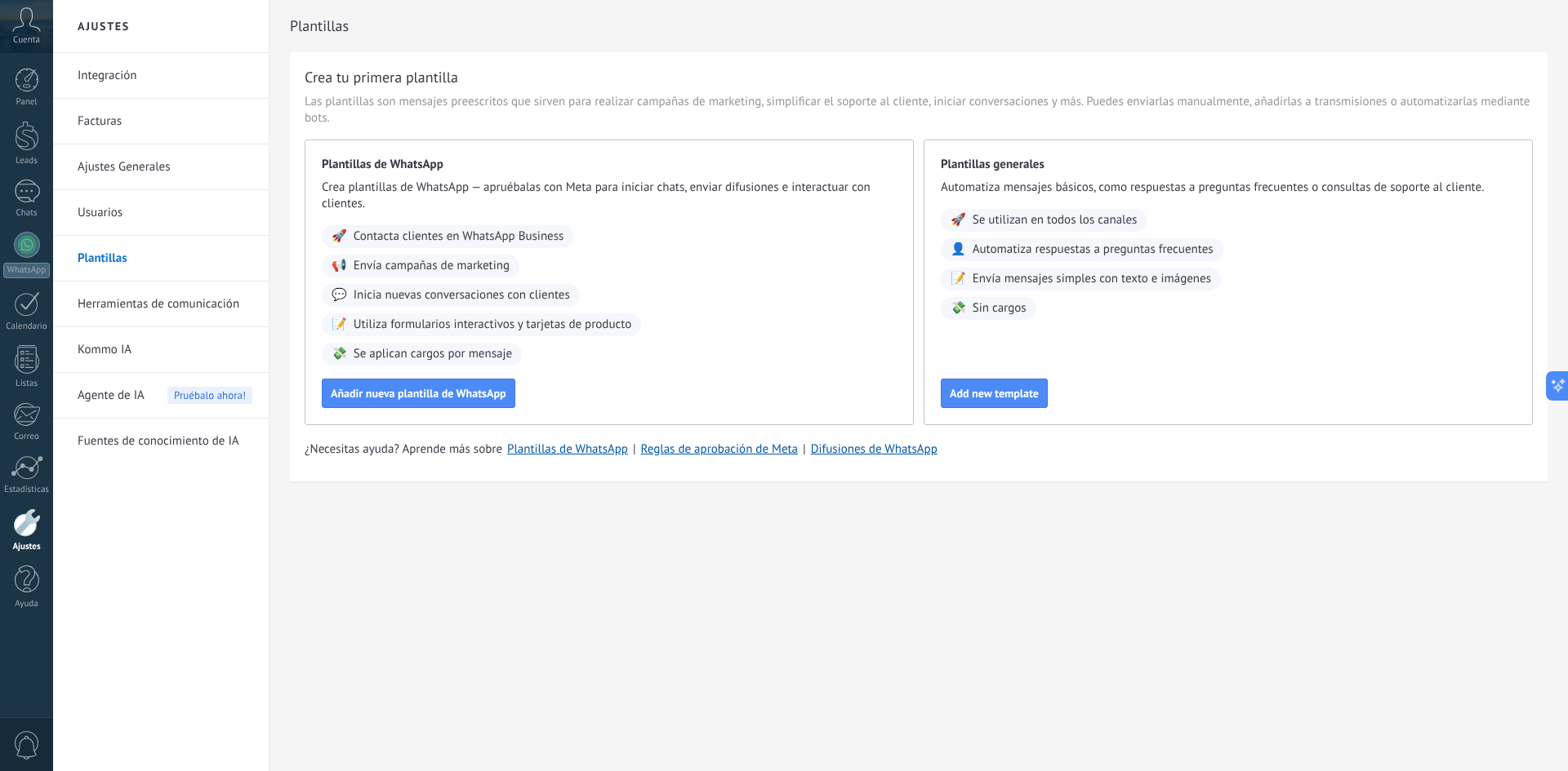
click at [131, 303] on link "Herramientas de comunicación" at bounding box center [165, 305] width 175 height 46
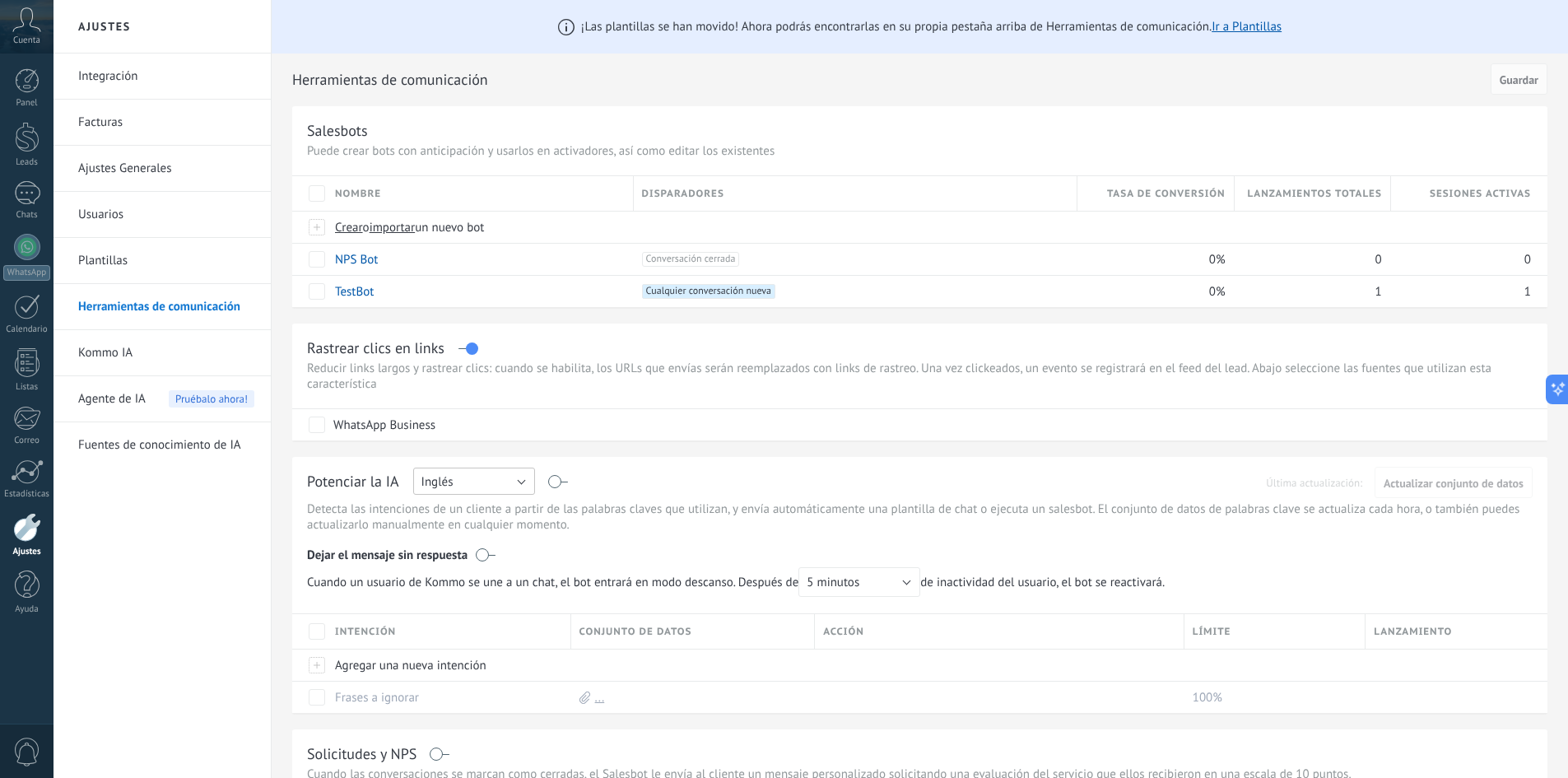
click at [522, 477] on button "Inglés" at bounding box center [475, 480] width 122 height 27
click at [458, 539] on span "Español" at bounding box center [466, 539] width 126 height 16
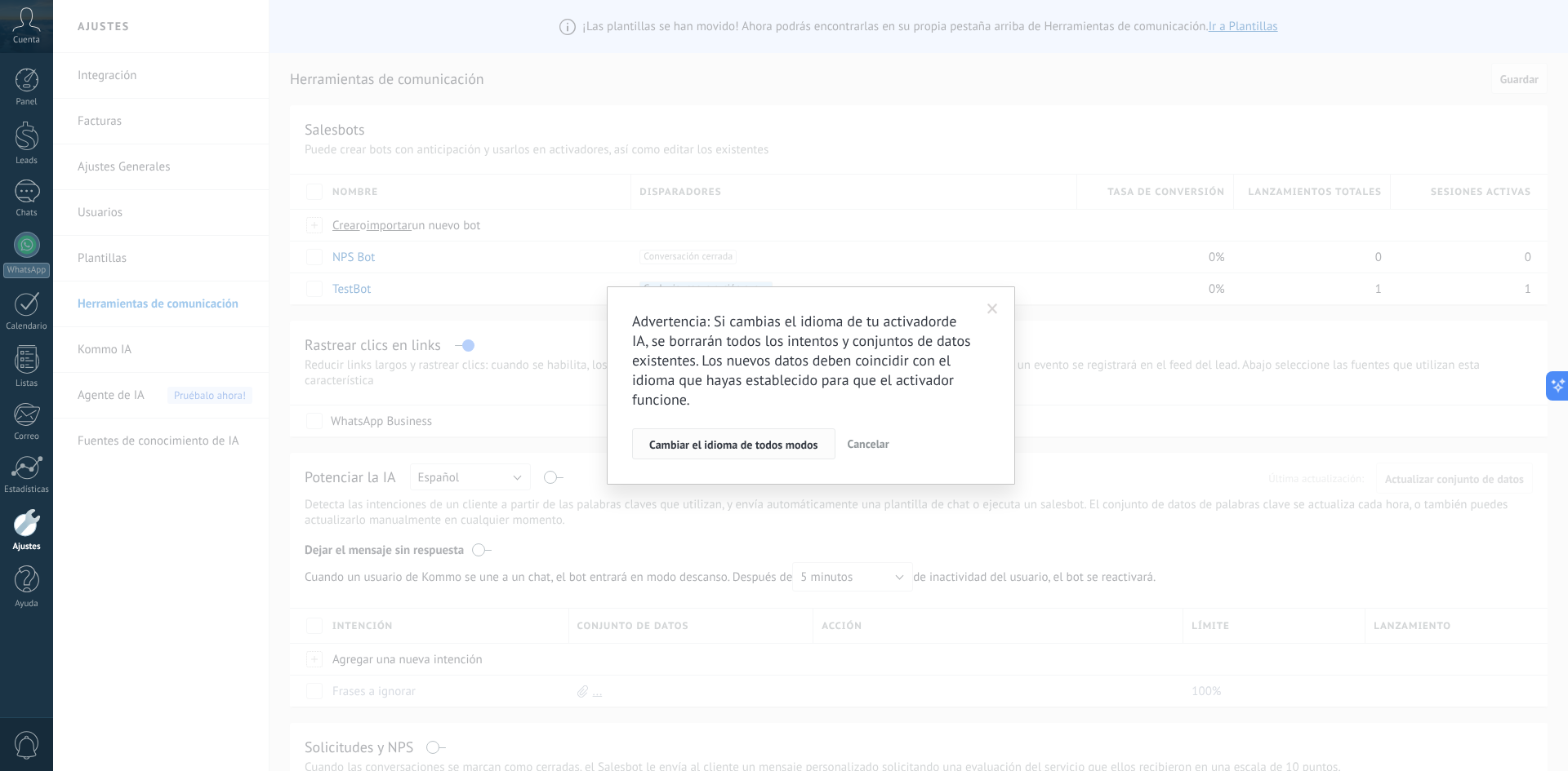
click at [723, 449] on span "Cambiar el idioma de todos modos" at bounding box center [734, 445] width 169 height 11
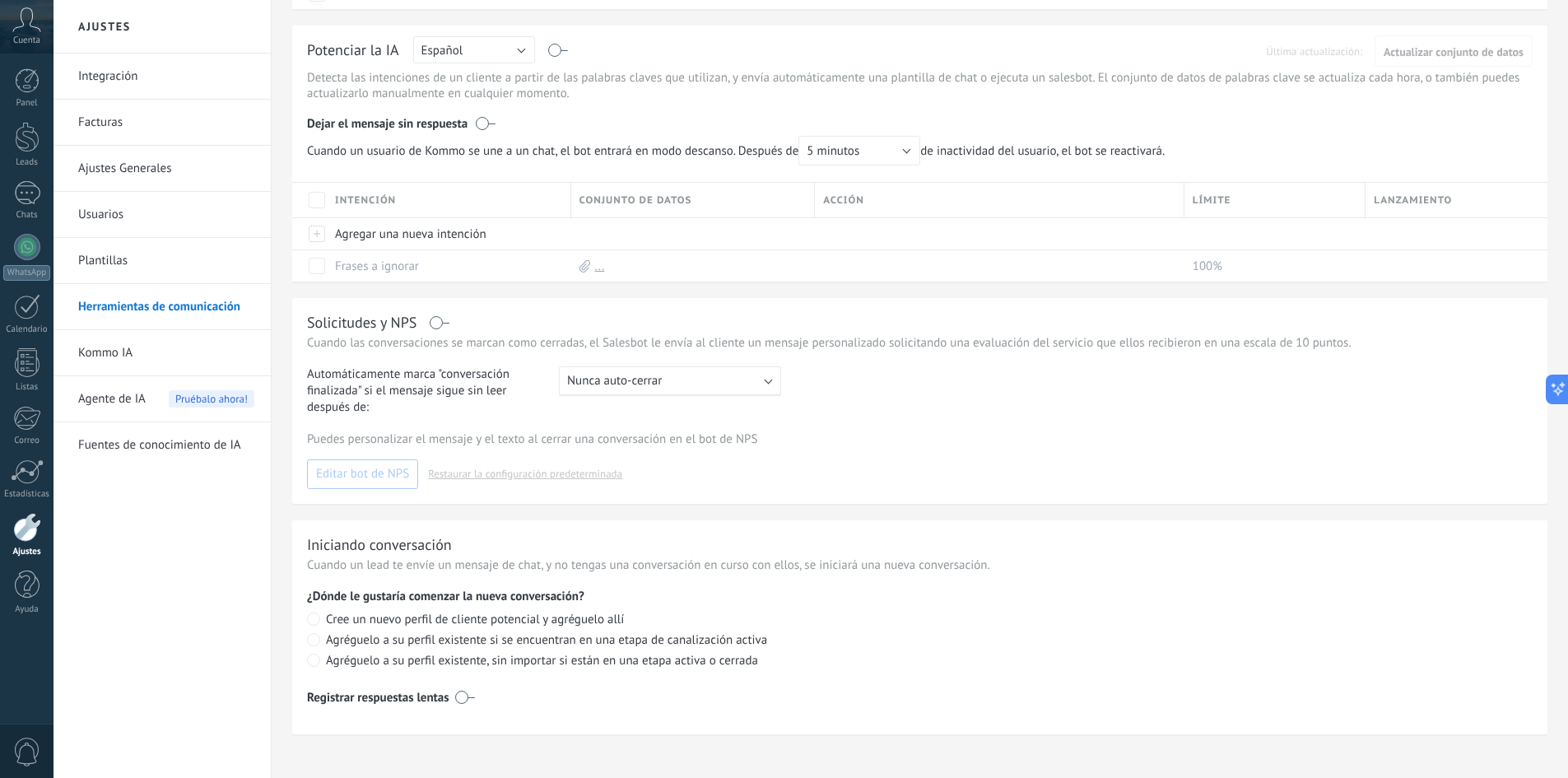
scroll to position [443, 0]
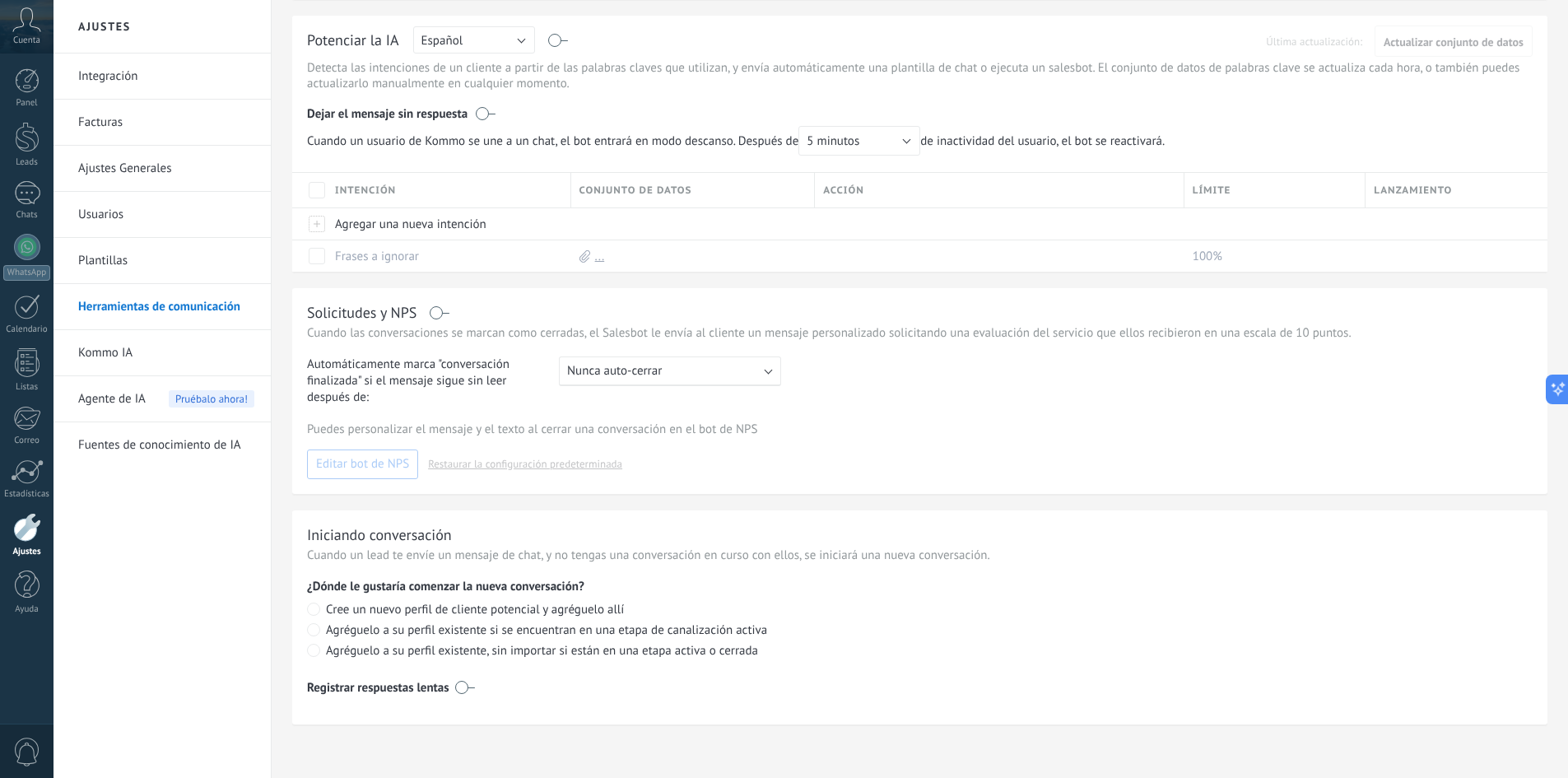
click at [98, 356] on link "Kommo IA" at bounding box center [166, 353] width 176 height 46
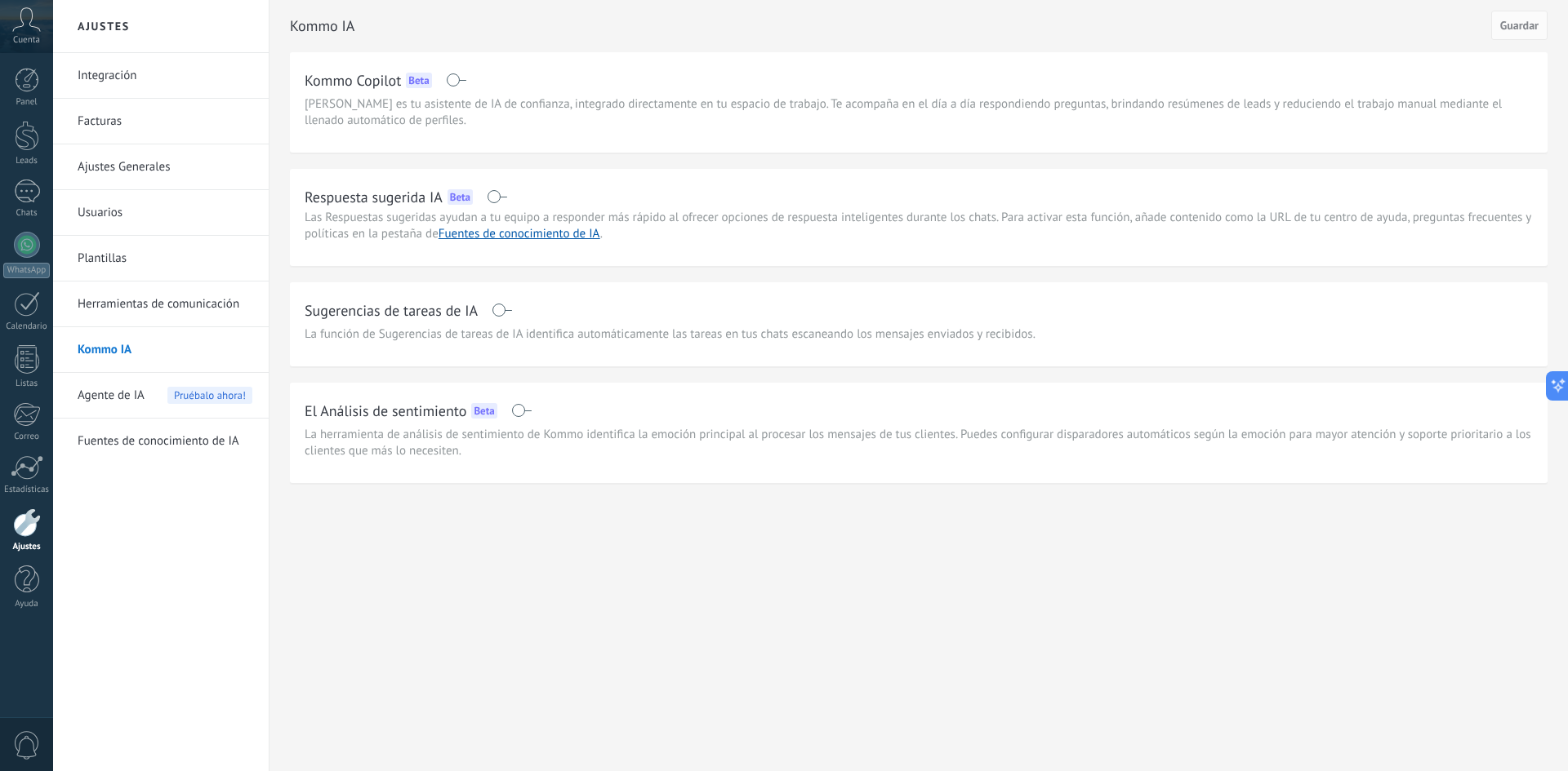
click at [95, 396] on span "Agente de IA" at bounding box center [111, 396] width 67 height 46
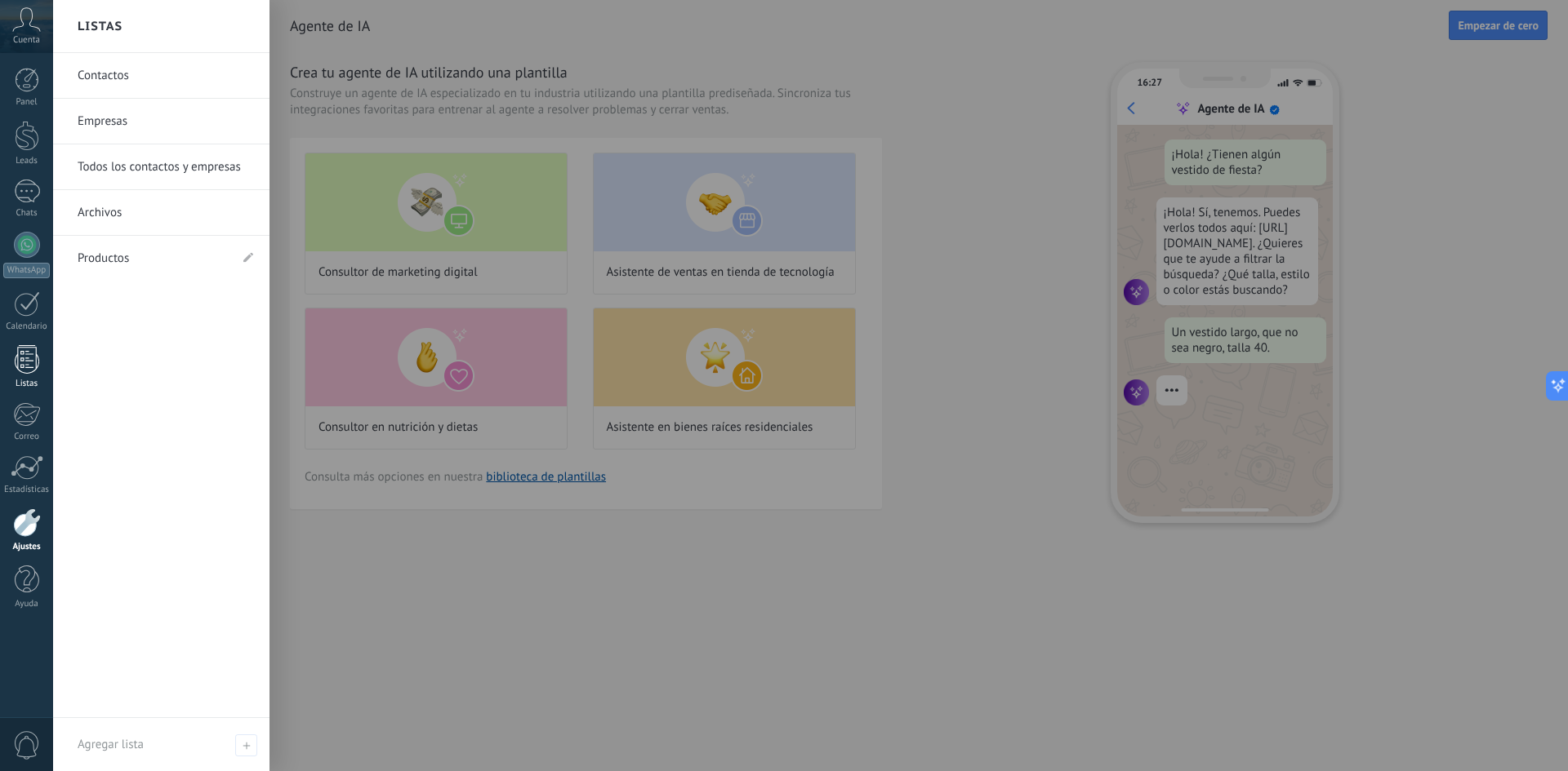
click at [15, 358] on div at bounding box center [27, 359] width 25 height 28
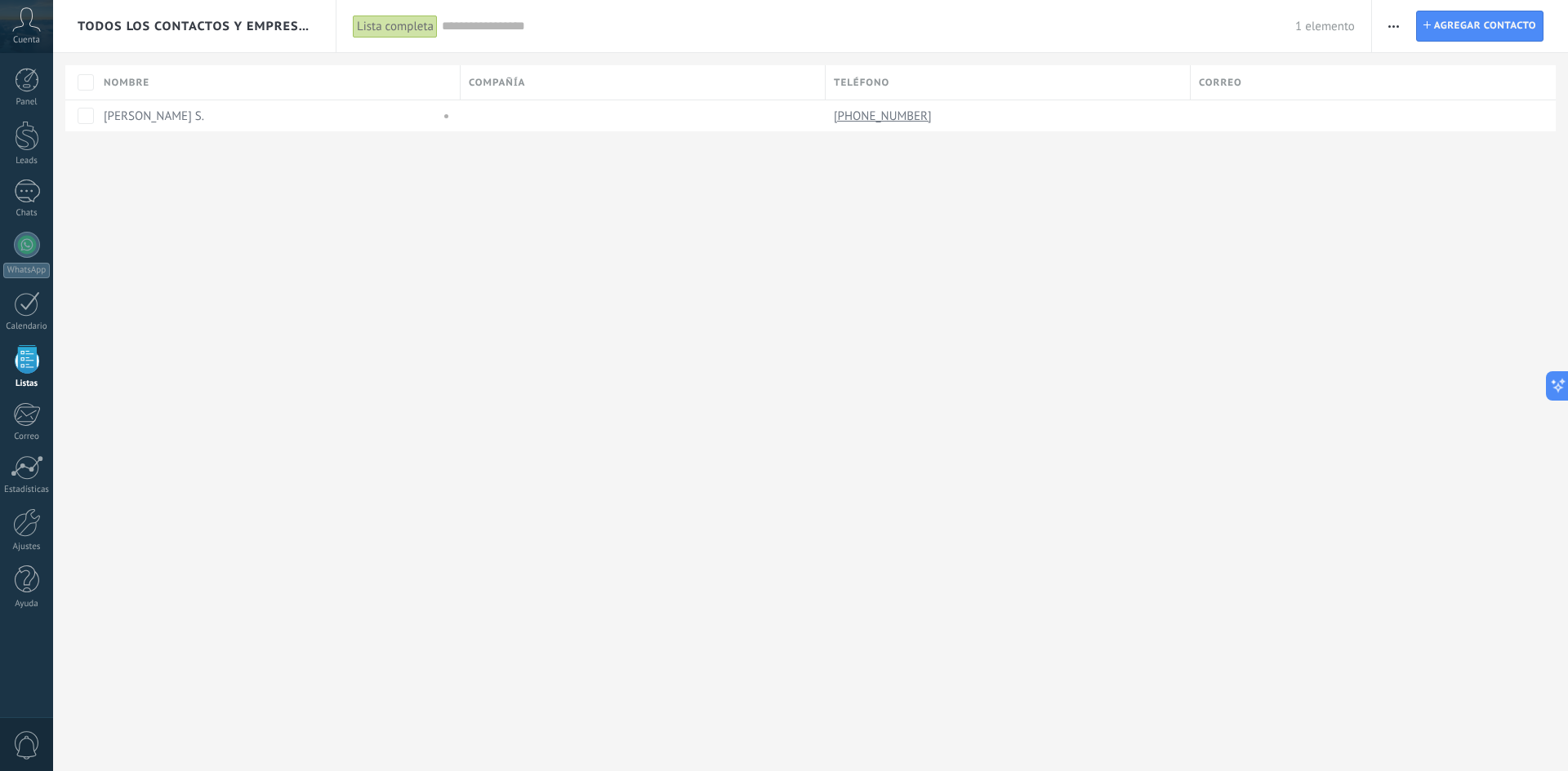
click at [1393, 22] on span "button" at bounding box center [1394, 27] width 11 height 31
click at [1422, 132] on span "Exportar" at bounding box center [1425, 135] width 45 height 33
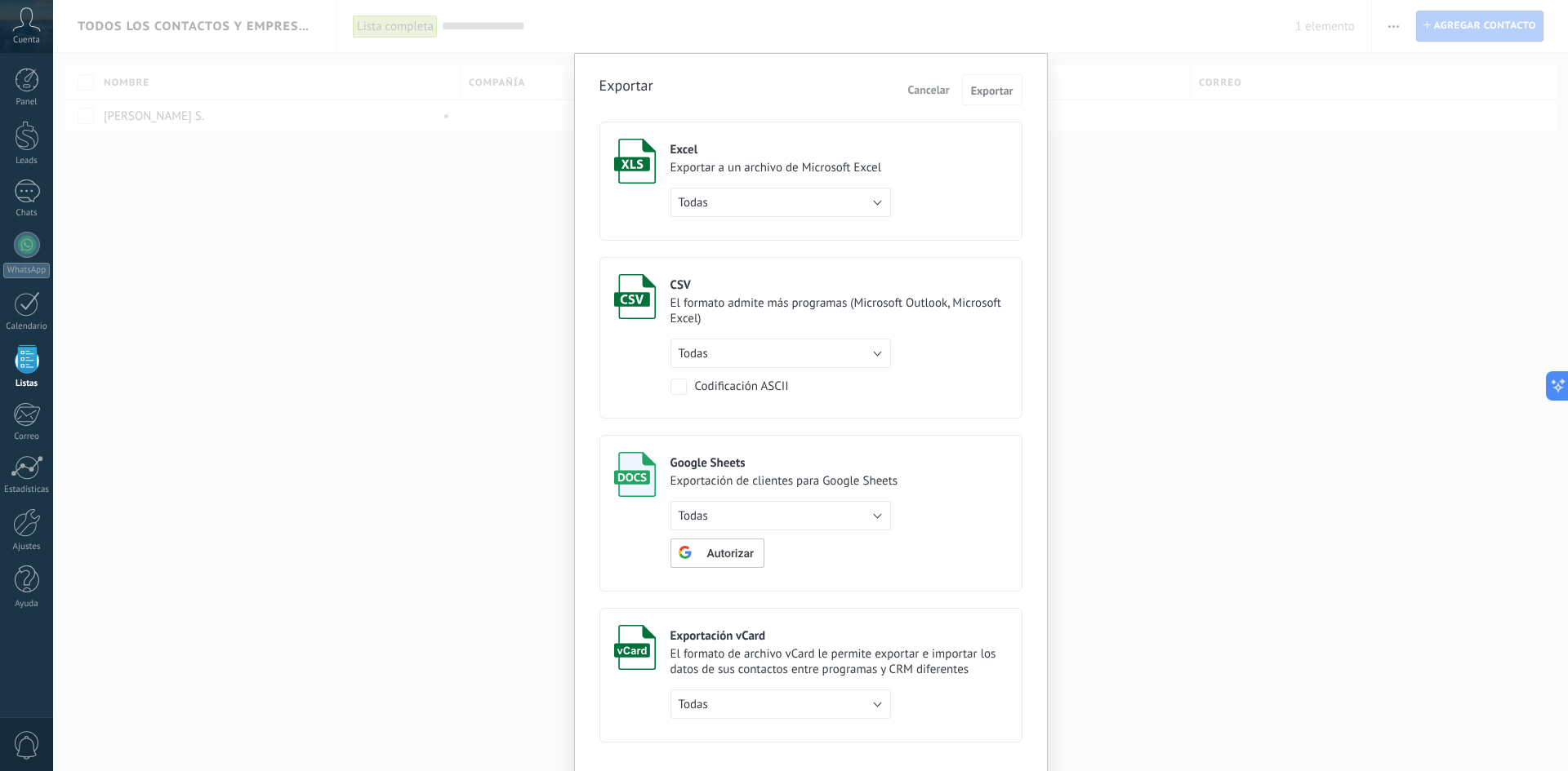
click at [931, 86] on span "Cancelar" at bounding box center [928, 90] width 41 height 15
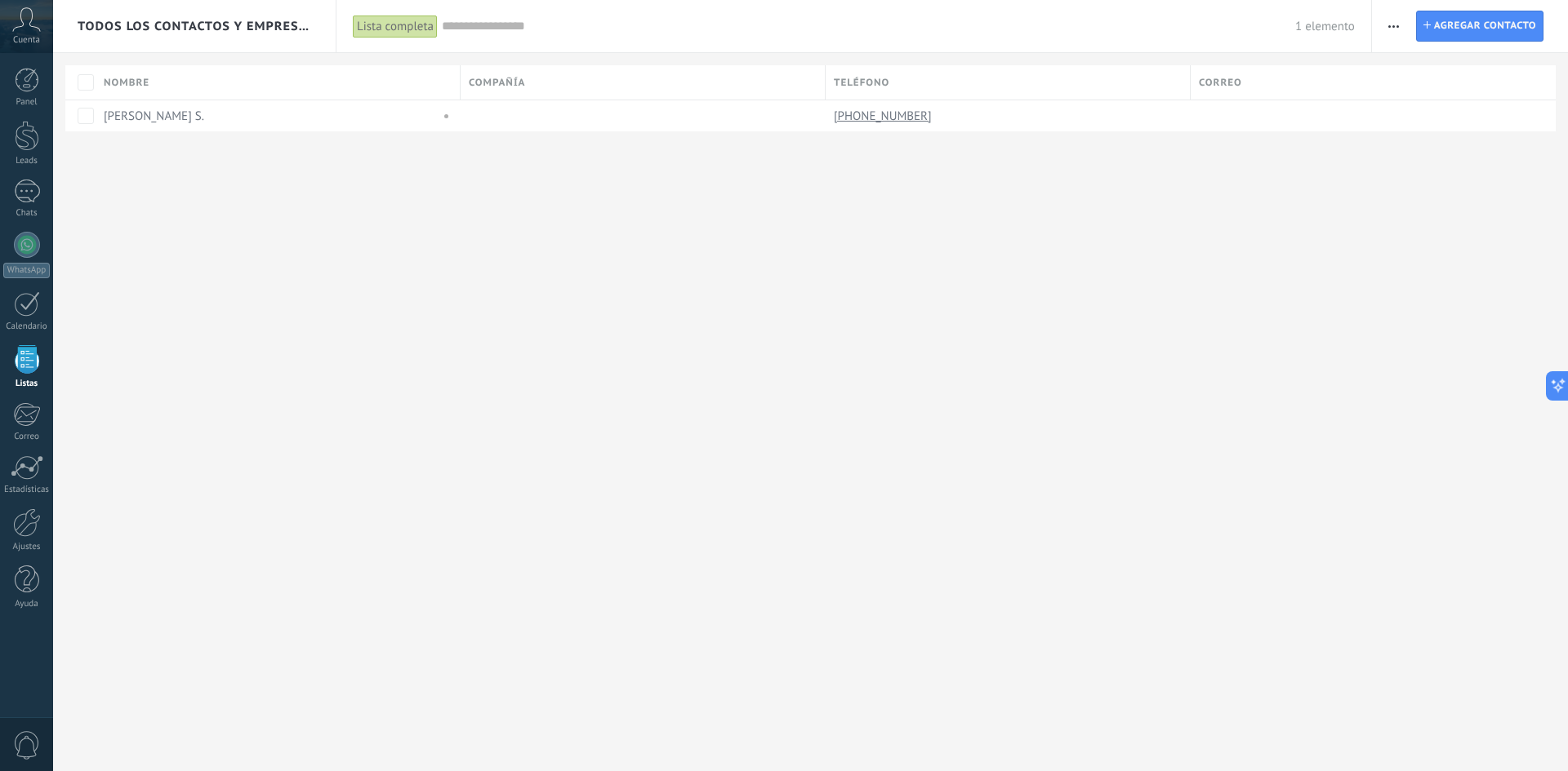
click at [165, 172] on div "Todos los contactos y empresas Lista completa Aplicar 1 elemento Lista completa…" at bounding box center [811, 92] width 1515 height 184
click at [1391, 24] on span "button" at bounding box center [1394, 27] width 11 height 31
click at [428, 266] on div "Todos los contactos y empresas Lista completa Aplicar 1 elemento Lista completa…" at bounding box center [811, 386] width 1515 height 771
click at [24, 36] on span "Cuenta" at bounding box center [26, 40] width 27 height 11
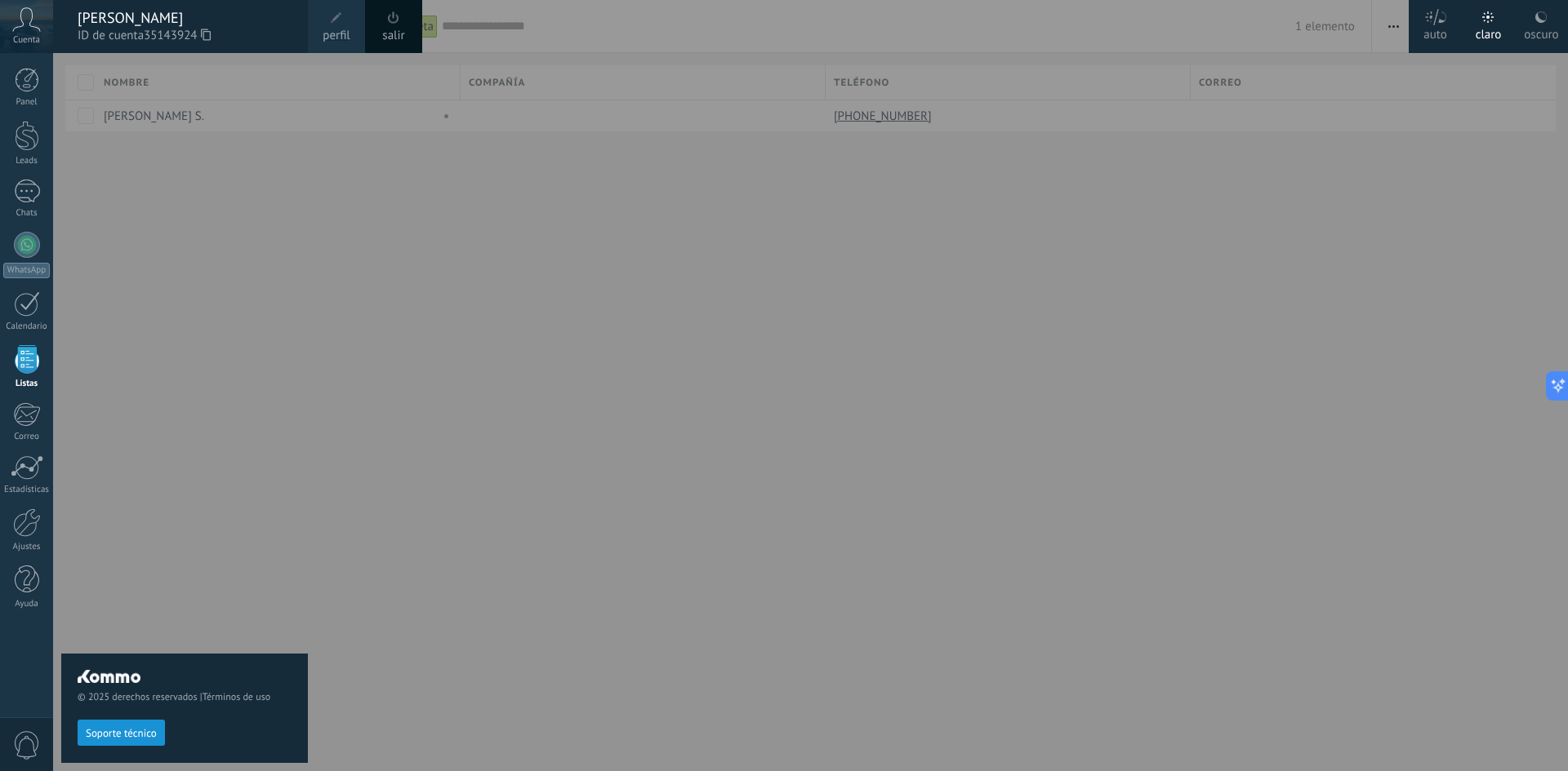
click at [285, 289] on div "© 2025 derechos reservados | Términos de uso Soporte técnico" at bounding box center [184, 412] width 246 height 719
click at [25, 86] on div at bounding box center [27, 80] width 25 height 25
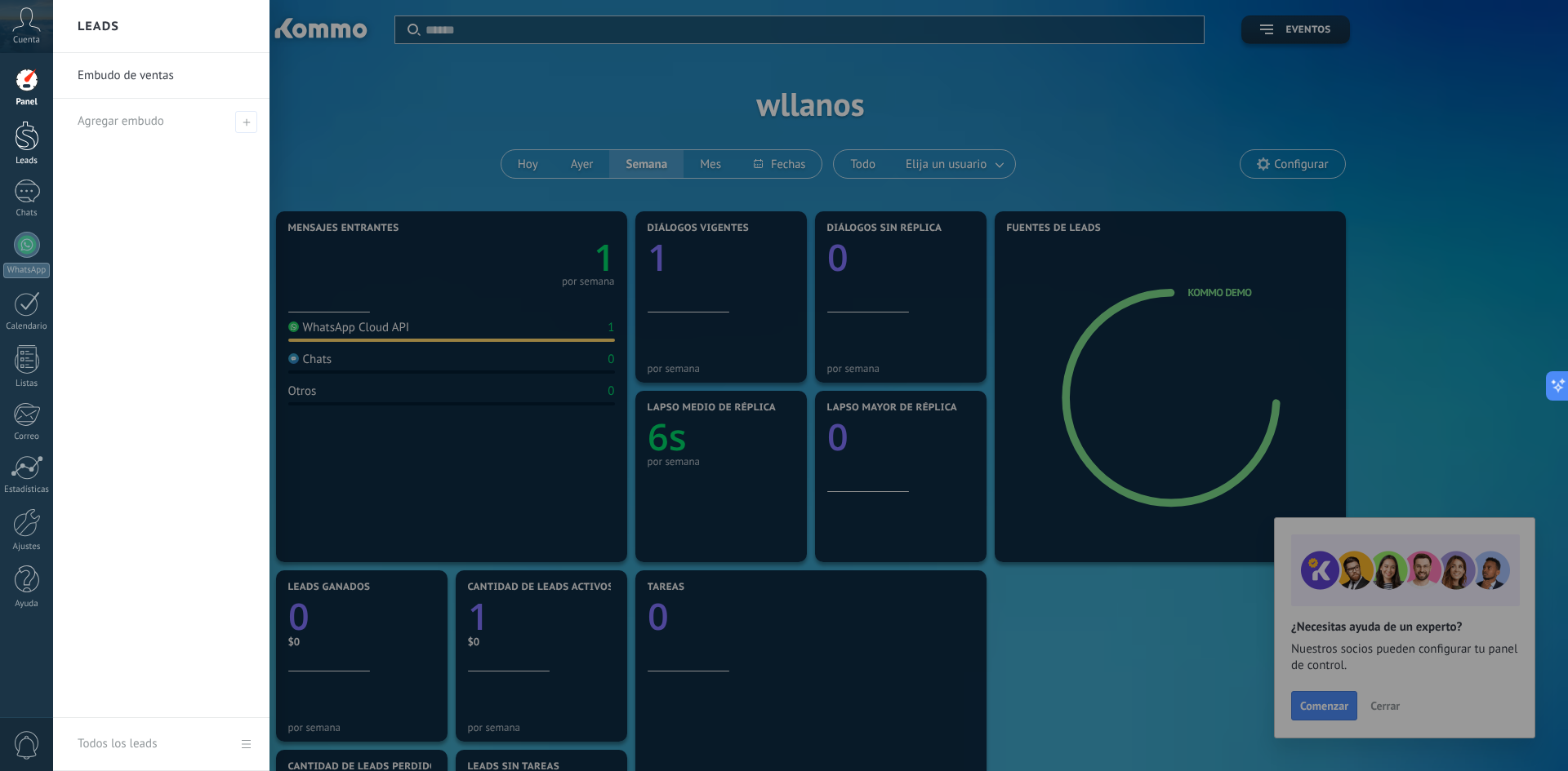
click at [25, 141] on div at bounding box center [27, 136] width 25 height 30
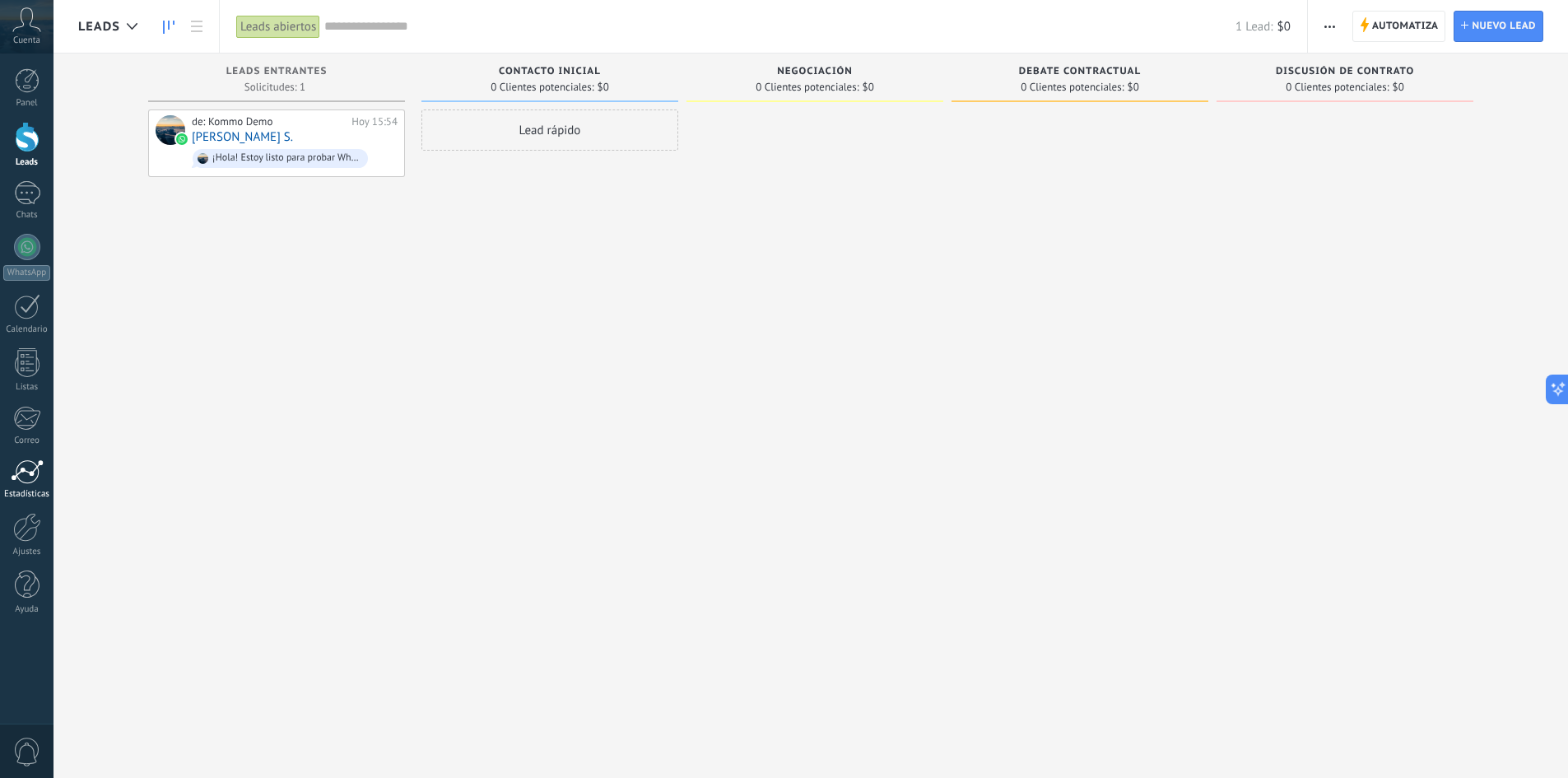
click at [21, 469] on div at bounding box center [28, 471] width 33 height 25
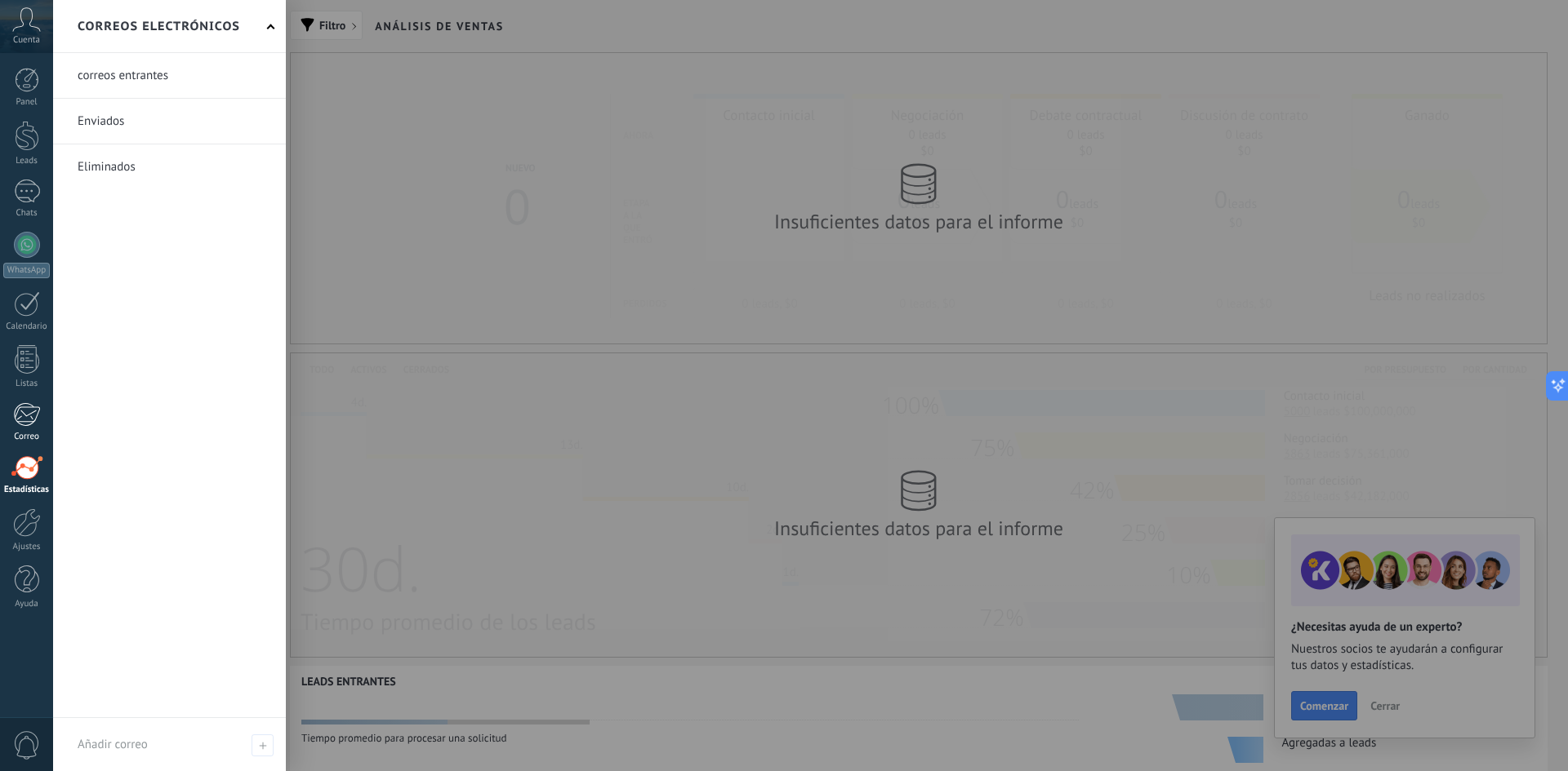
click at [18, 419] on div at bounding box center [26, 415] width 27 height 25
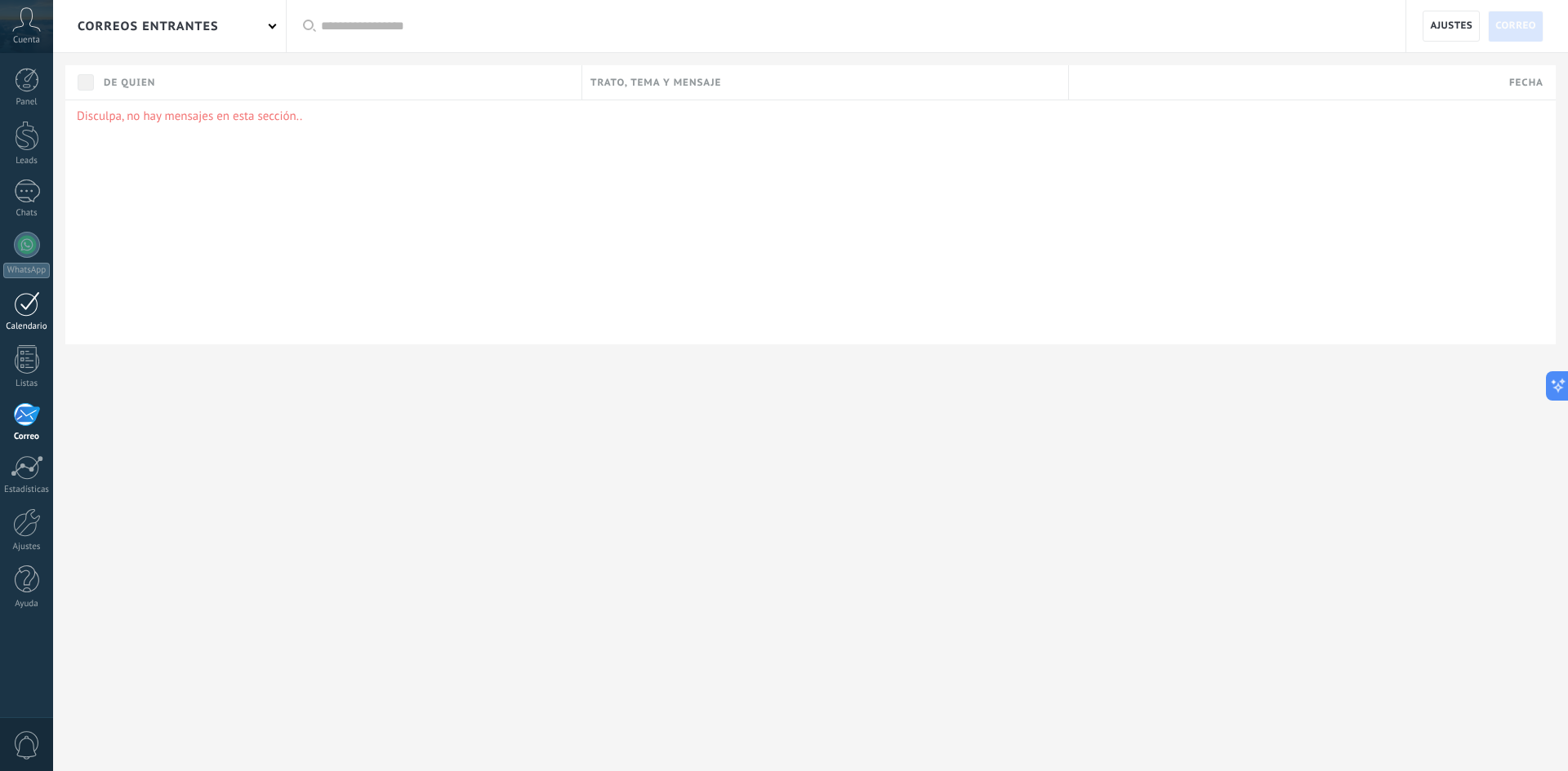
click at [21, 311] on div at bounding box center [27, 304] width 27 height 26
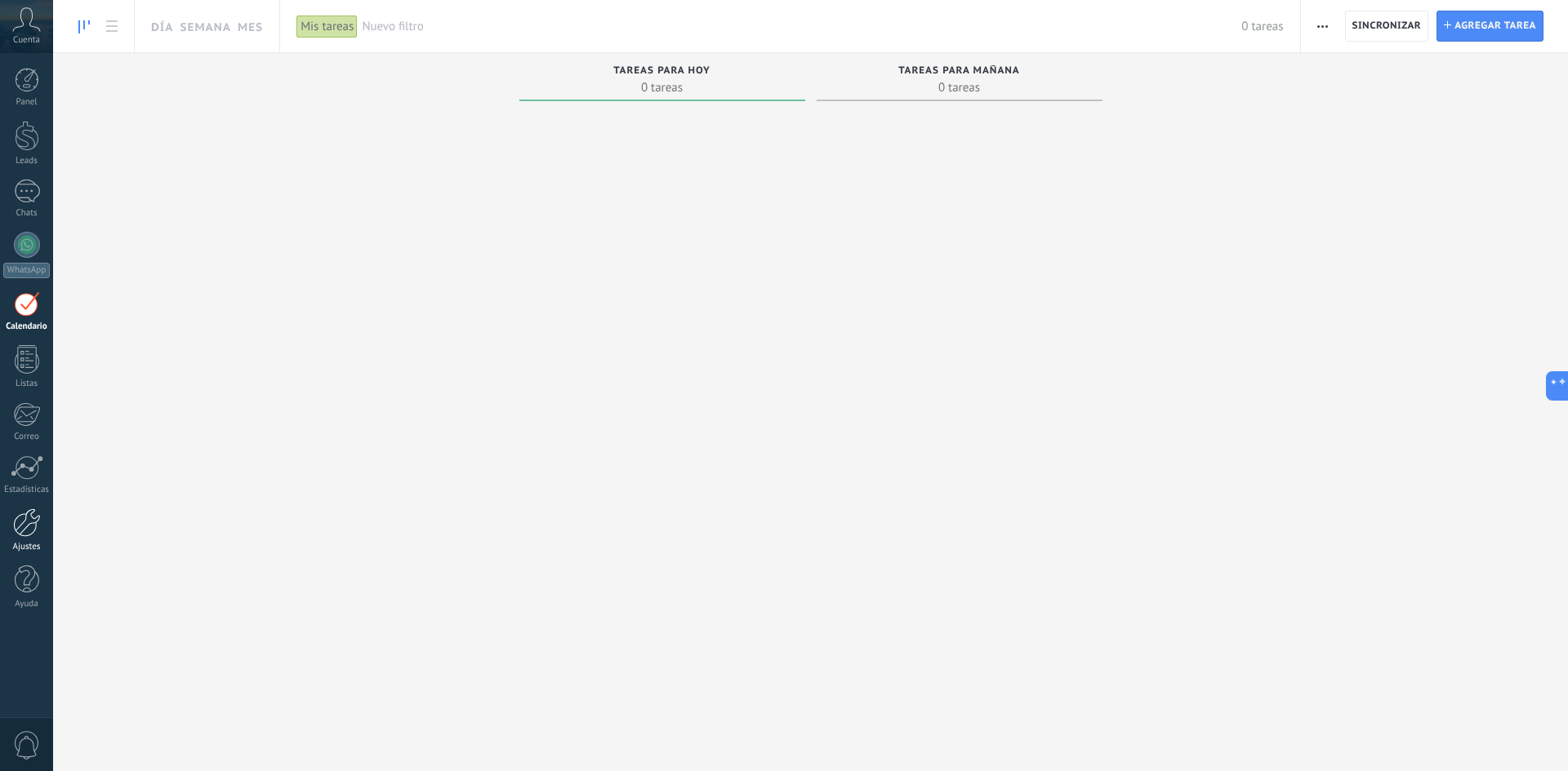
click at [24, 519] on div at bounding box center [27, 522] width 27 height 28
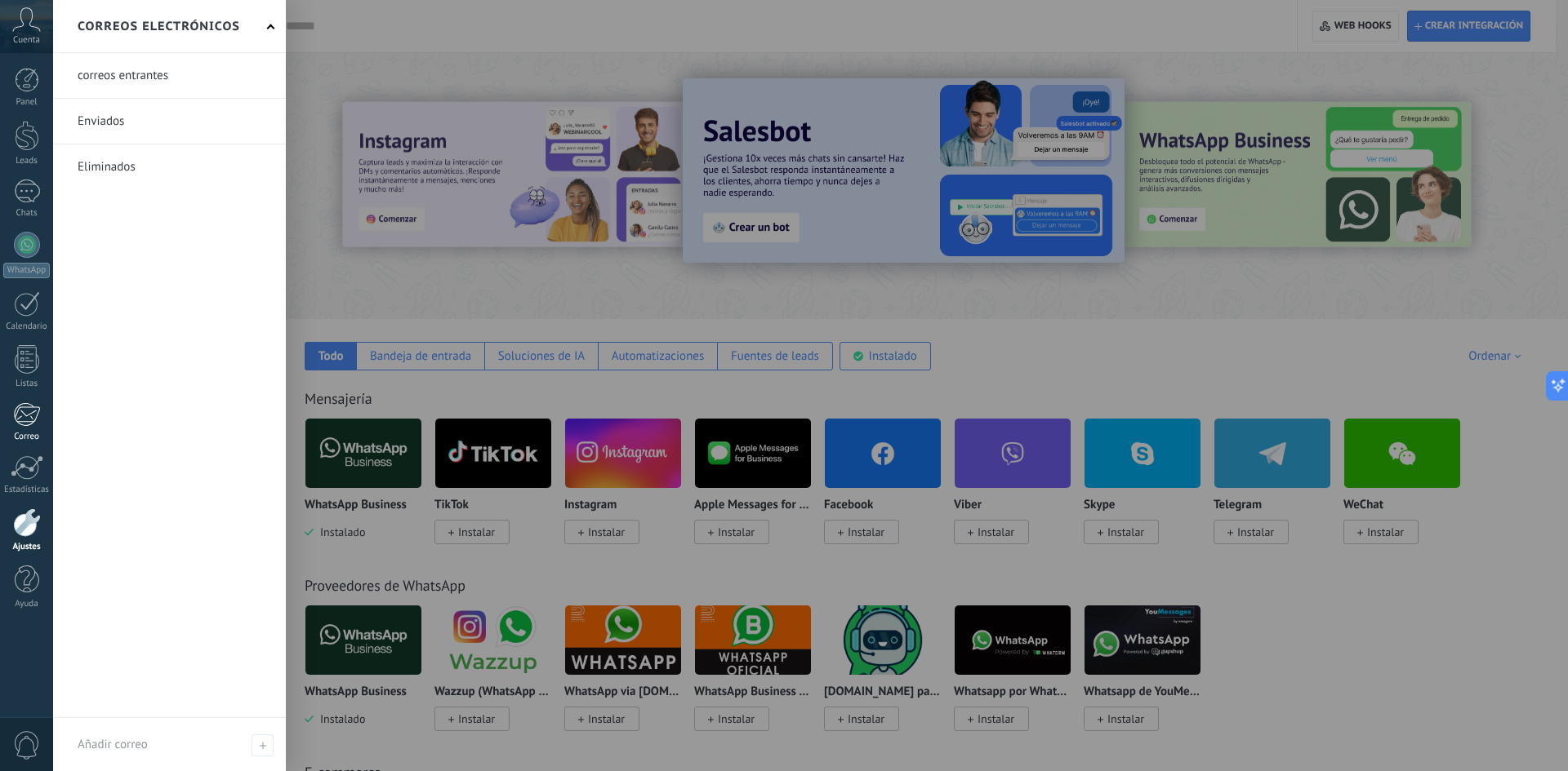
click at [19, 410] on div at bounding box center [26, 415] width 27 height 25
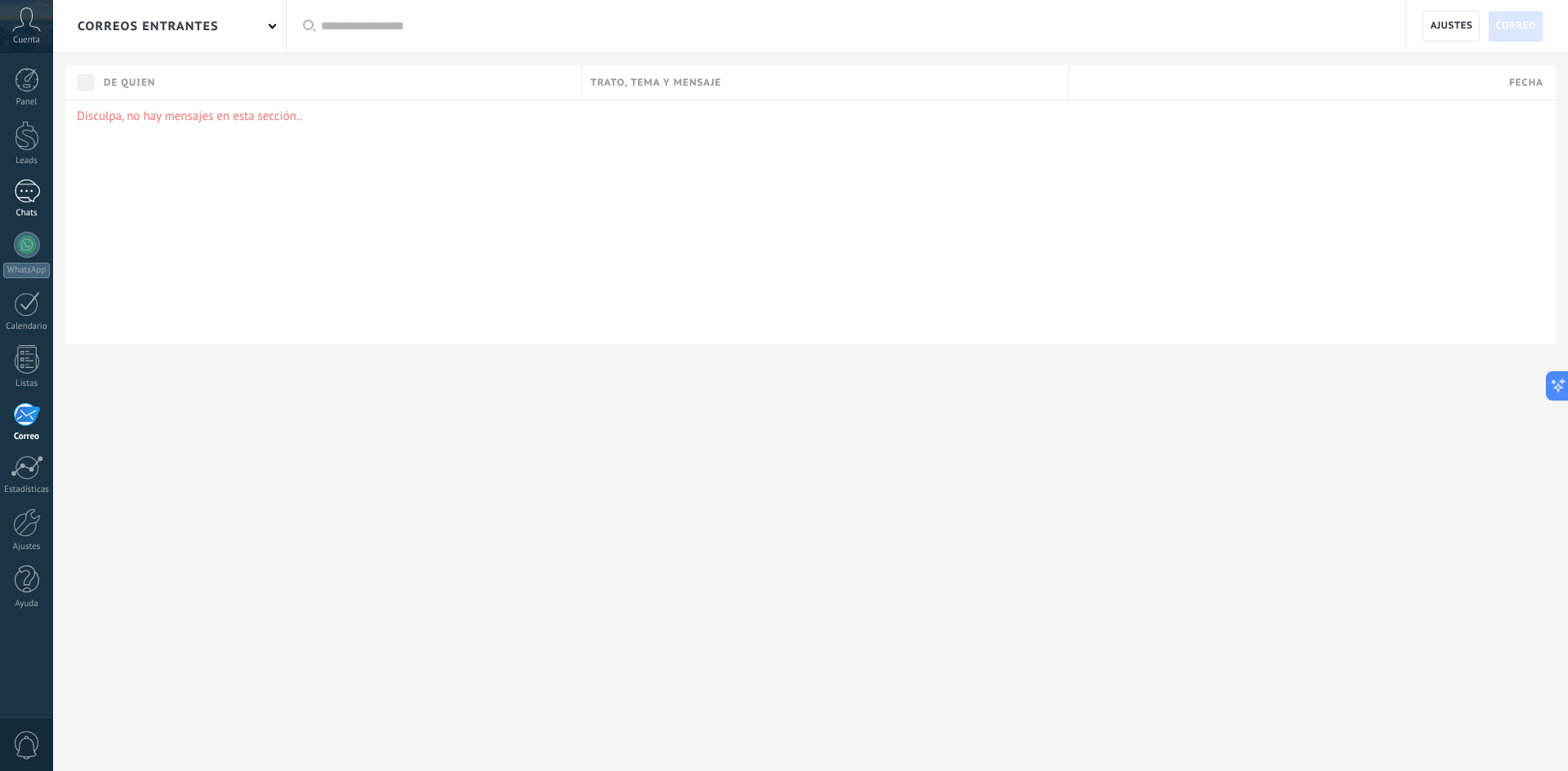
click at [24, 193] on div at bounding box center [27, 191] width 27 height 24
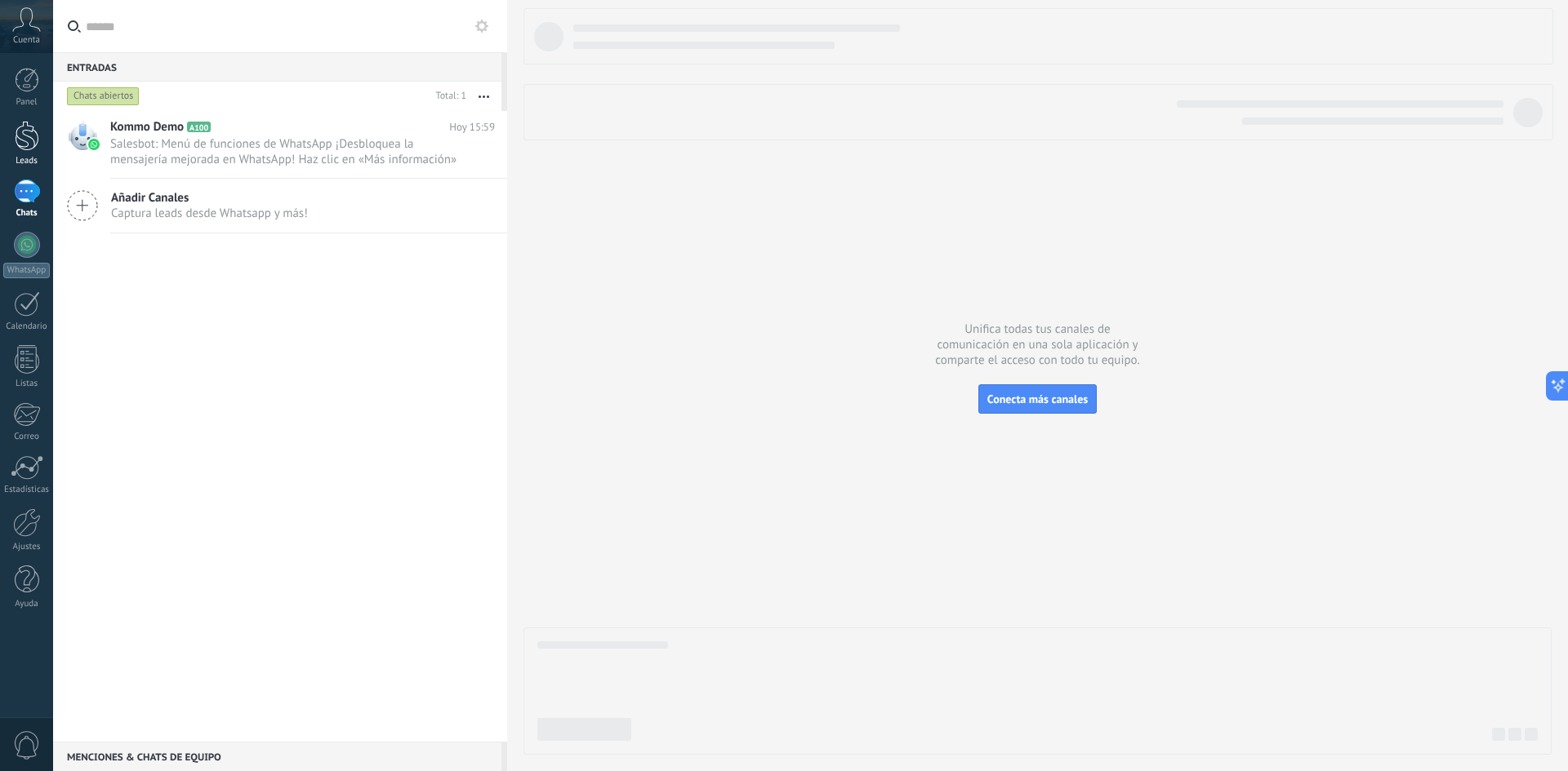
click at [32, 132] on div at bounding box center [27, 136] width 25 height 30
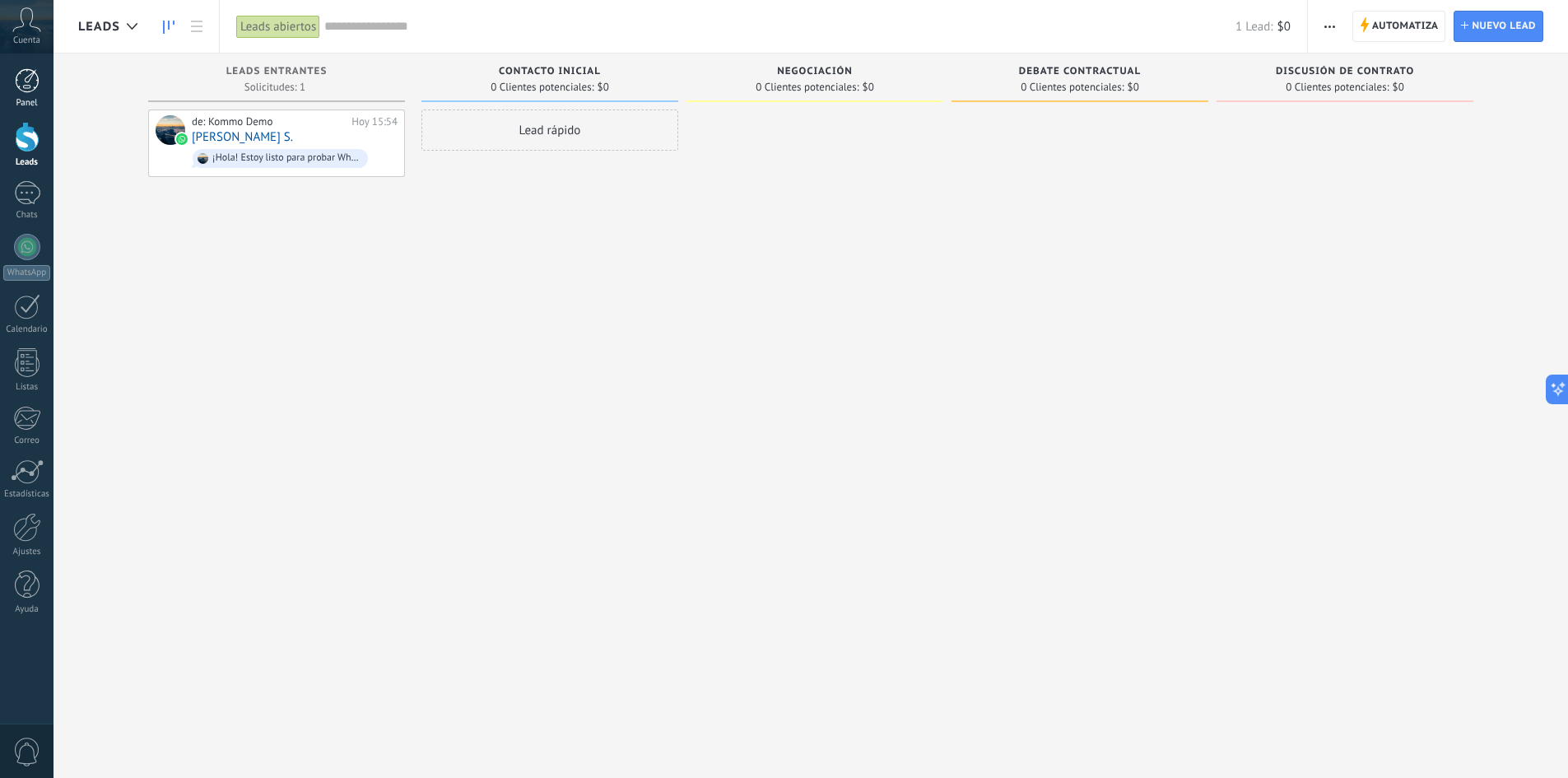
click at [23, 88] on div at bounding box center [27, 80] width 25 height 25
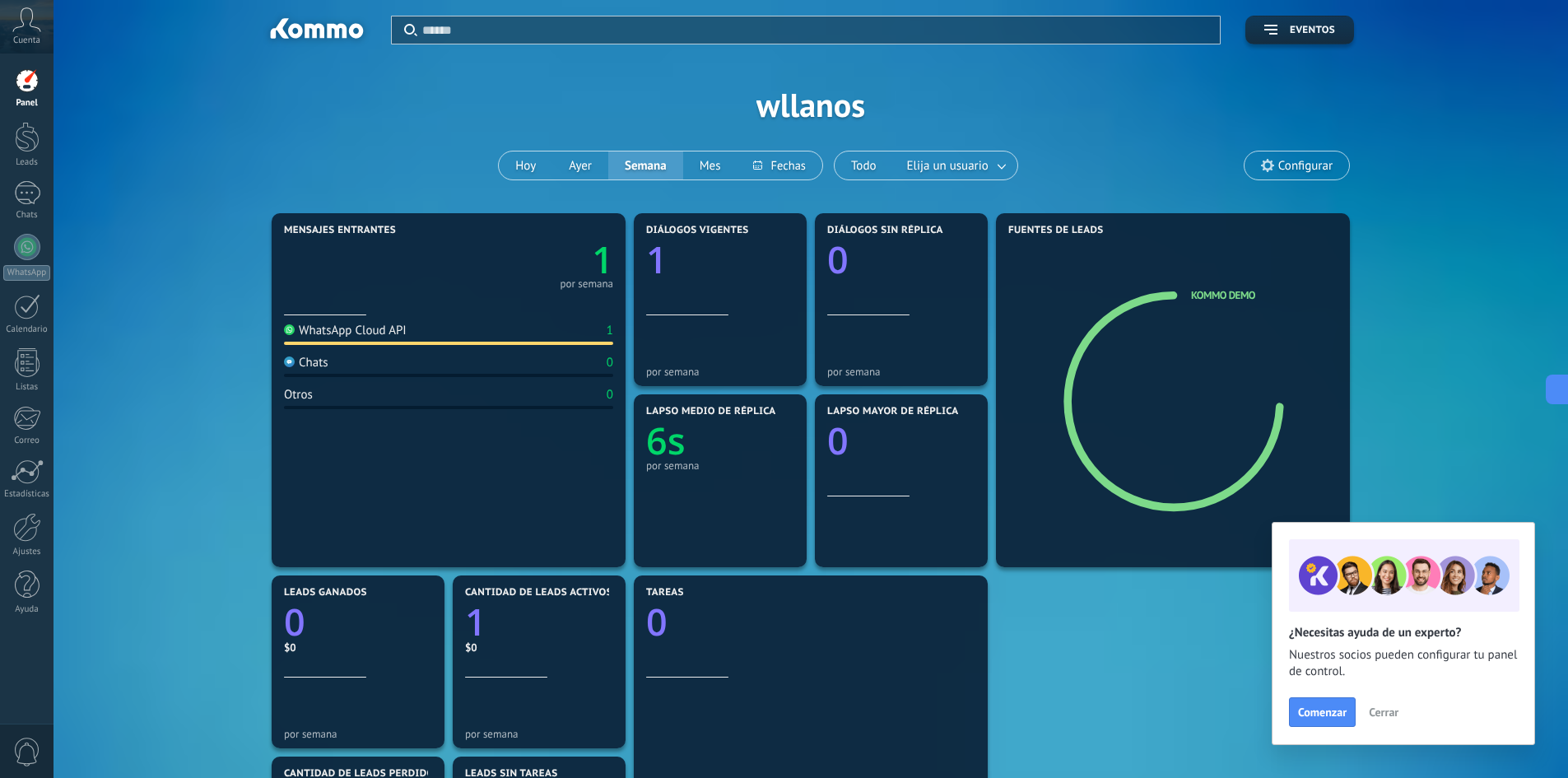
click at [24, 22] on icon at bounding box center [26, 19] width 29 height 25
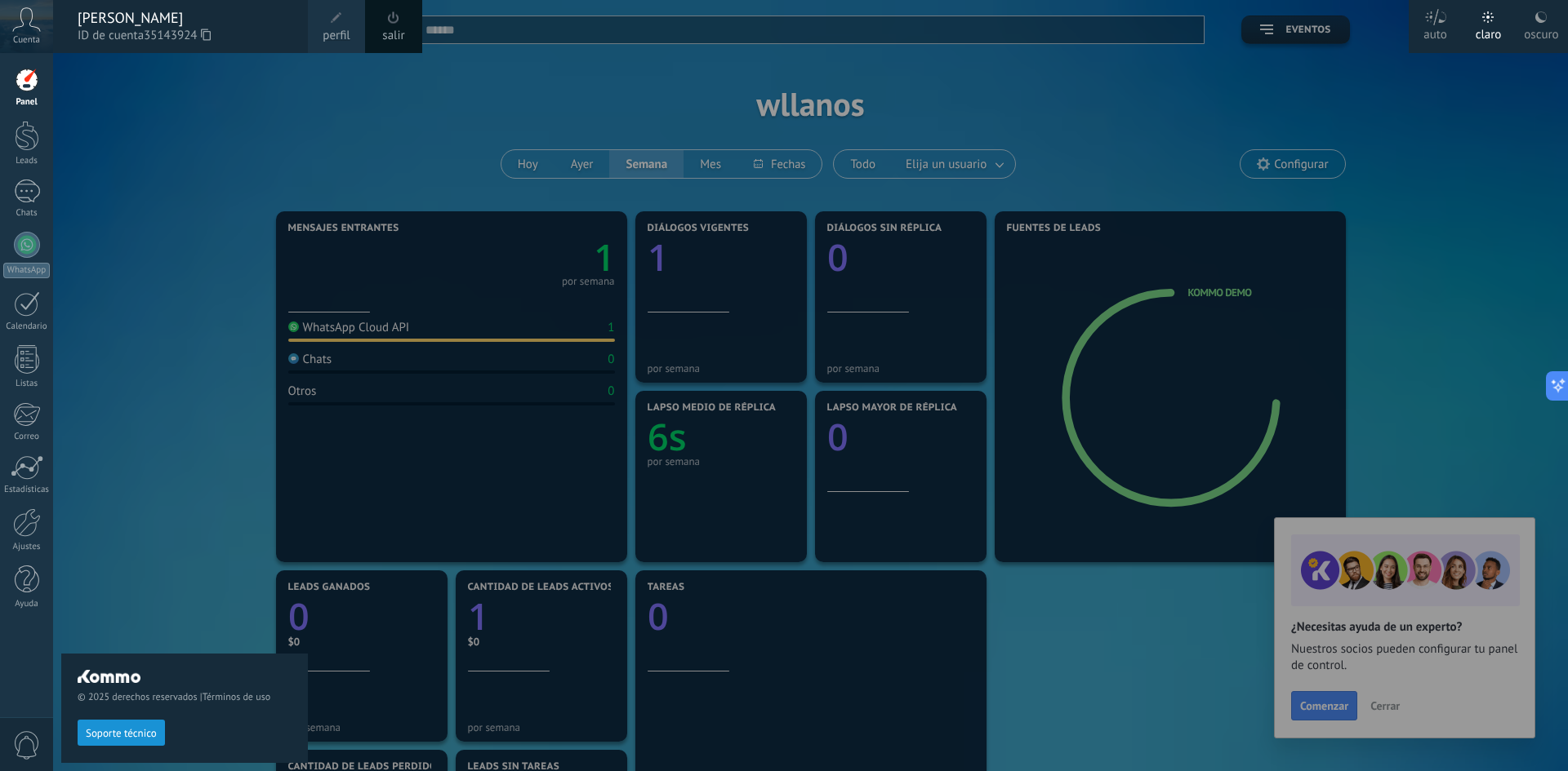
click at [1149, 99] on div at bounding box center [837, 386] width 1568 height 771
click at [24, 132] on div at bounding box center [27, 136] width 25 height 30
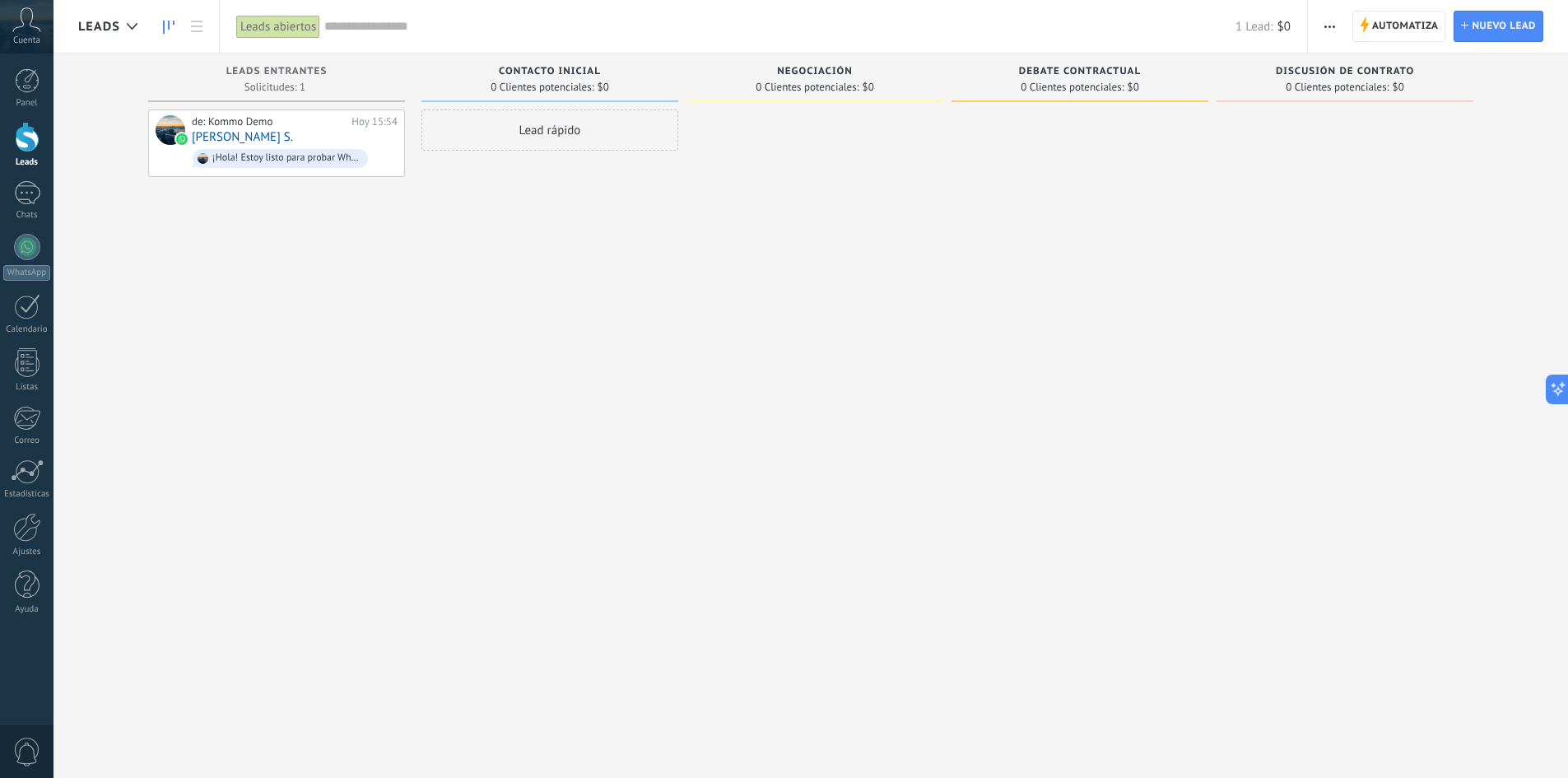
click at [1312, 82] on span "0 Clientes potenciales:" at bounding box center [1337, 87] width 103 height 10
click at [1312, 71] on span "Discusión de contrato" at bounding box center [1345, 71] width 139 height 11
drag, startPoint x: 1062, startPoint y: 79, endPoint x: 947, endPoint y: 78, distance: 115.0
click at [1061, 78] on div "Debate contractual" at bounding box center [1080, 72] width 240 height 14
click at [811, 75] on span "Negociación" at bounding box center [815, 71] width 76 height 11
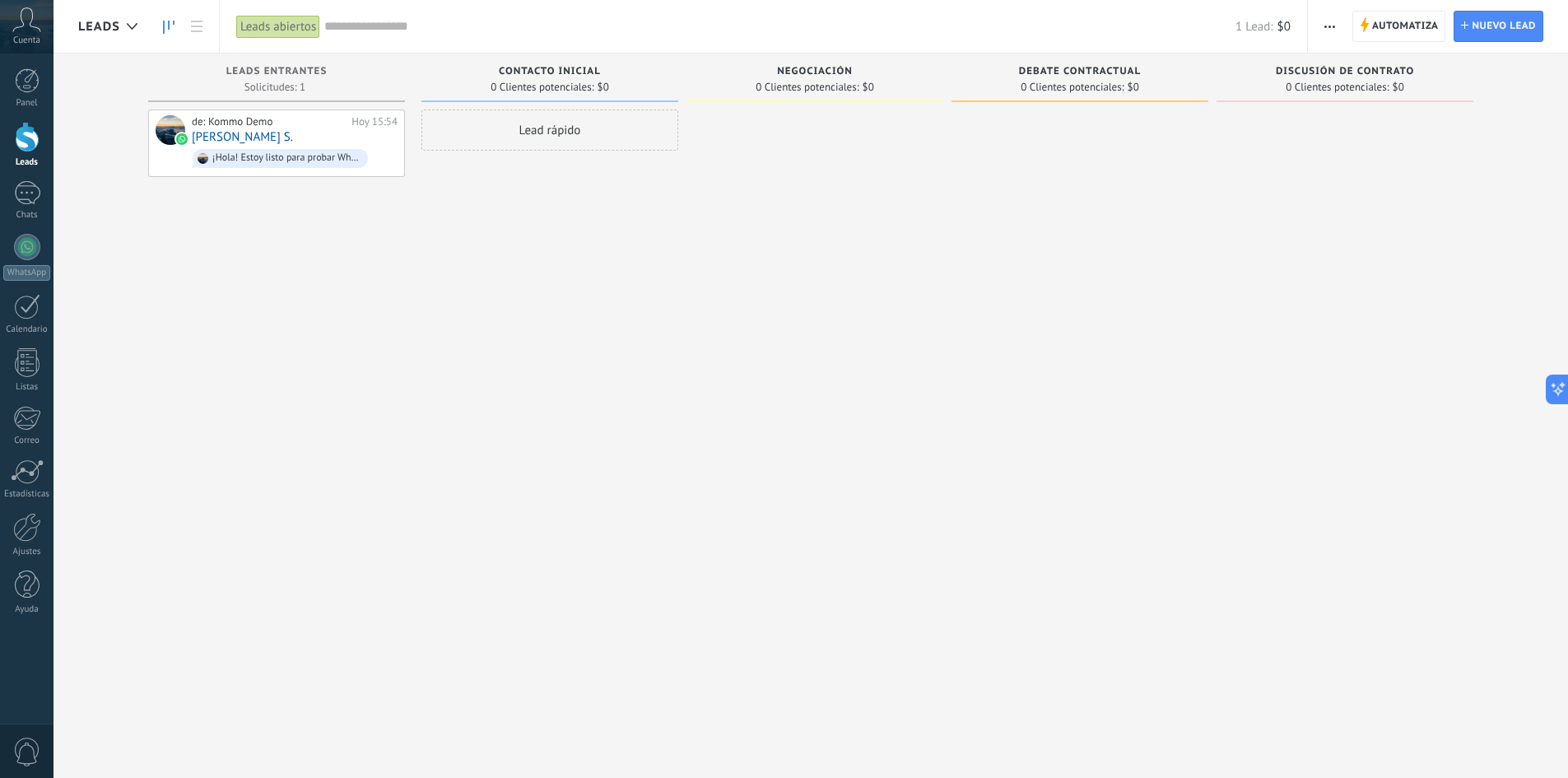
click at [550, 72] on span "Contacto inicial" at bounding box center [549, 71] width 103 height 11
click at [27, 30] on icon at bounding box center [26, 19] width 29 height 25
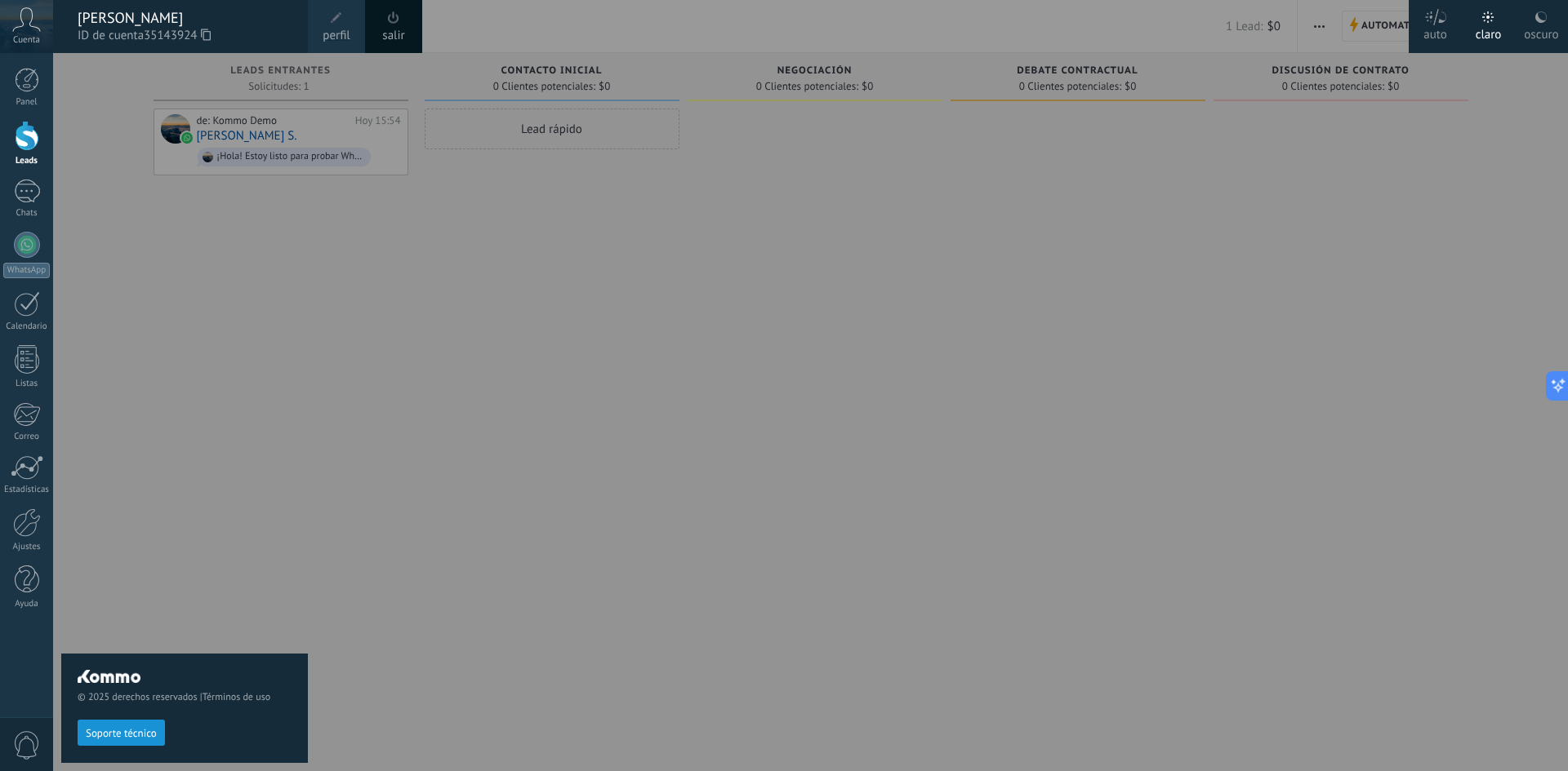
click at [328, 27] on span "perfil" at bounding box center [335, 36] width 27 height 18
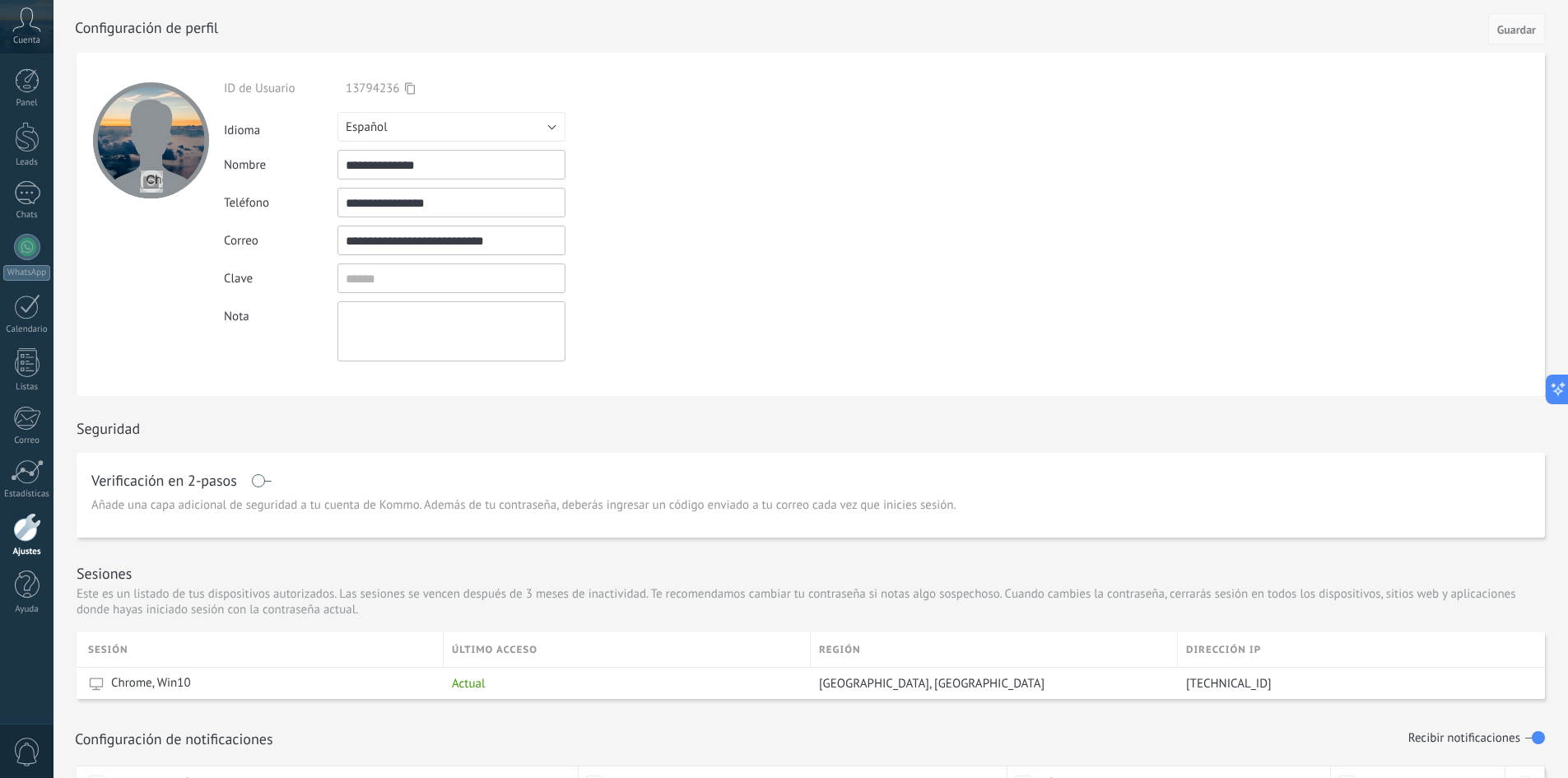
click at [1518, 30] on span "Guardar" at bounding box center [1517, 30] width 39 height 11
click at [25, 83] on div at bounding box center [27, 80] width 25 height 25
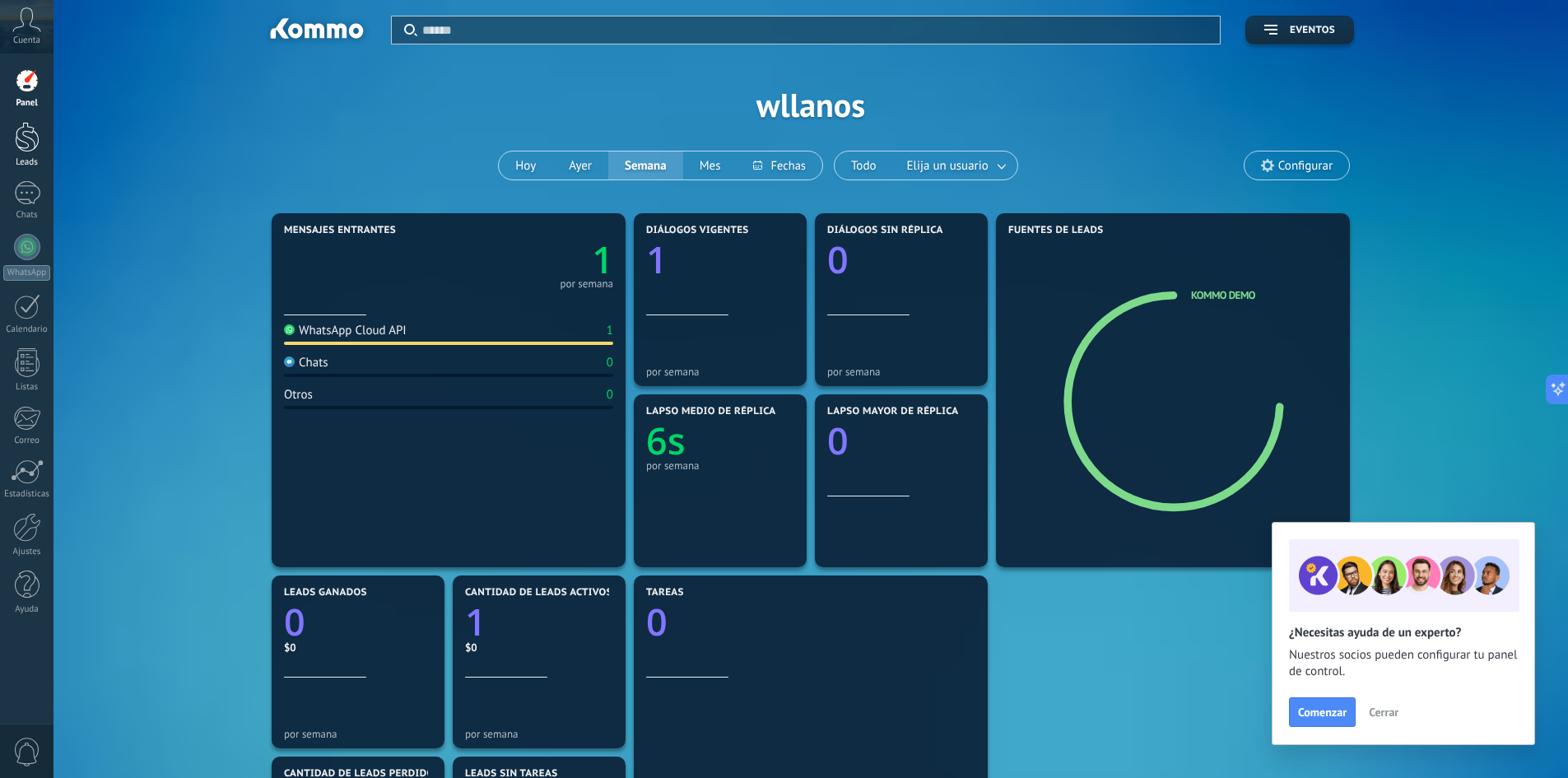
click at [32, 132] on div at bounding box center [27, 137] width 25 height 30
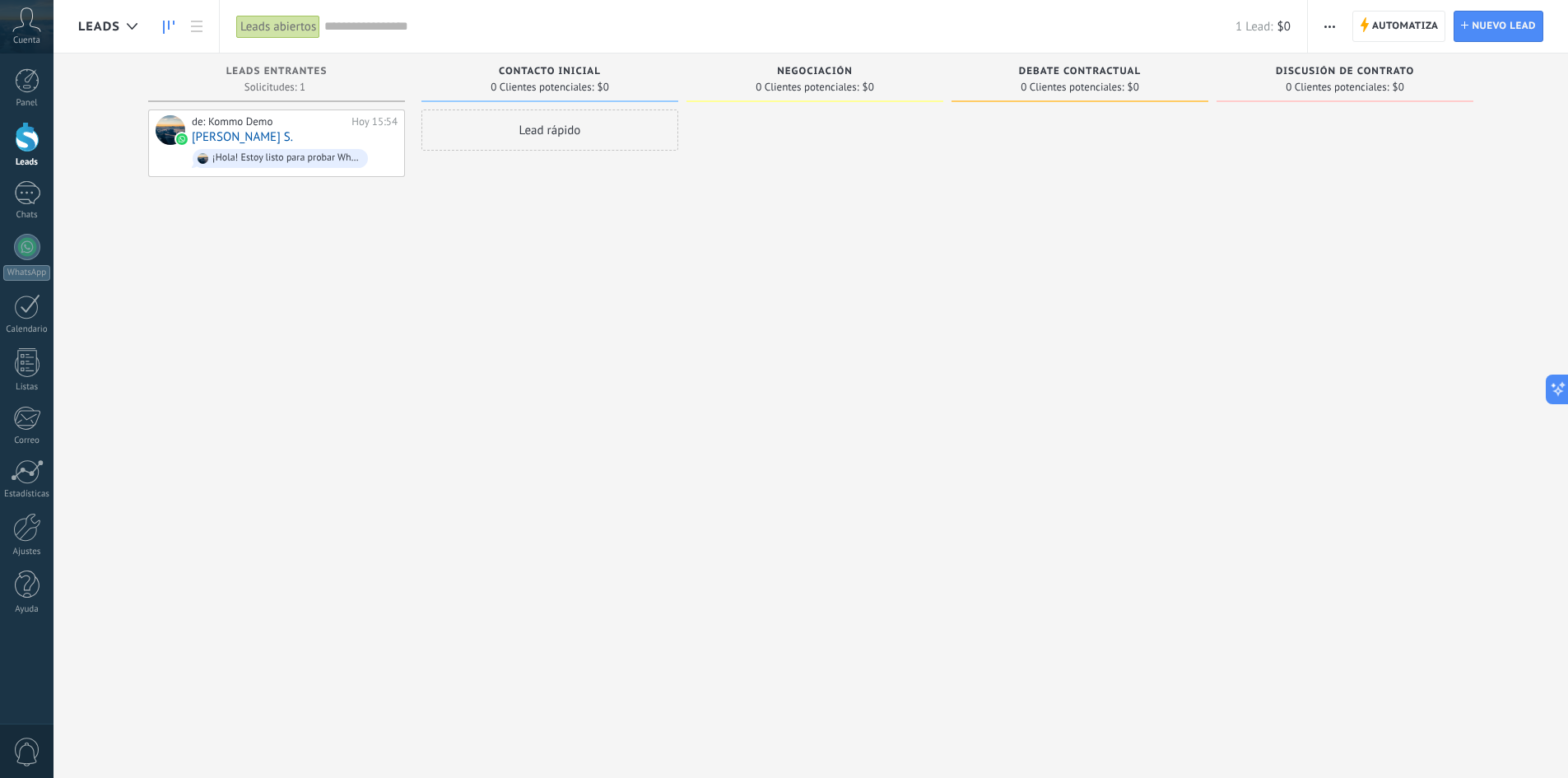
click at [1327, 26] on icon "button" at bounding box center [1330, 27] width 11 height 3
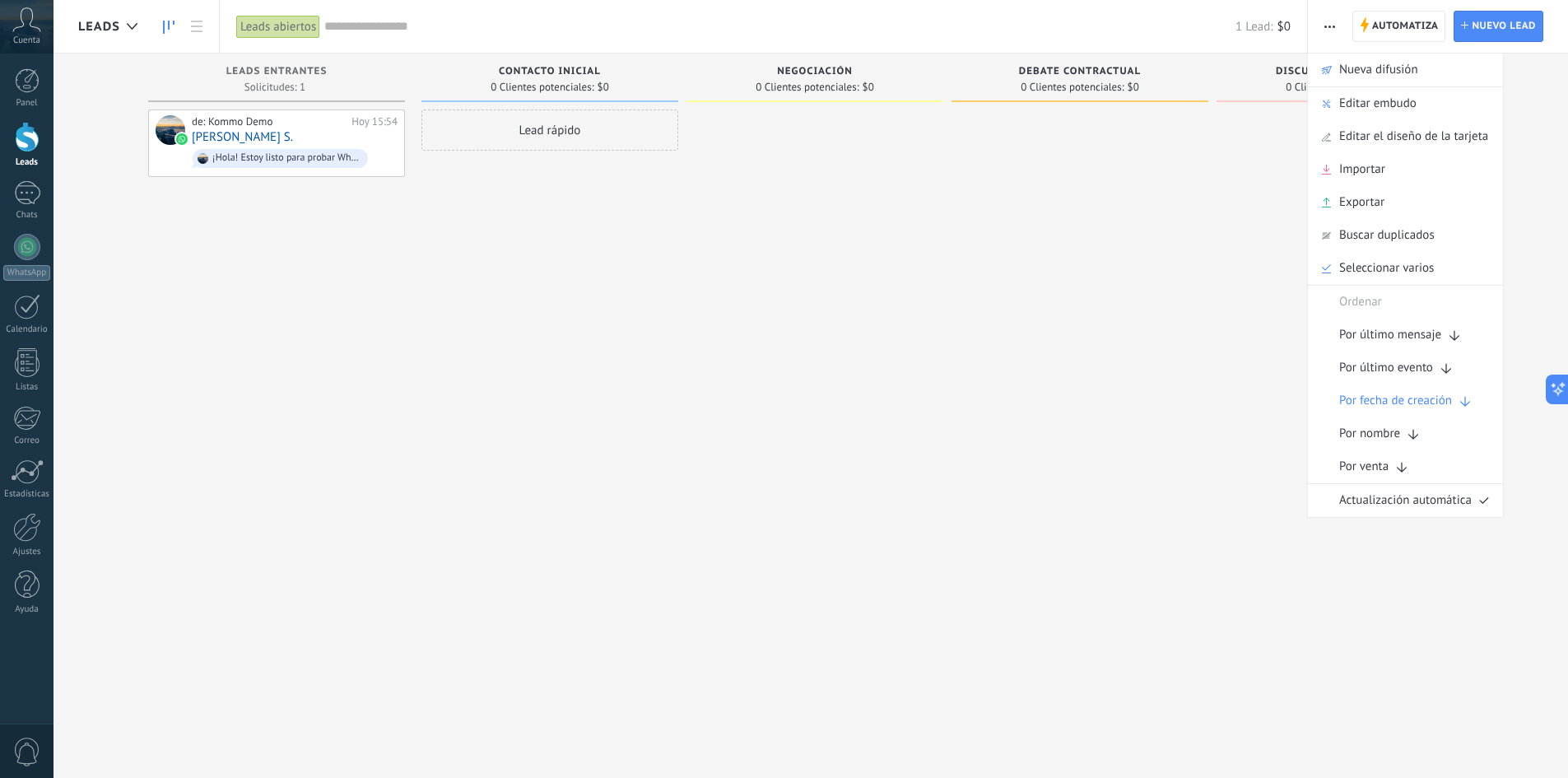
click at [610, 282] on div "Lead rápido" at bounding box center [549, 392] width 257 height 564
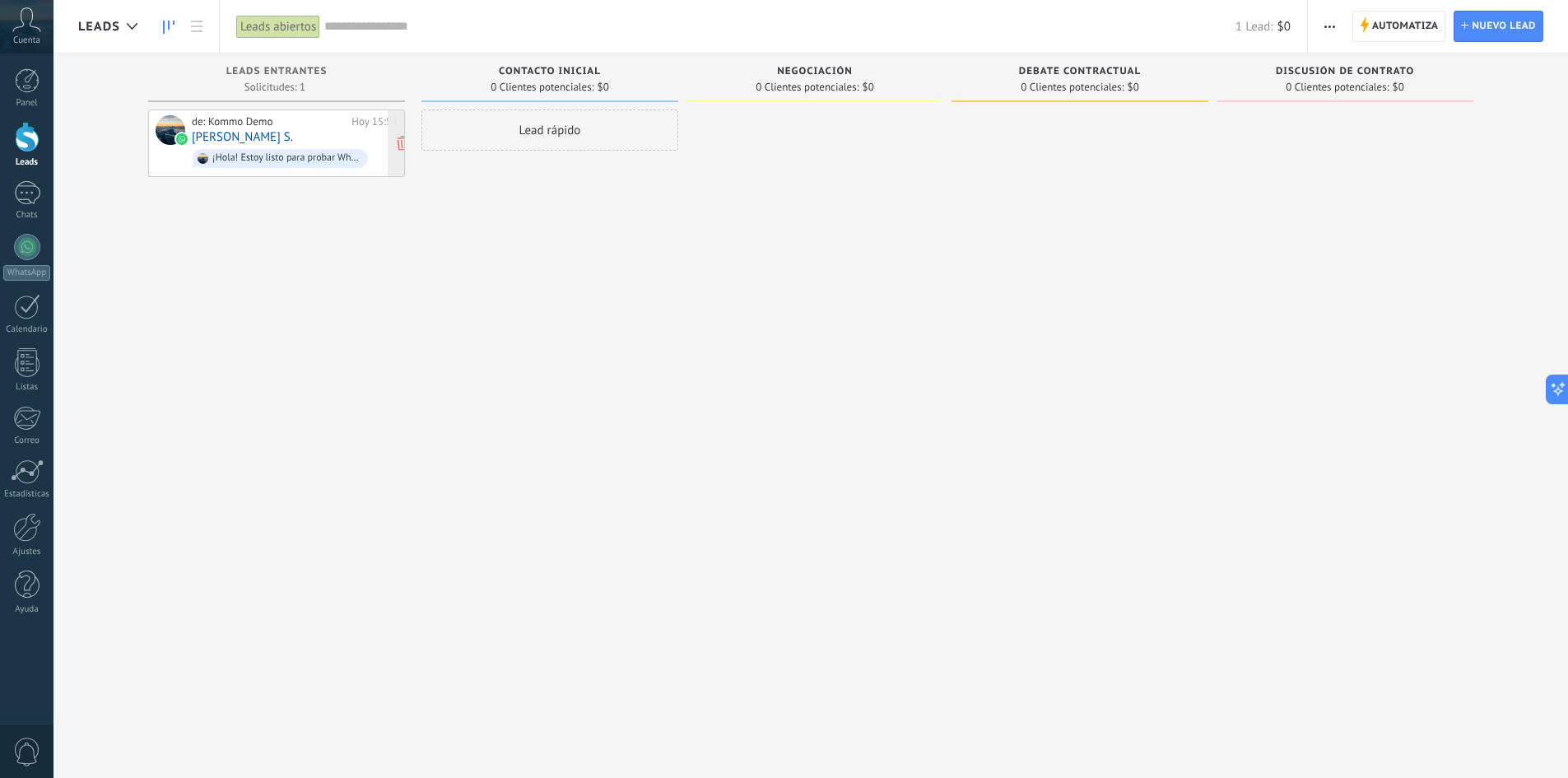
click at [274, 152] on div "¡Hola! Estoy listo para probar WhatsApp en Kommo. Mi código de verificación es …" at bounding box center [286, 158] width 148 height 11
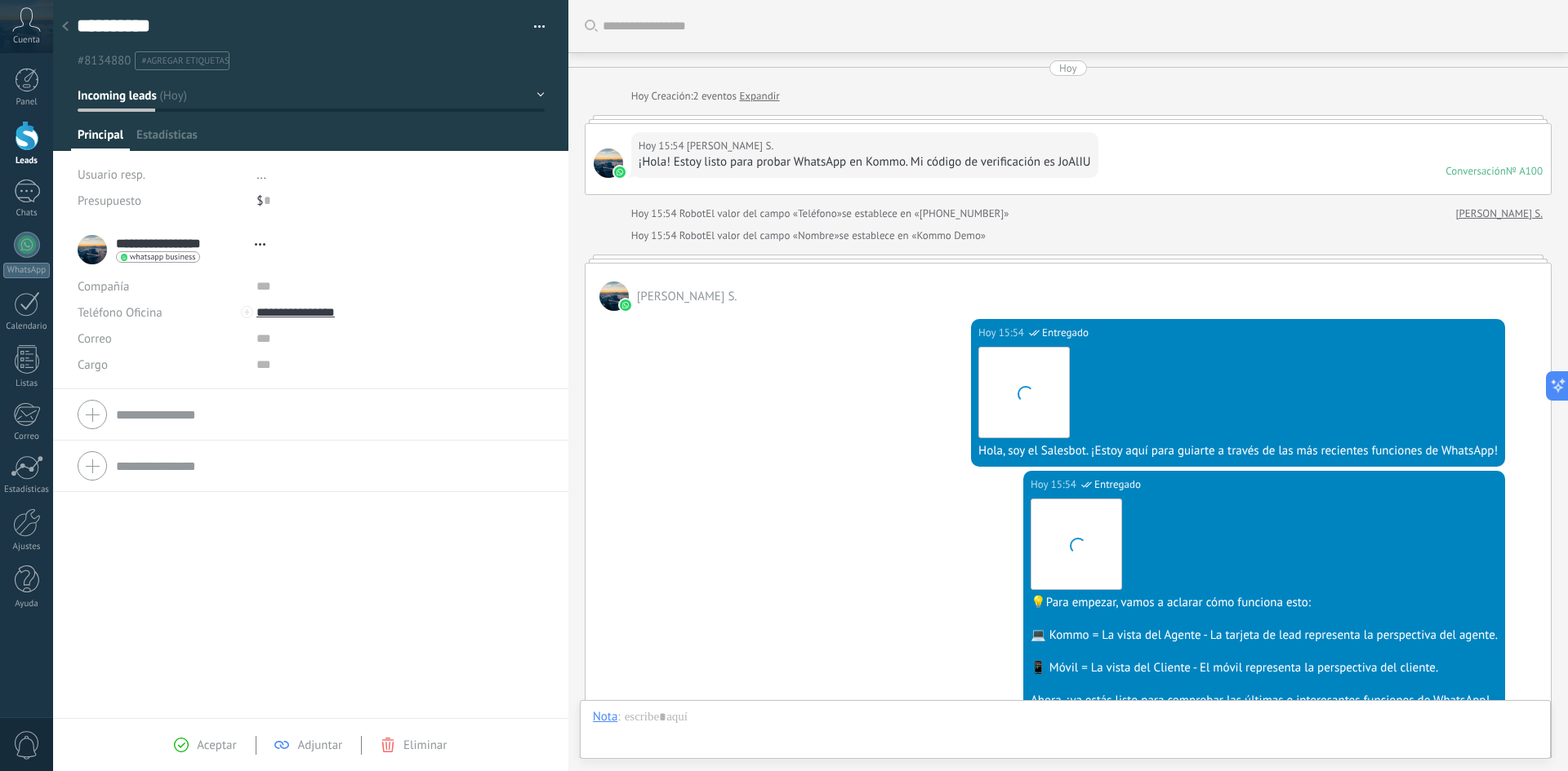
scroll to position [409, 0]
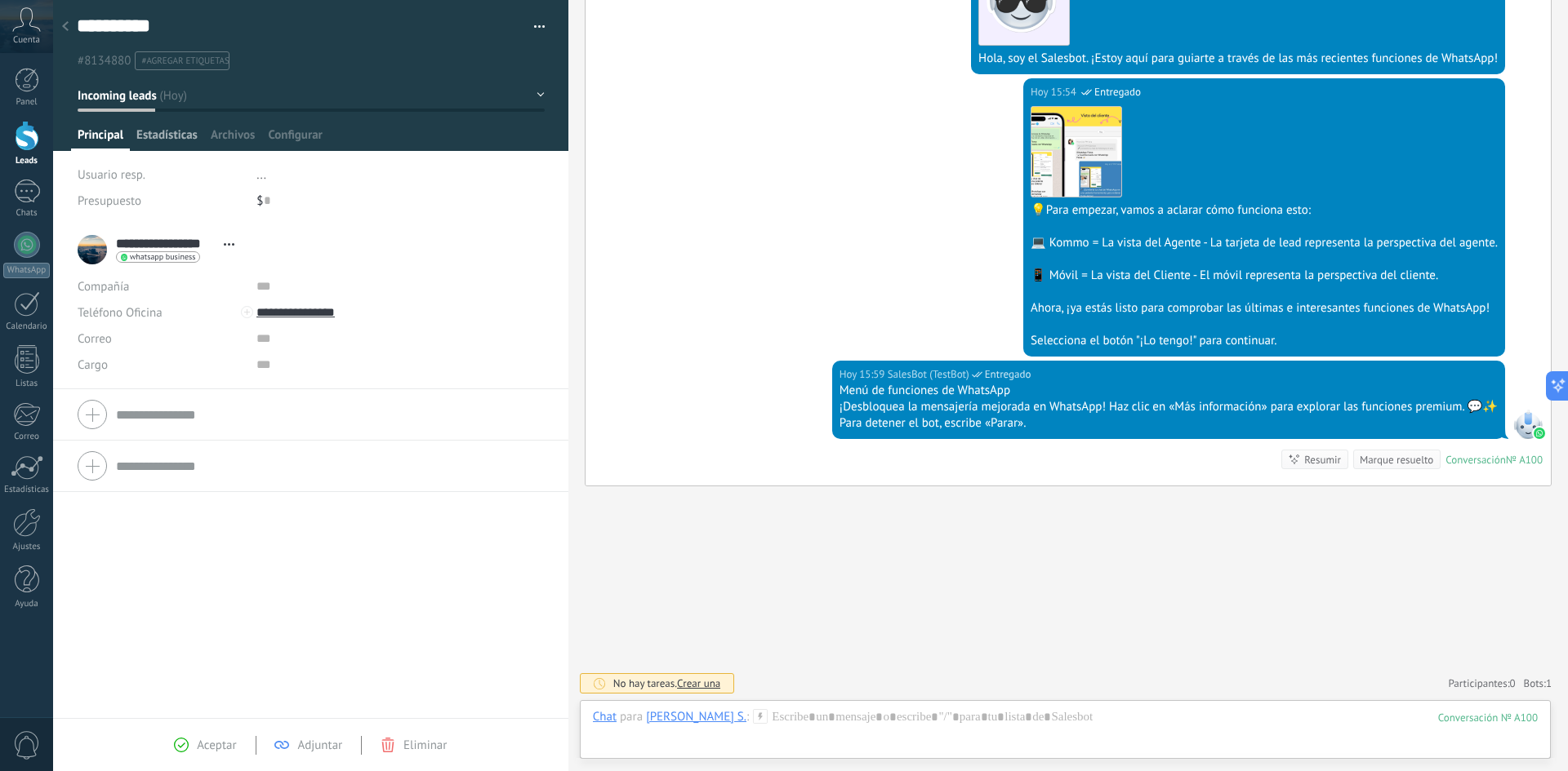
click at [181, 127] on span "Estadísticas" at bounding box center [167, 139] width 61 height 24
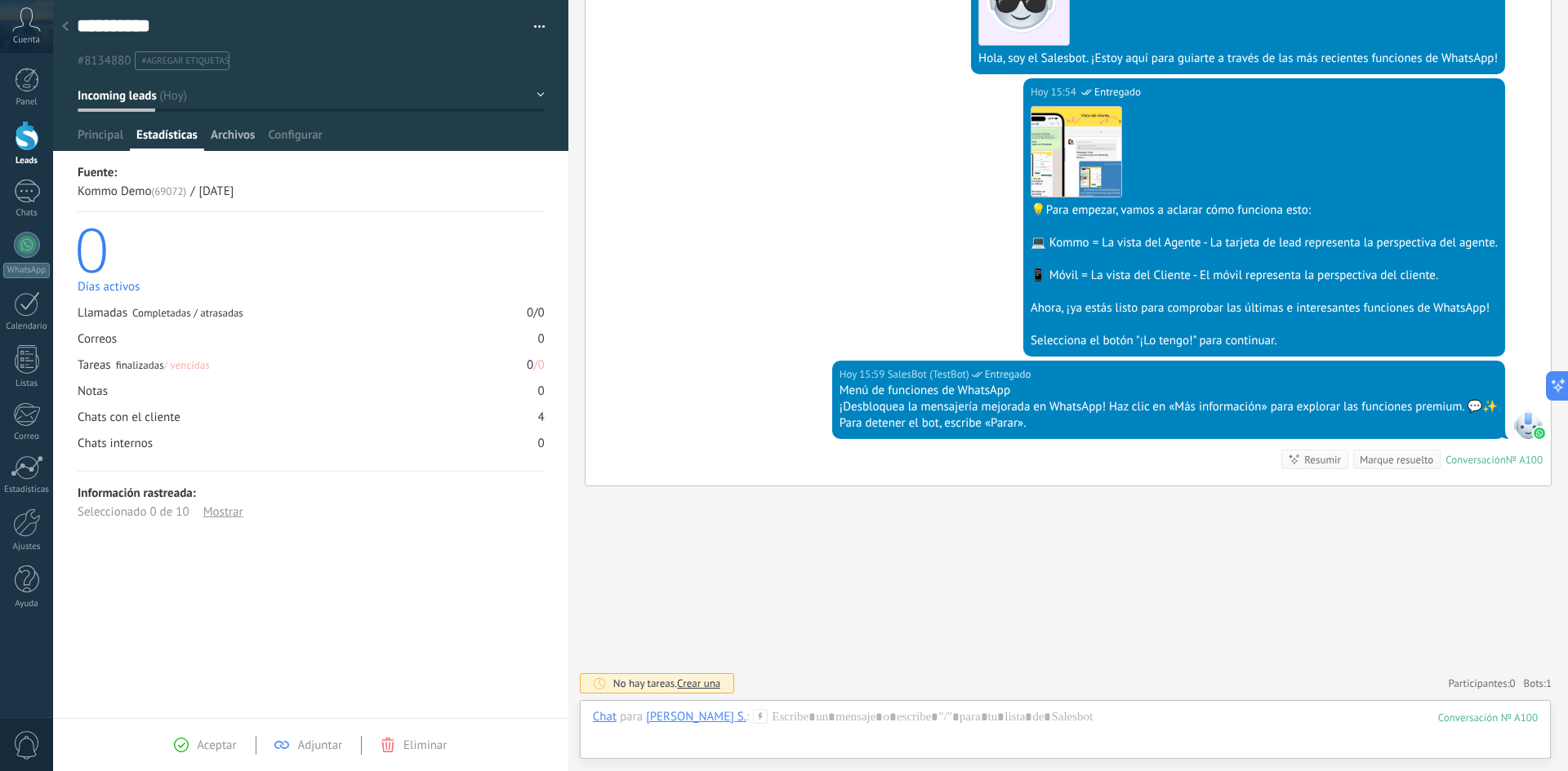
click at [237, 133] on span "Archivos" at bounding box center [233, 139] width 44 height 24
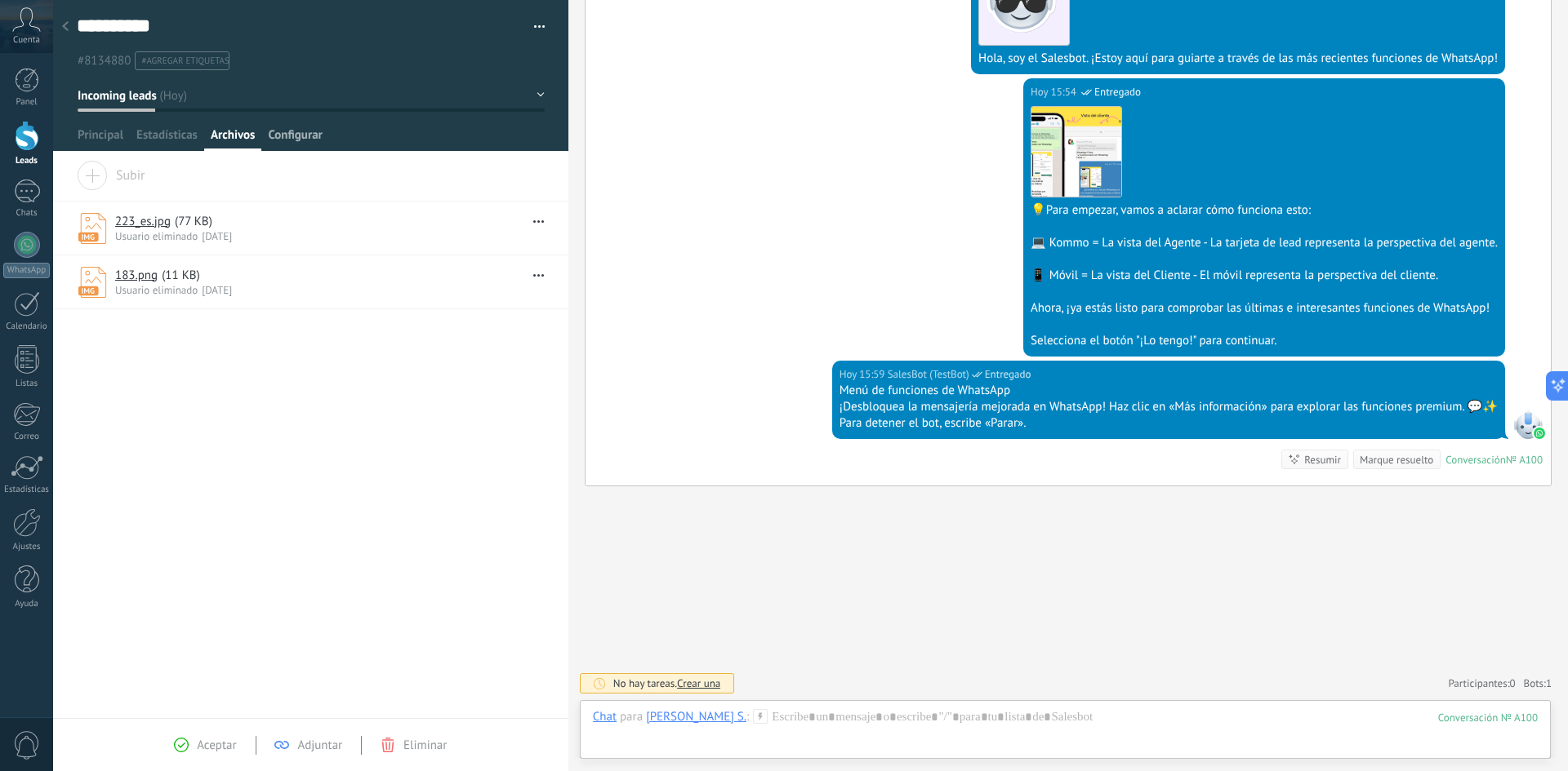
click at [283, 135] on span "Configurar" at bounding box center [294, 139] width 54 height 24
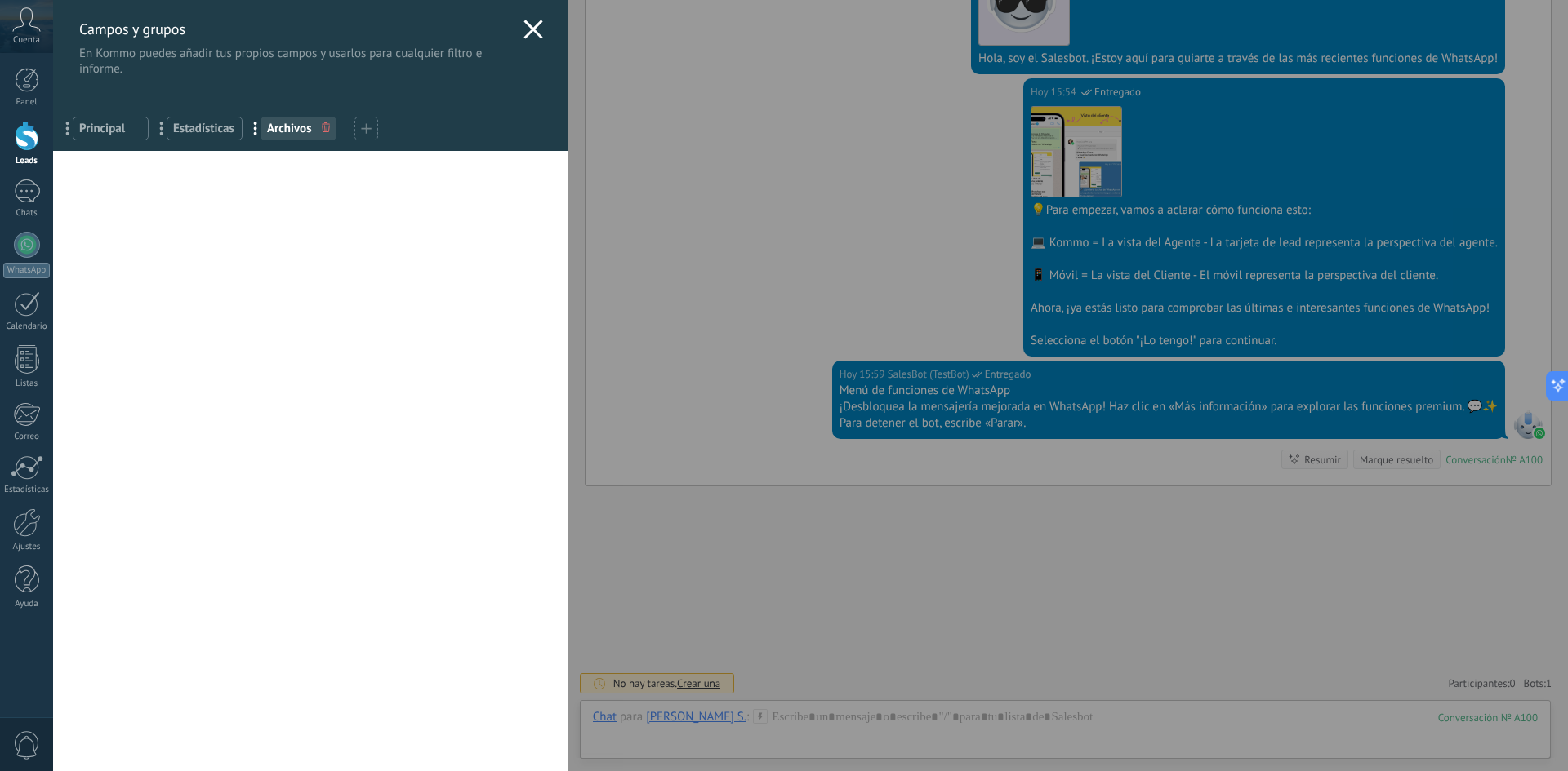
click at [201, 121] on span "Estadísticas" at bounding box center [204, 128] width 63 height 16
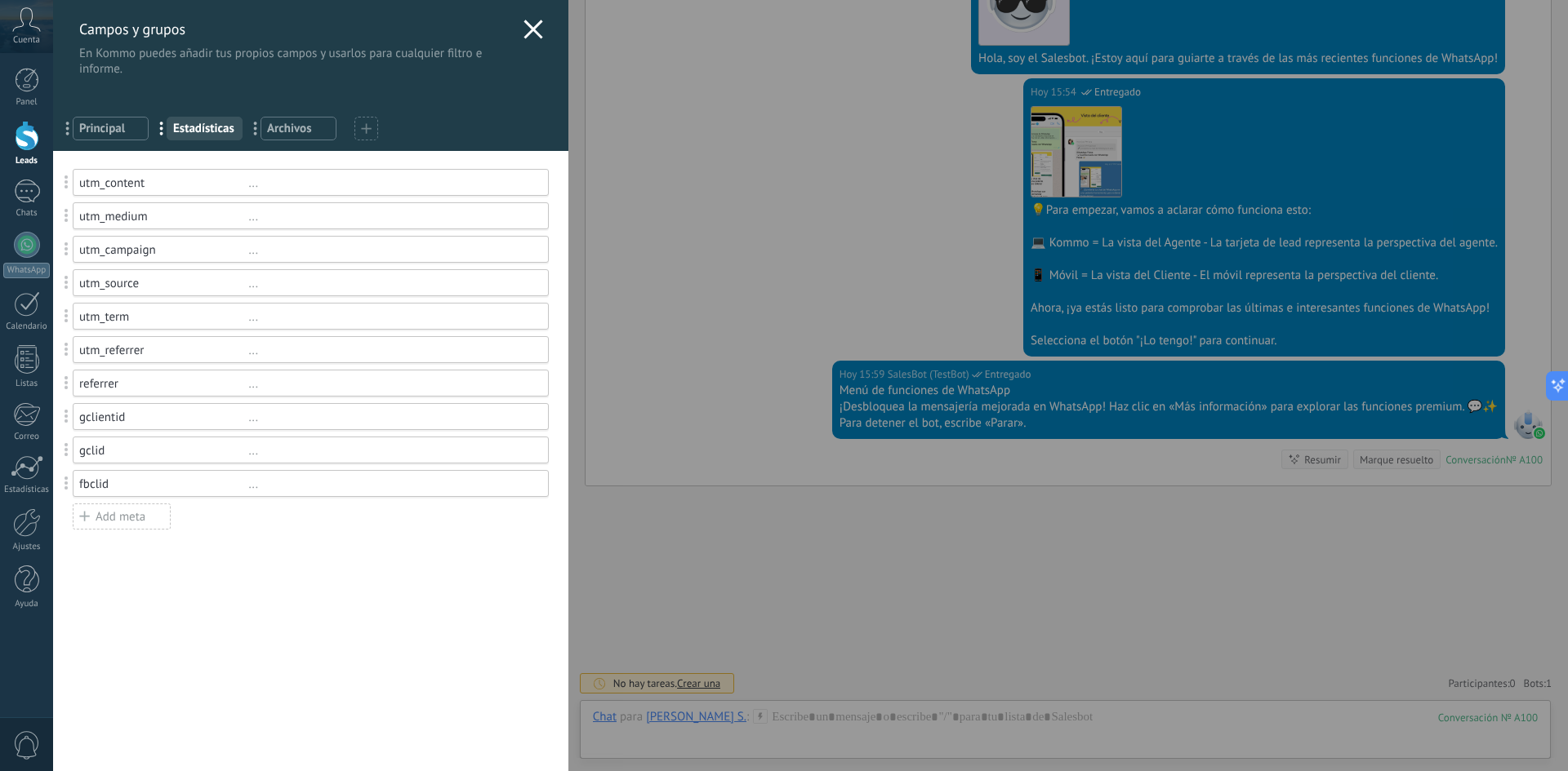
click at [286, 125] on span "Archivos" at bounding box center [299, 128] width 63 height 16
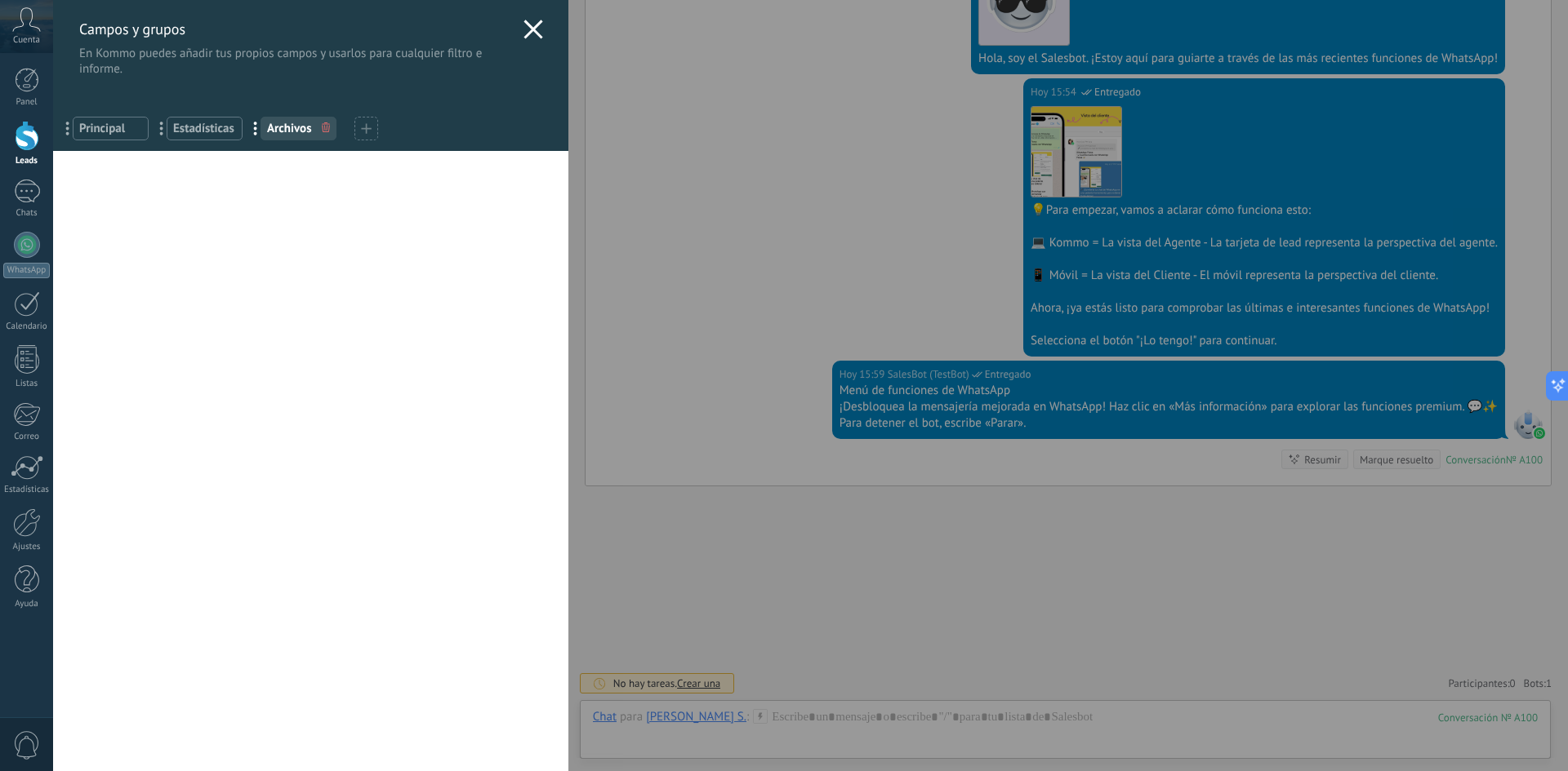
click at [192, 237] on div "Usted ha alcanzado la cantidad máxima de los campos añadidos en la tarifa Perio…" at bounding box center [310, 462] width 516 height 621
click at [53, 193] on div "[PERSON_NAME] y grupos En Kommo puedes añadir tus propios [PERSON_NAME] y usarl…" at bounding box center [811, 386] width 1515 height 771
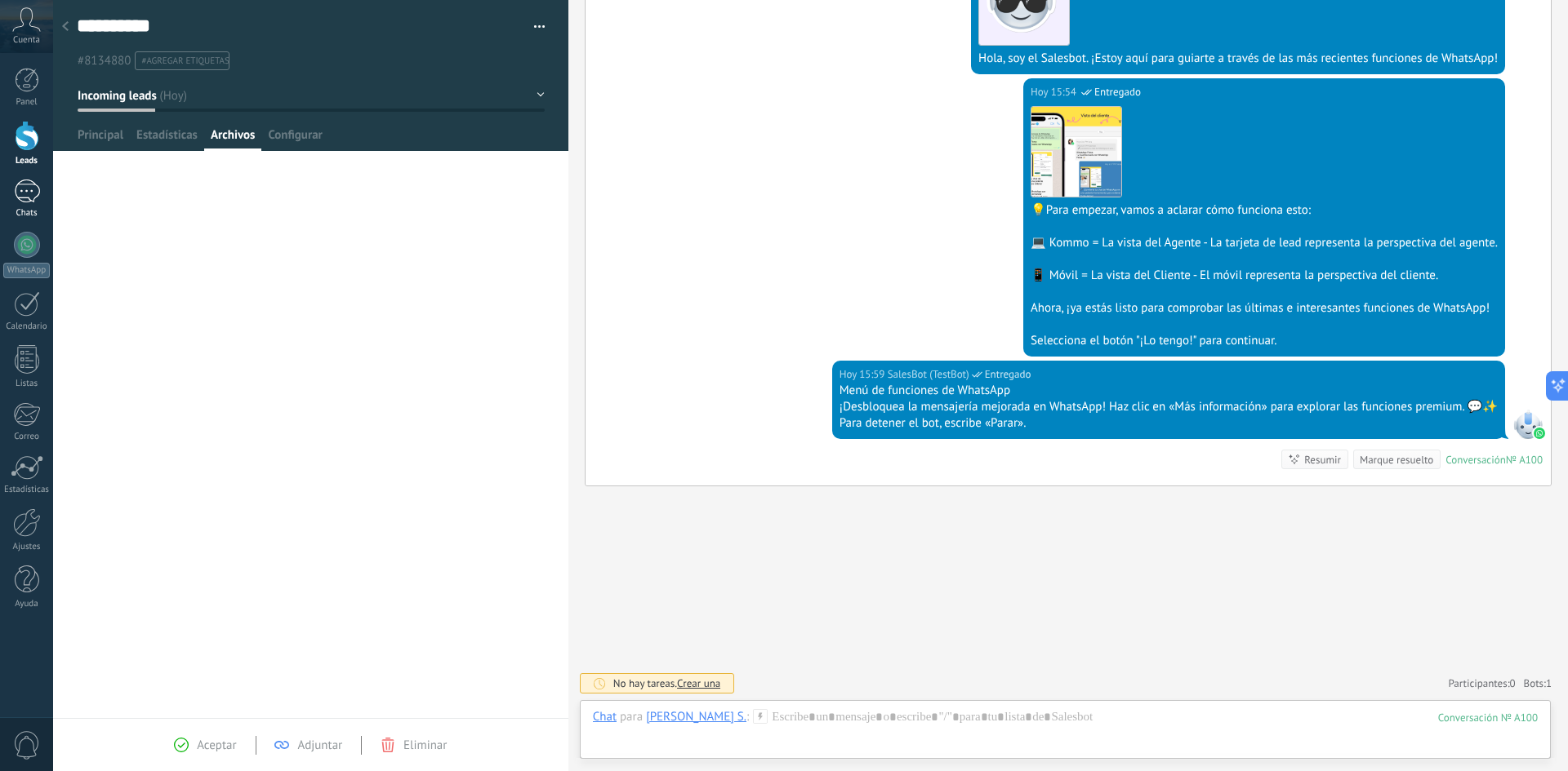
click at [27, 193] on div at bounding box center [27, 191] width 27 height 24
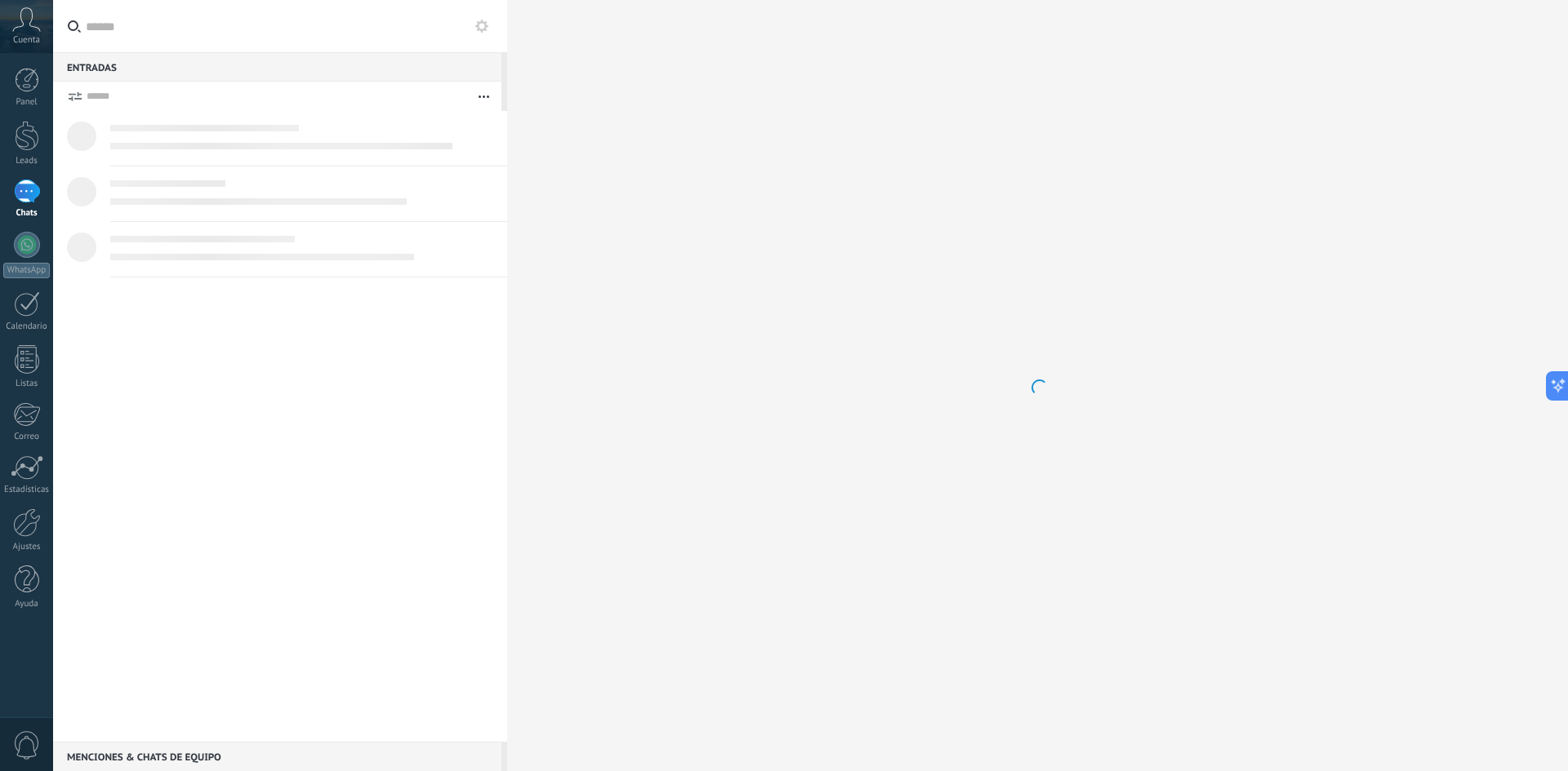
scroll to position [144, 0]
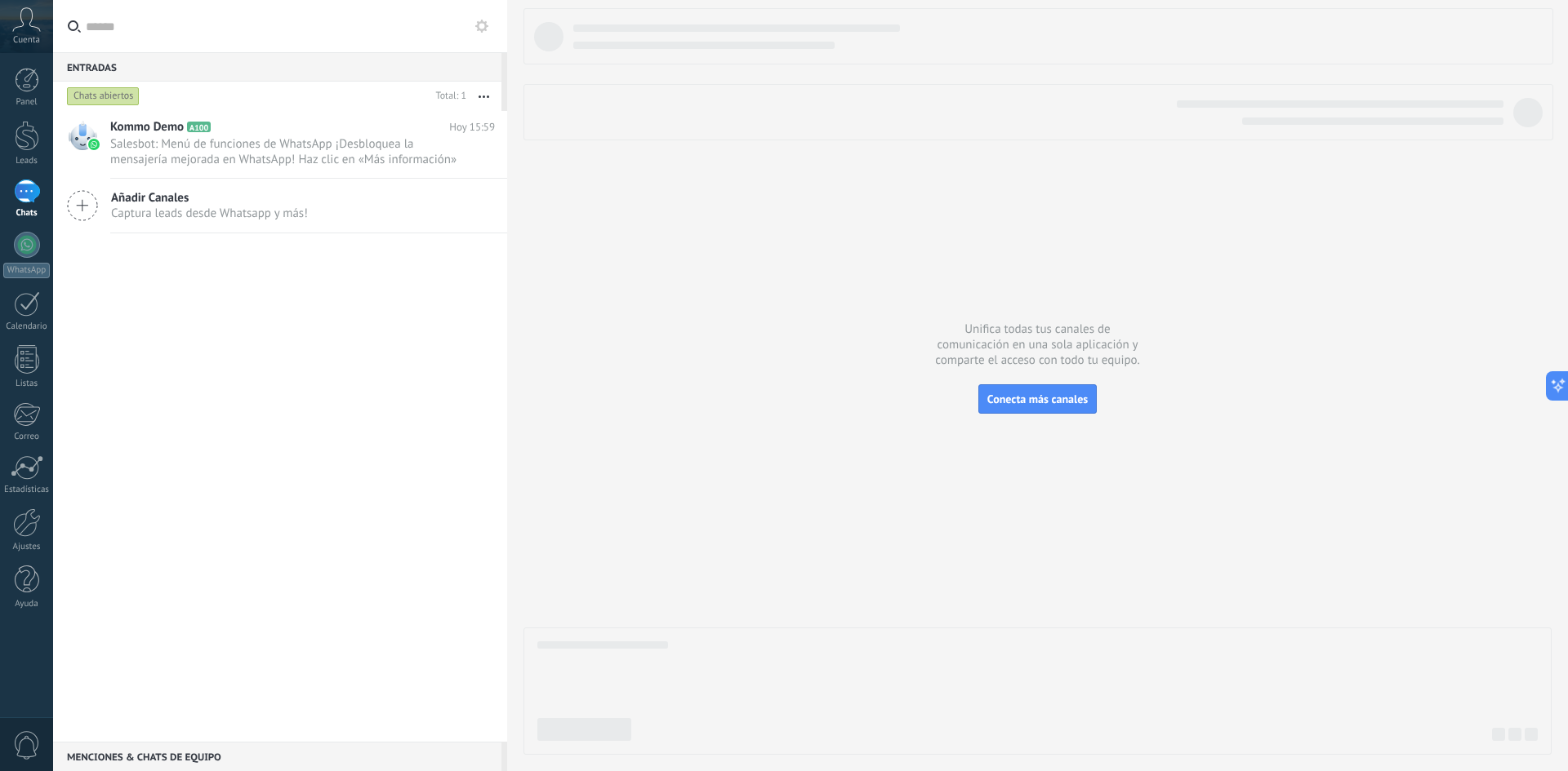
click at [147, 202] on span "Añadir Canales" at bounding box center [209, 198] width 197 height 16
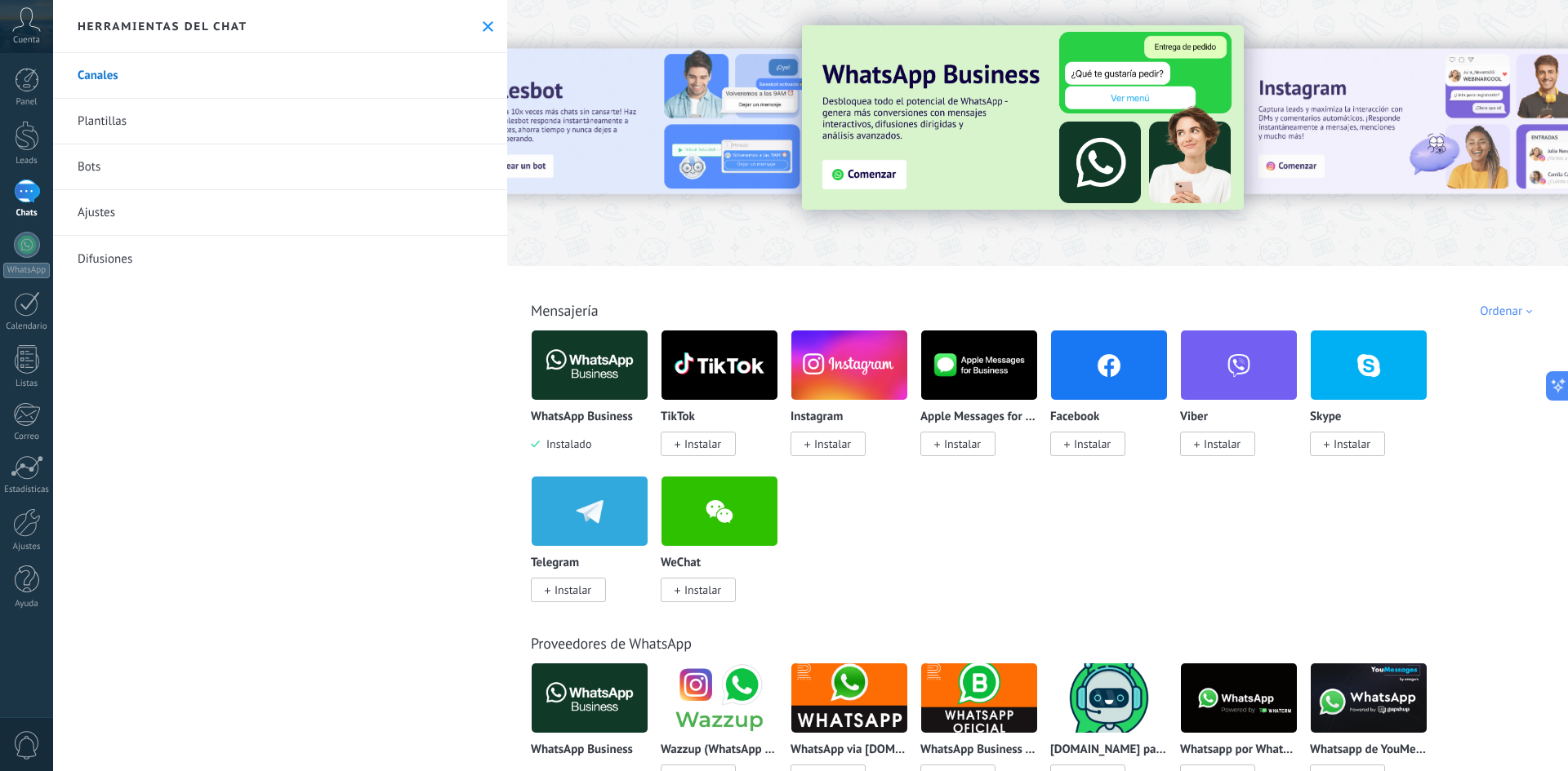
click at [108, 122] on link "Plantillas" at bounding box center [280, 122] width 454 height 46
